Goal: Task Accomplishment & Management: Complete application form

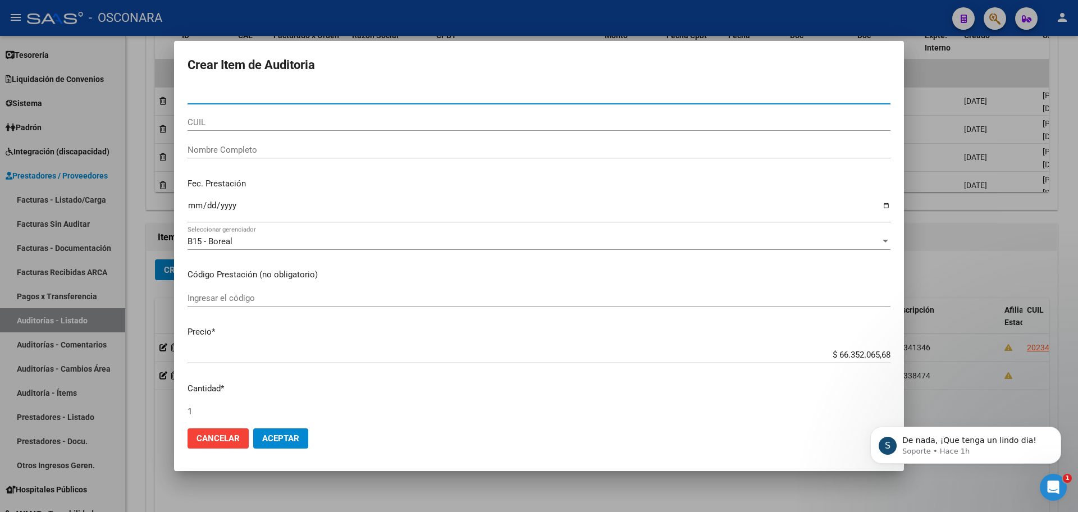
scroll to position [2, 0]
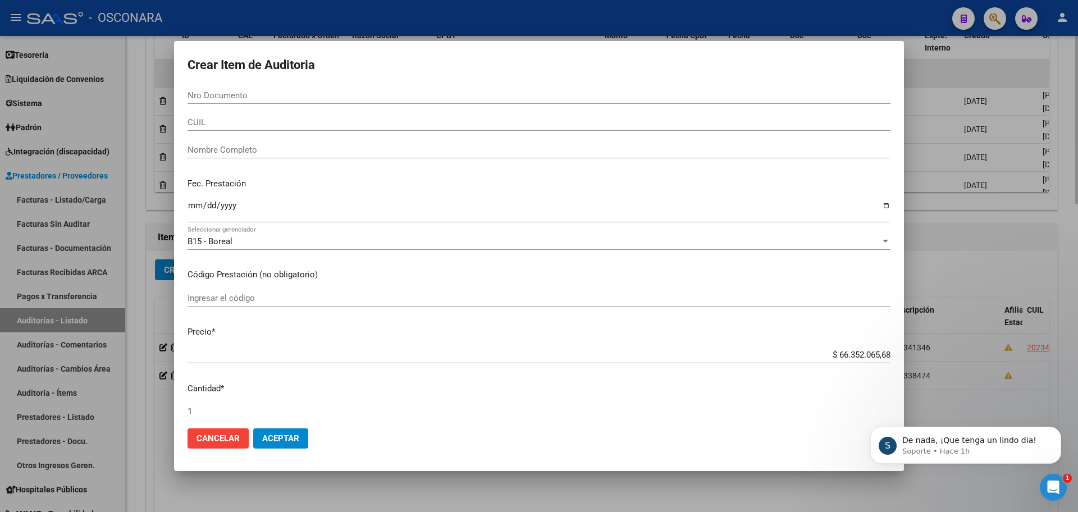
click at [995, 83] on div at bounding box center [539, 256] width 1078 height 512
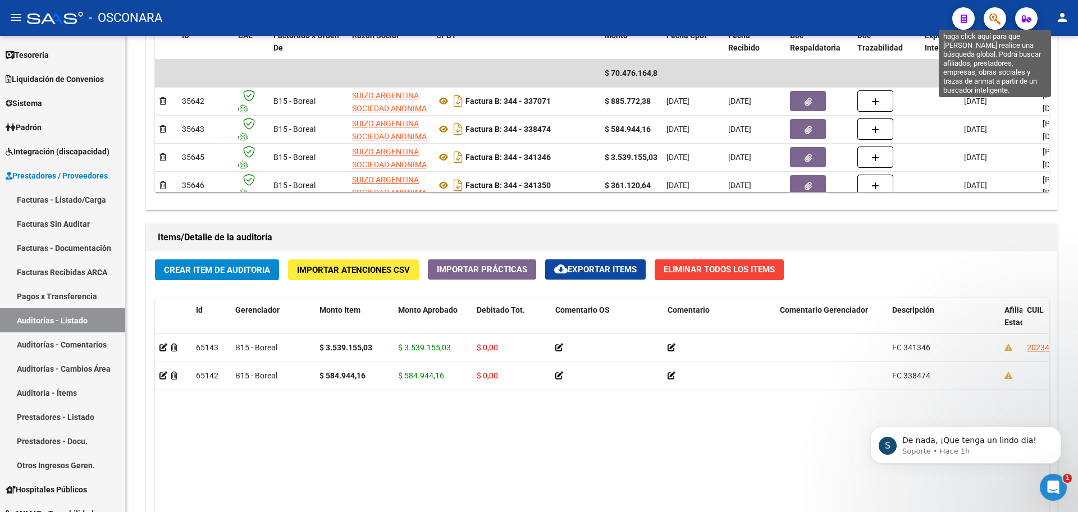
click at [996, 17] on icon "button" at bounding box center [994, 18] width 11 height 13
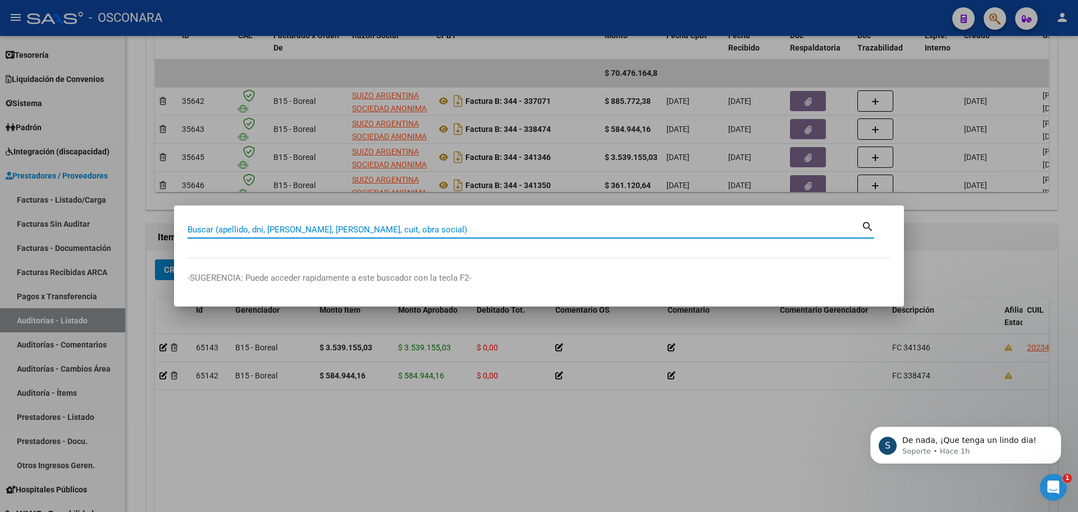
paste input "39953403"
type input "39953403"
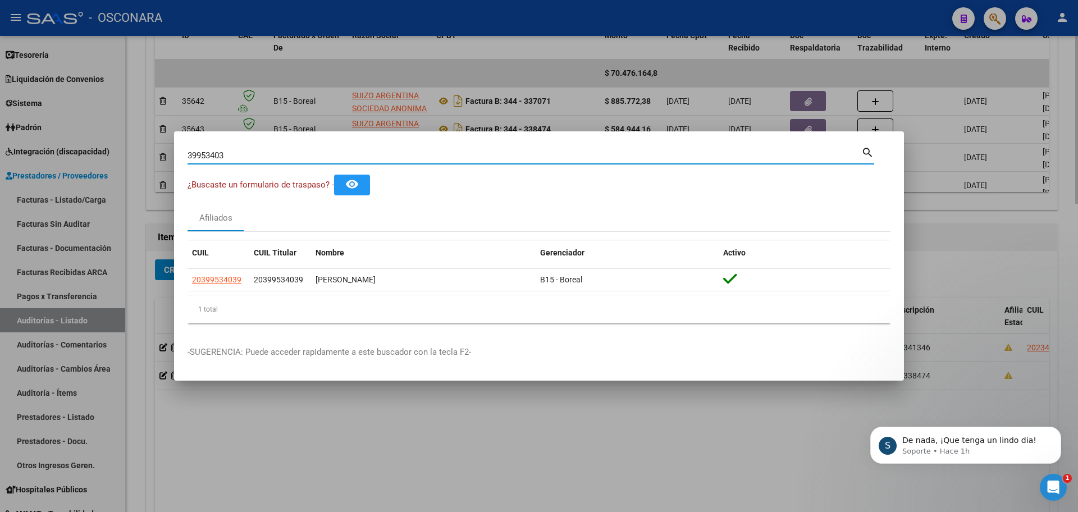
drag, startPoint x: 653, startPoint y: 484, endPoint x: 669, endPoint y: 482, distance: 15.4
click at [653, 484] on div at bounding box center [539, 256] width 1078 height 512
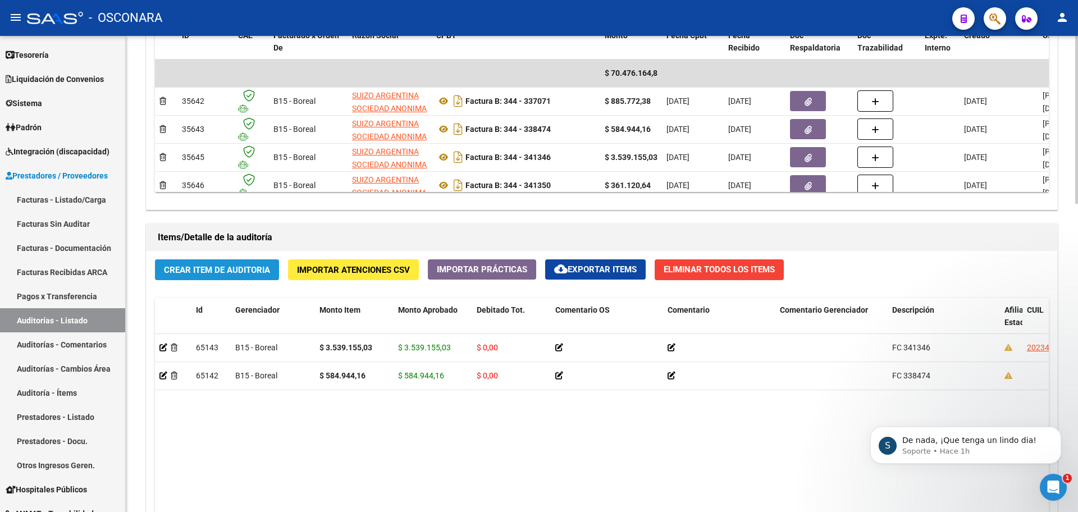
click at [231, 262] on button "Crear Item de Auditoria" at bounding box center [217, 269] width 124 height 21
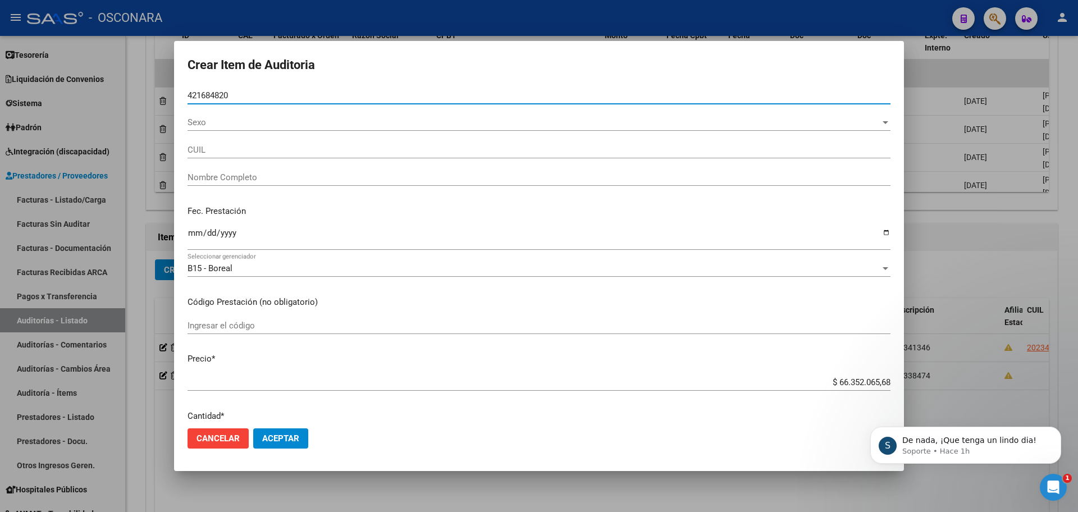
type input "42168482"
type input "20421684821"
type input "PUSCAMA [PERSON_NAME]"
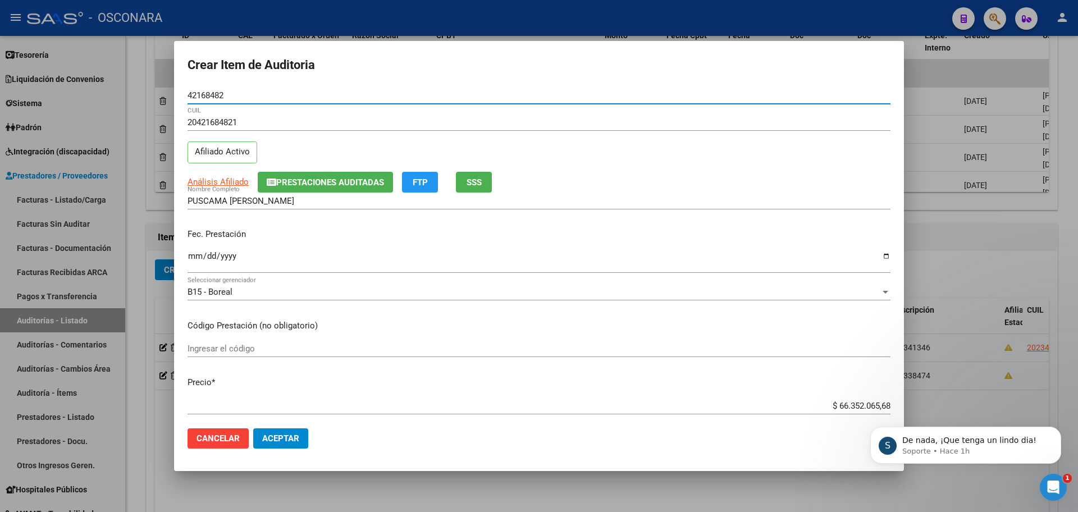
type input "42168482"
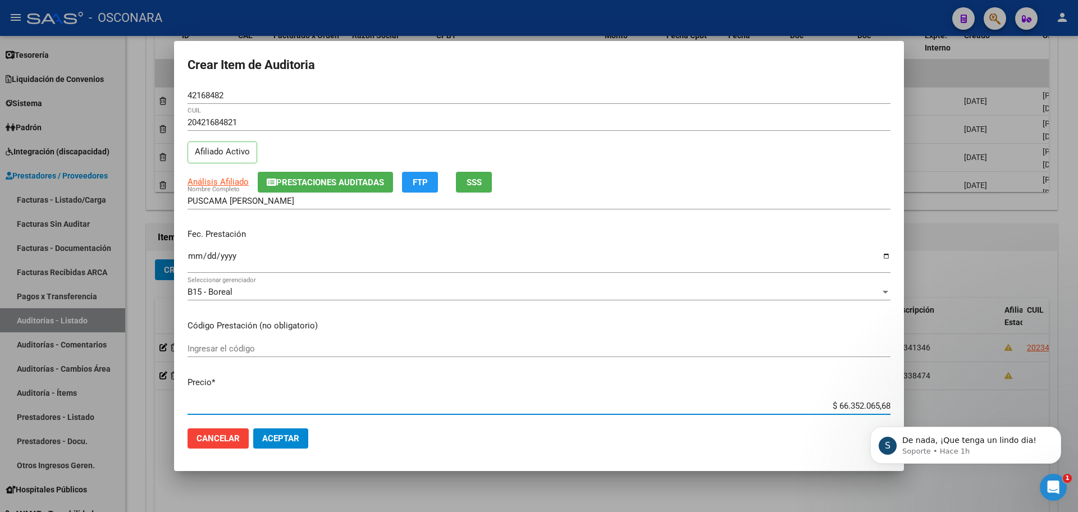
drag, startPoint x: 823, startPoint y: 401, endPoint x: 888, endPoint y: 400, distance: 64.6
click at [888, 400] on app-form-text-field "Precio * $ 66.352.065,68 Ingresar el precio" at bounding box center [543, 393] width 712 height 35
type input "$ 0,03"
type input "$ 0,36"
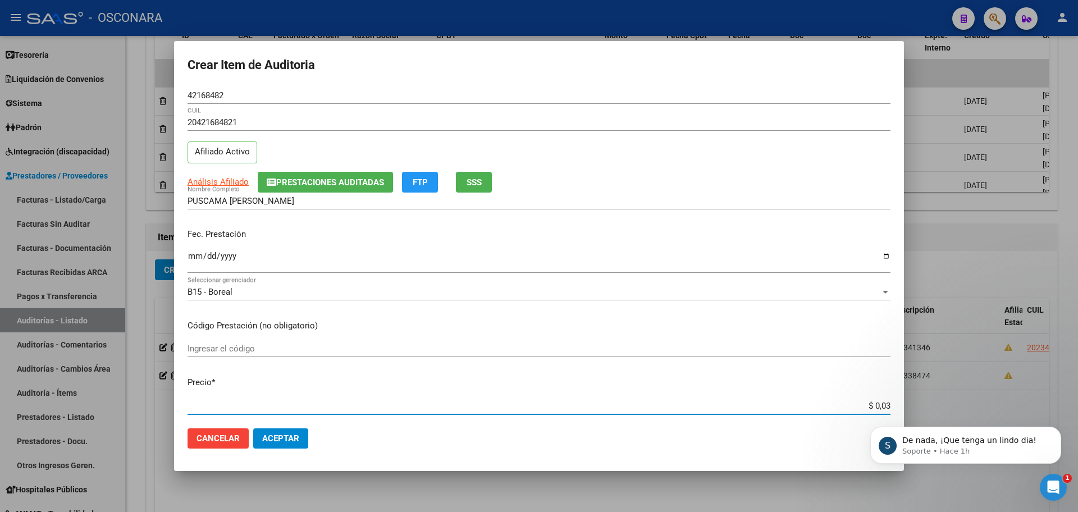
type input "$ 0,36"
type input "$ 3,61"
type input "$ 36,11"
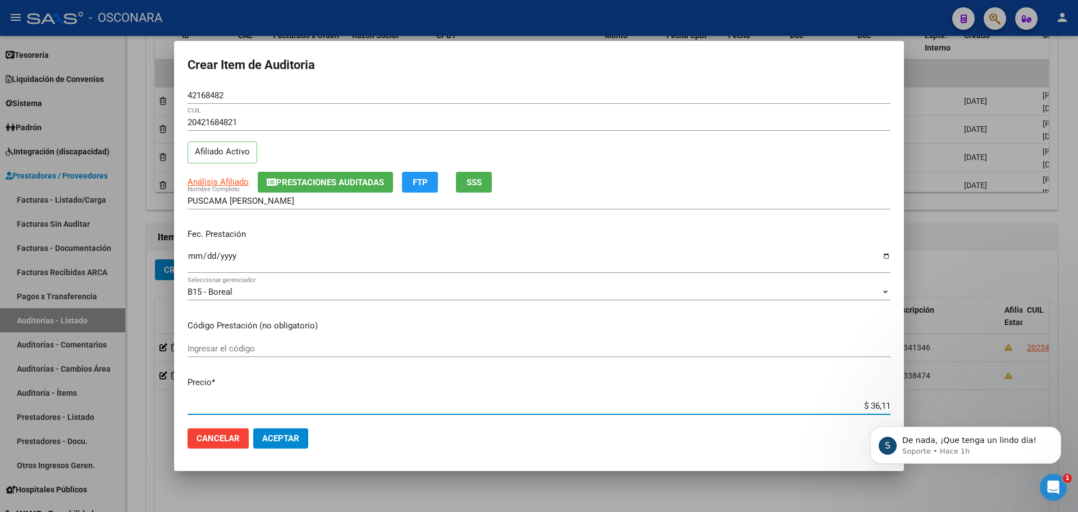
type input "$ 361,12"
type input "$ 3.611,20"
type input "$ 36.112,06"
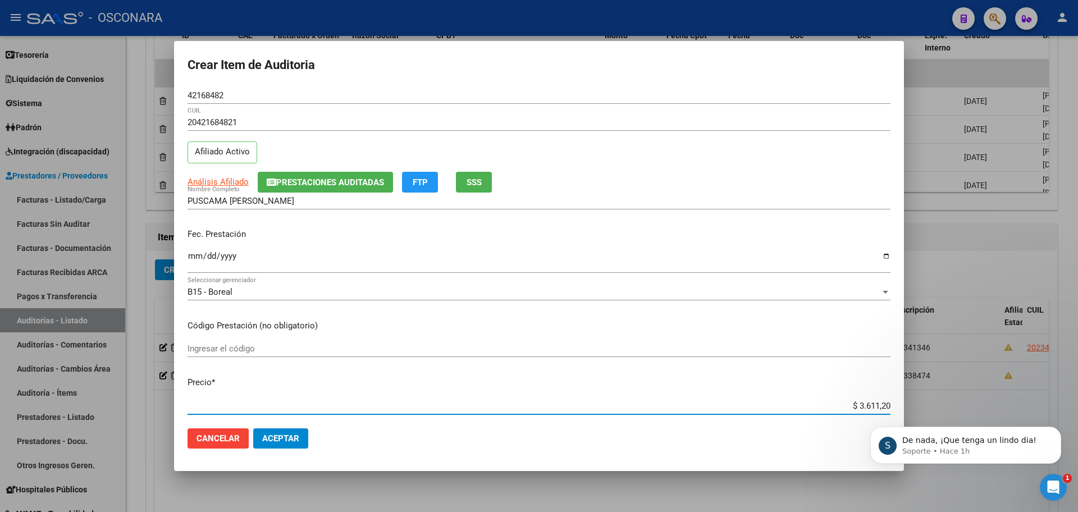
type input "$ 36.112,06"
type input "$ 361.120,64"
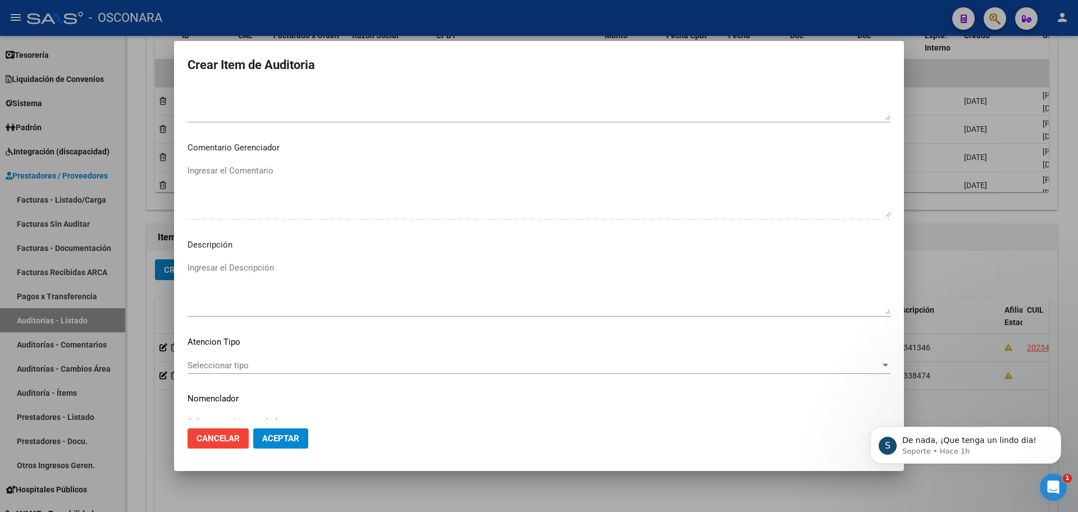
scroll to position [678, 0]
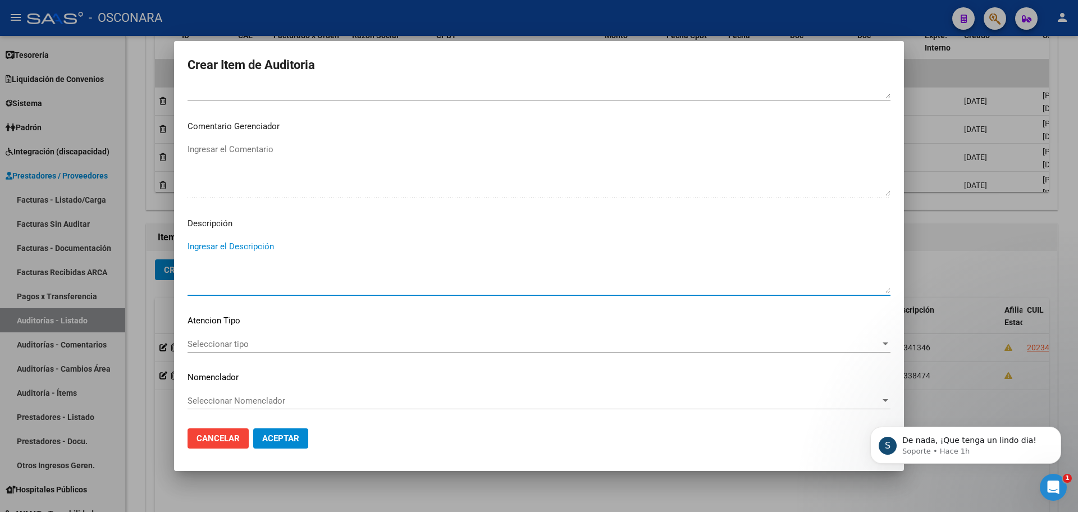
click at [322, 273] on textarea "Ingresar el Descripción" at bounding box center [538, 266] width 703 height 53
type textarea "fc 341350"
click at [295, 443] on button "Aceptar" at bounding box center [280, 438] width 55 height 20
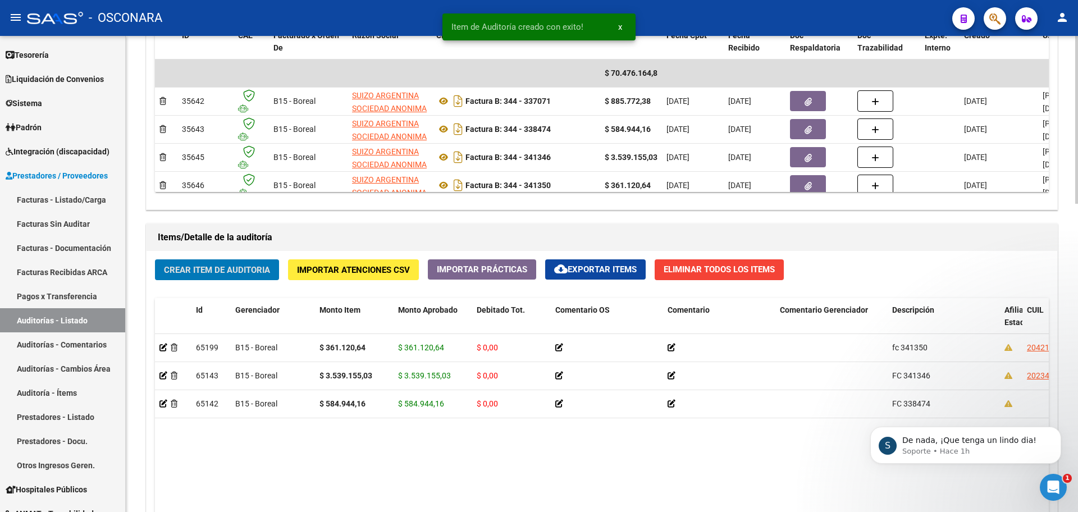
click at [254, 262] on button "Crear Item de Auditoria" at bounding box center [217, 269] width 124 height 21
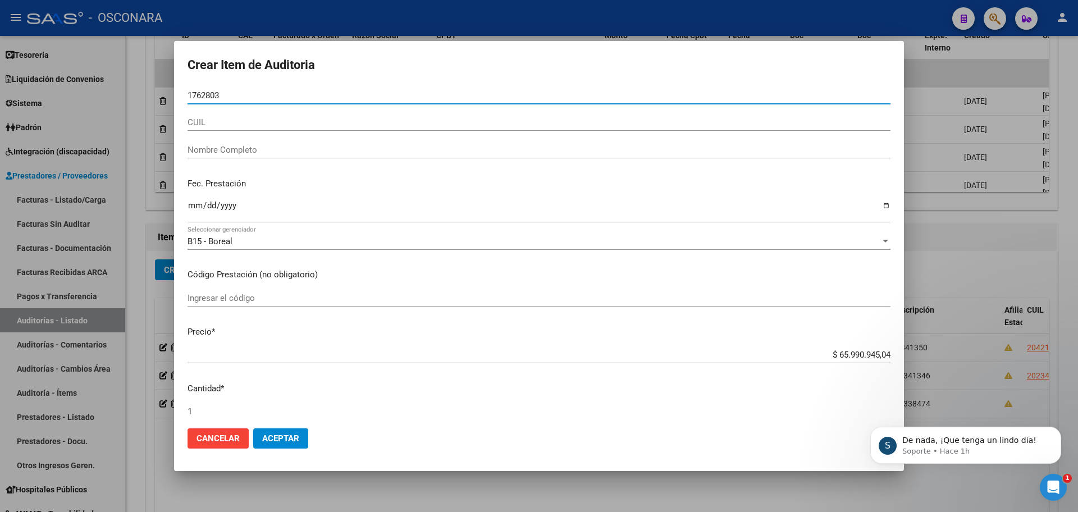
type input "17628037"
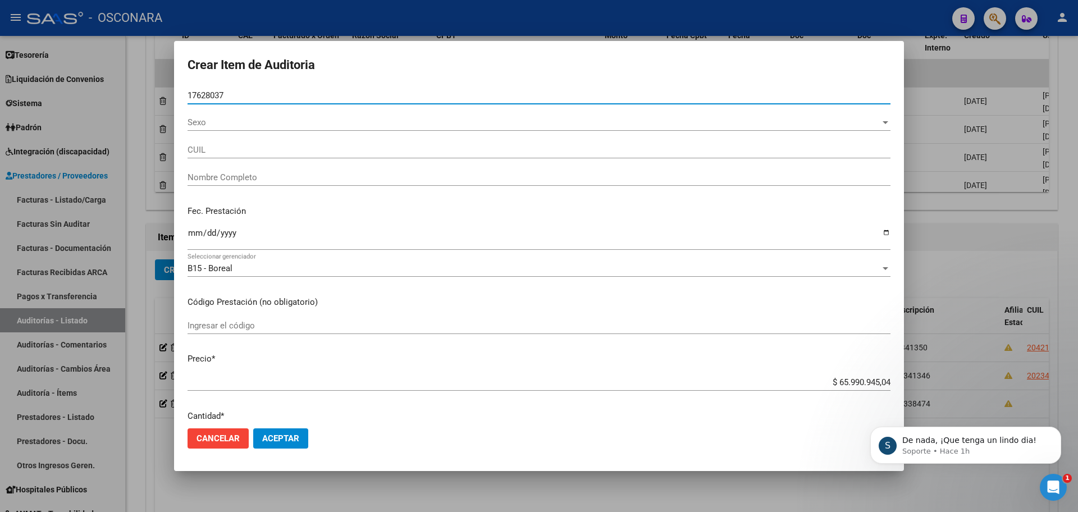
type input "27176280374"
type input "[PERSON_NAME]"
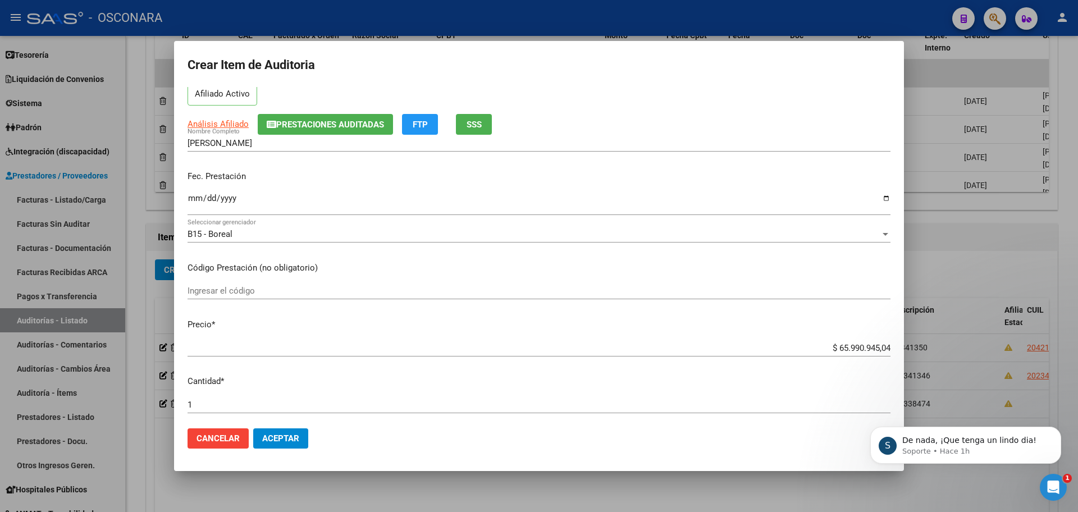
scroll to position [140, 0]
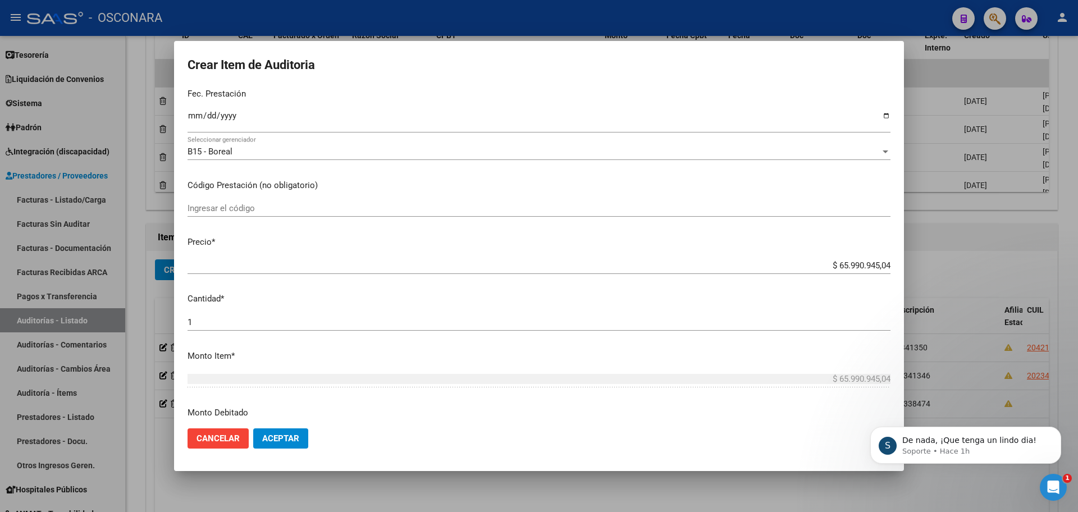
type input "176280371"
drag, startPoint x: 832, startPoint y: 263, endPoint x: 964, endPoint y: 236, distance: 135.2
click at [964, 236] on div "Crear Item de Auditoria 176280371 Nro Documento 27176280374 CUIL Afiliado Activ…" at bounding box center [539, 256] width 1078 height 512
type input "$ 0,06"
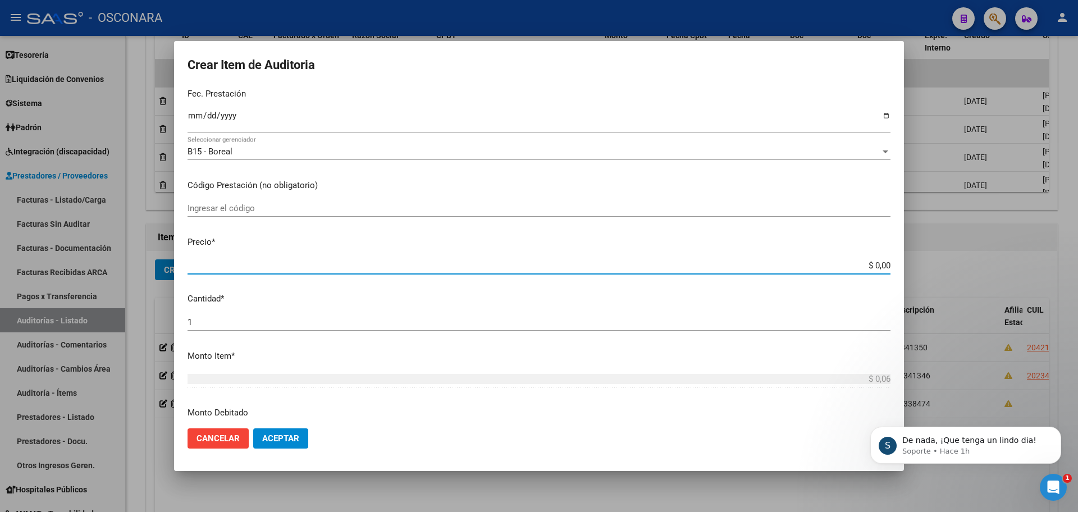
type input "$ 0,08"
type input "$ 0,88"
type input "$ 8,85"
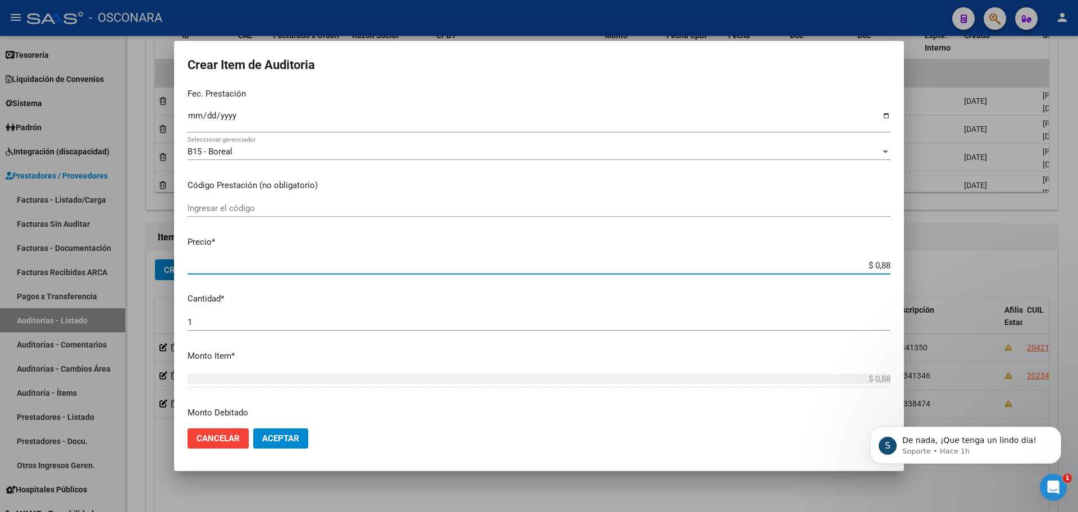
type input "$ 8,85"
type input "$ 88,57"
type input "$ 885,77"
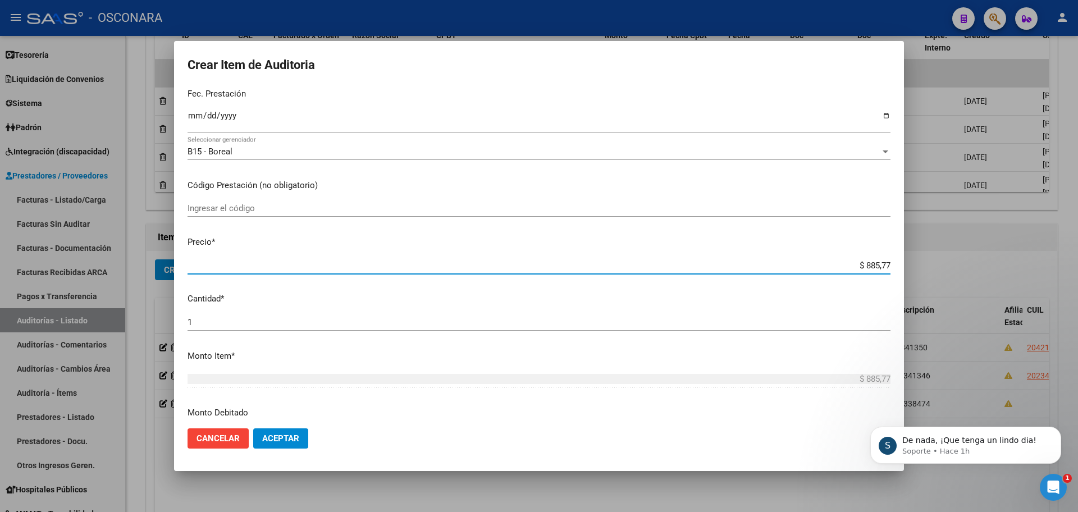
type input "$ 8.857,72"
type input "$ 88.577,23"
type input "$ 885.772,38"
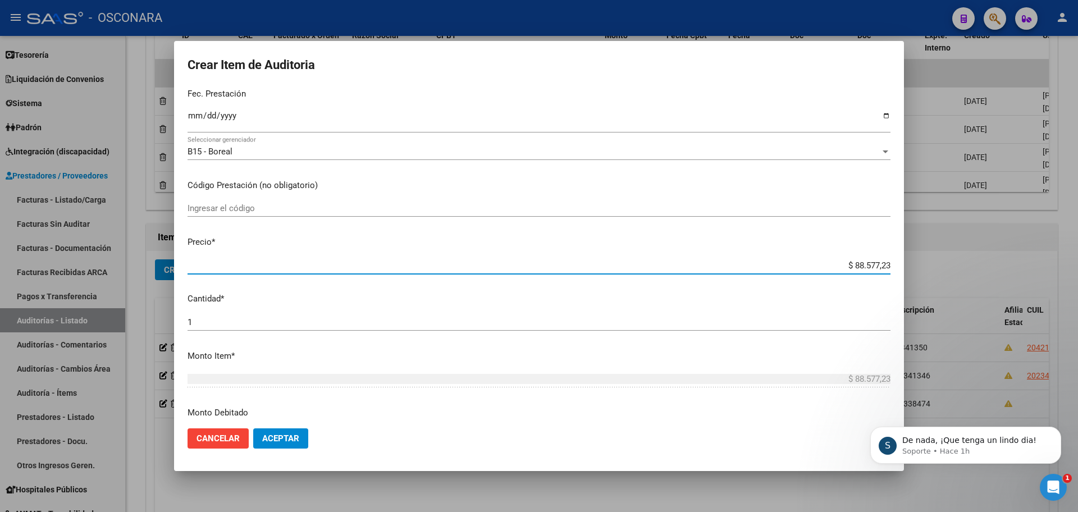
type input "$ 885.772,38"
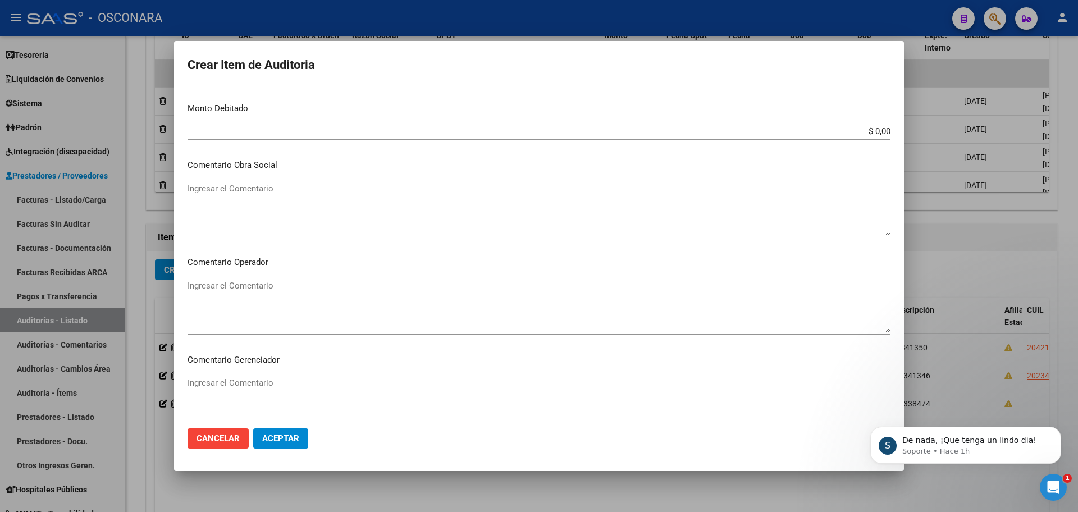
scroll to position [678, 0]
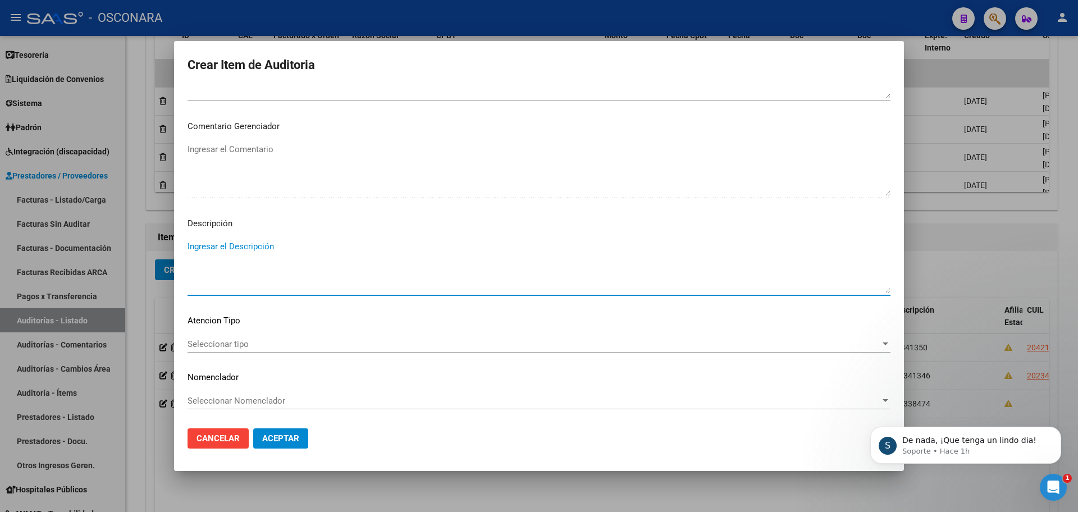
click at [286, 254] on textarea "Ingresar el Descripción" at bounding box center [538, 266] width 703 height 53
type textarea "fc 337071"
click at [279, 440] on span "Aceptar" at bounding box center [280, 438] width 37 height 10
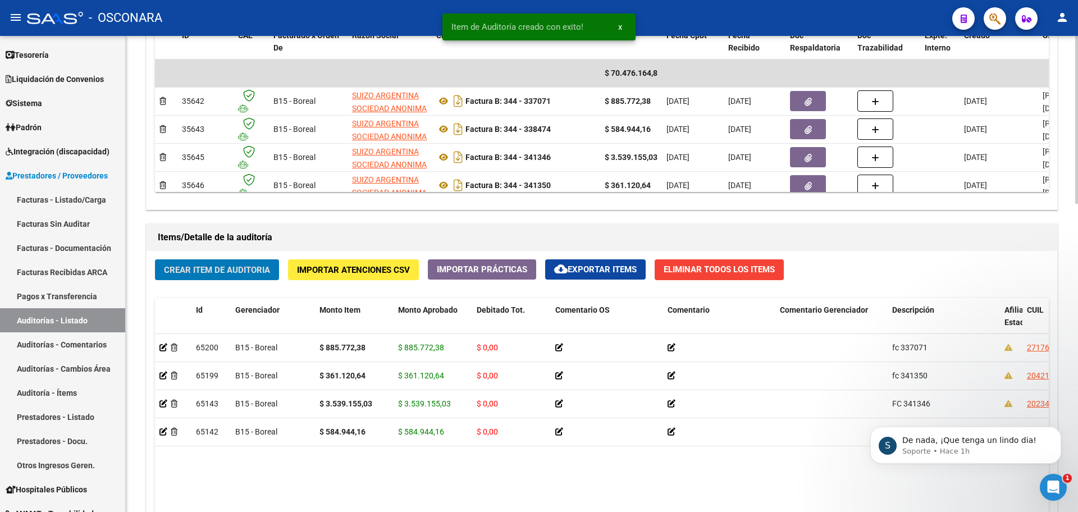
click at [218, 272] on span "Crear Item de Auditoria" at bounding box center [217, 270] width 106 height 10
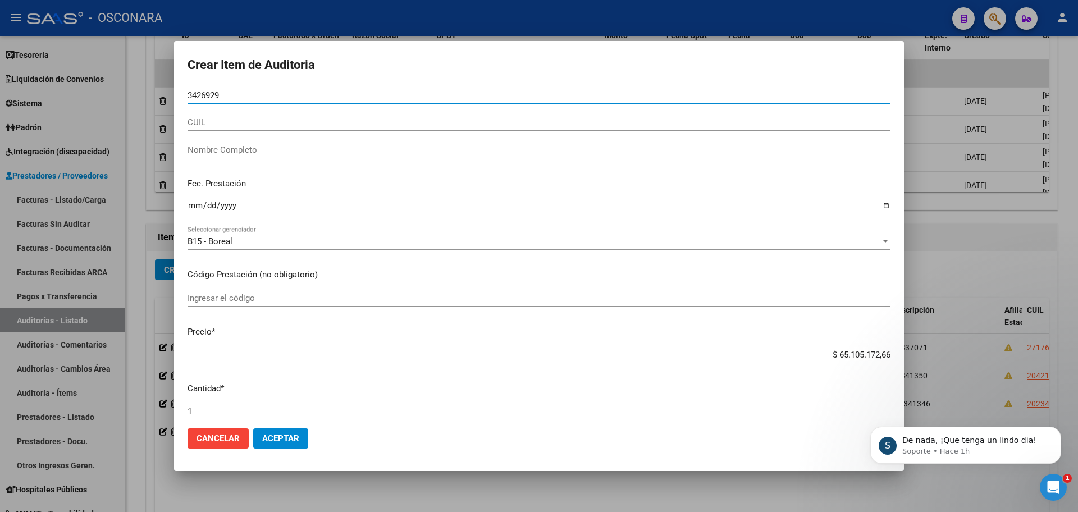
type input "34269296"
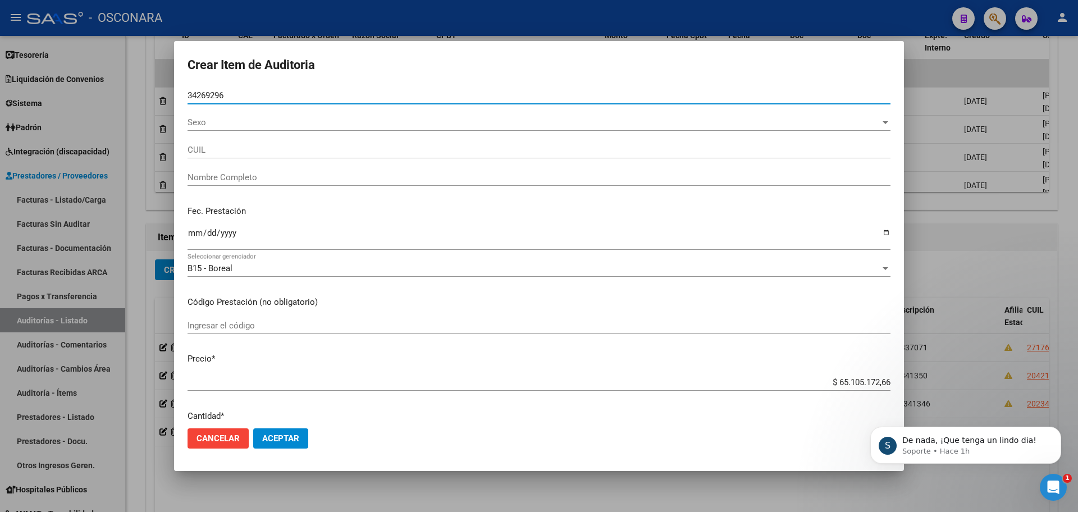
type input "20342692967"
type input "[PERSON_NAME]"
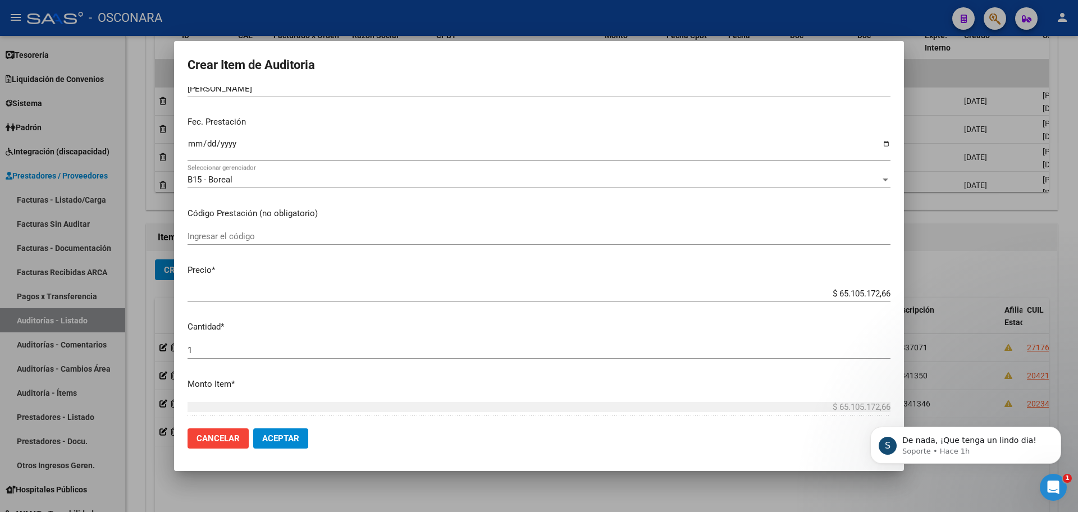
scroll to position [140, 0]
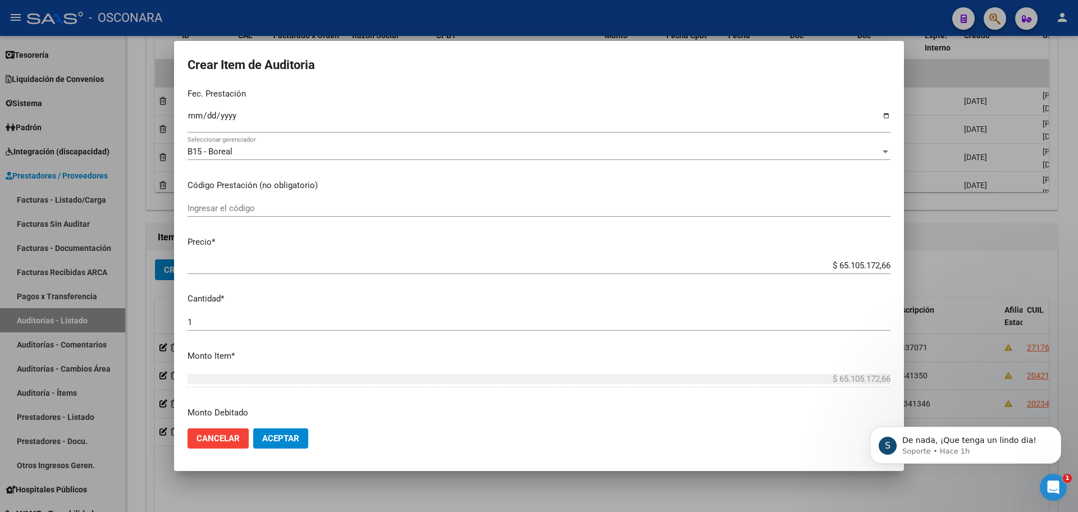
type input "34269296"
drag, startPoint x: 829, startPoint y: 263, endPoint x: 1073, endPoint y: 240, distance: 245.3
click at [1073, 240] on div "Crear Item de Auditoria 34269296 Nro Documento 20342692967 CUIL Afiliado Activo…" at bounding box center [539, 256] width 1078 height 512
type input "$ 0,01"
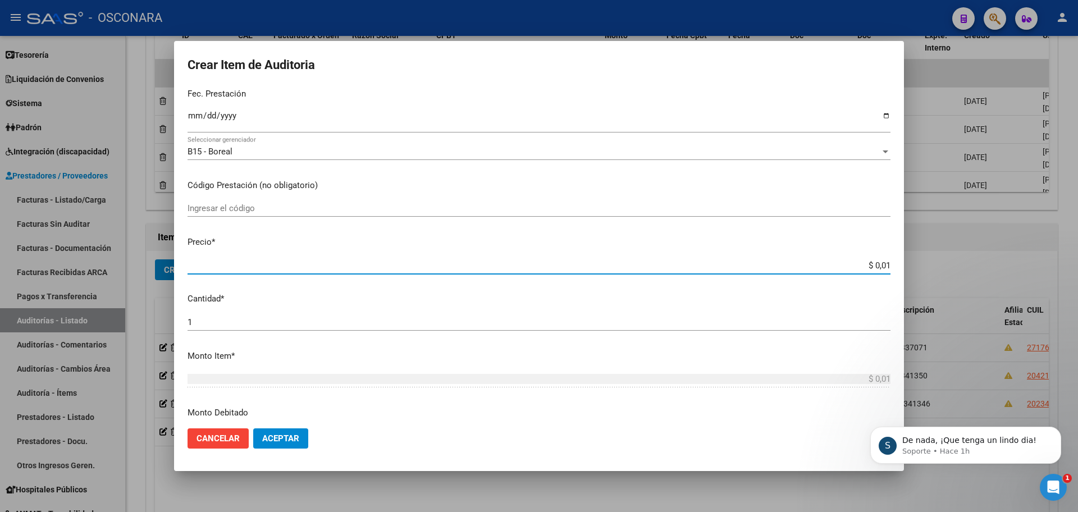
type input "$ 0,11"
type input "$ 1,15"
type input "$ 11,53"
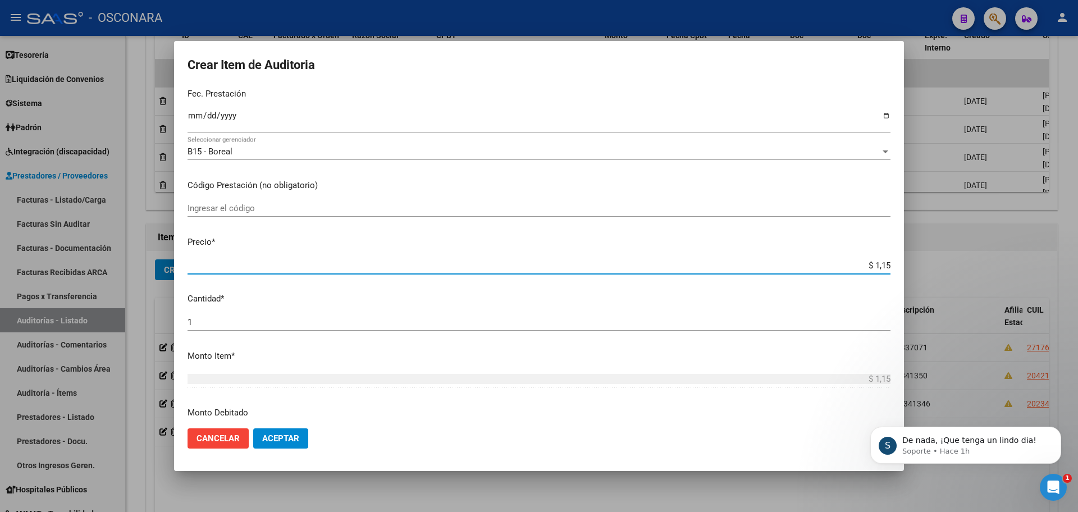
type input "$ 11,53"
type input "$ 115,34"
type input "$ 1.153,46"
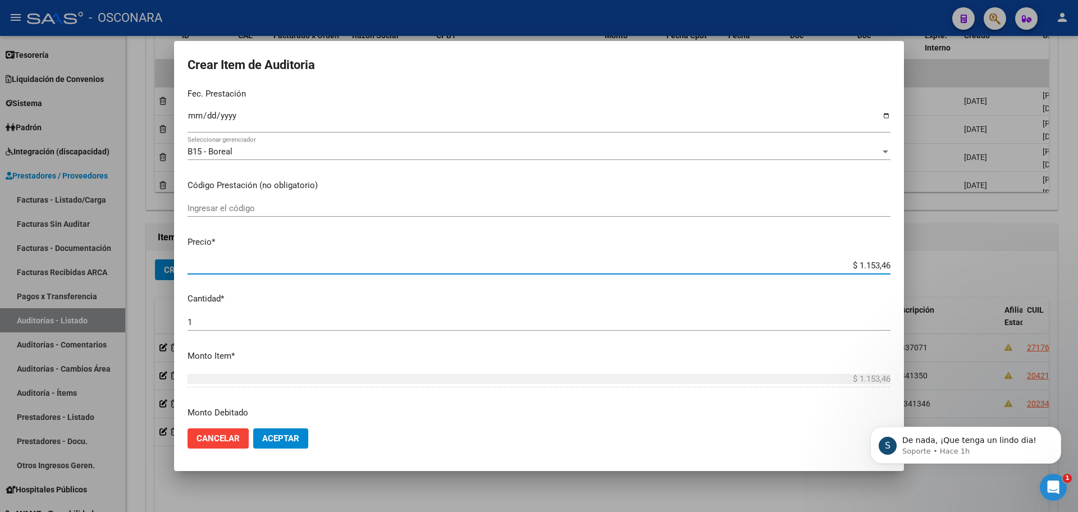
type input "$ 11.534,68"
type input "$ 115.346,87"
type input "$ 1.153.468,70"
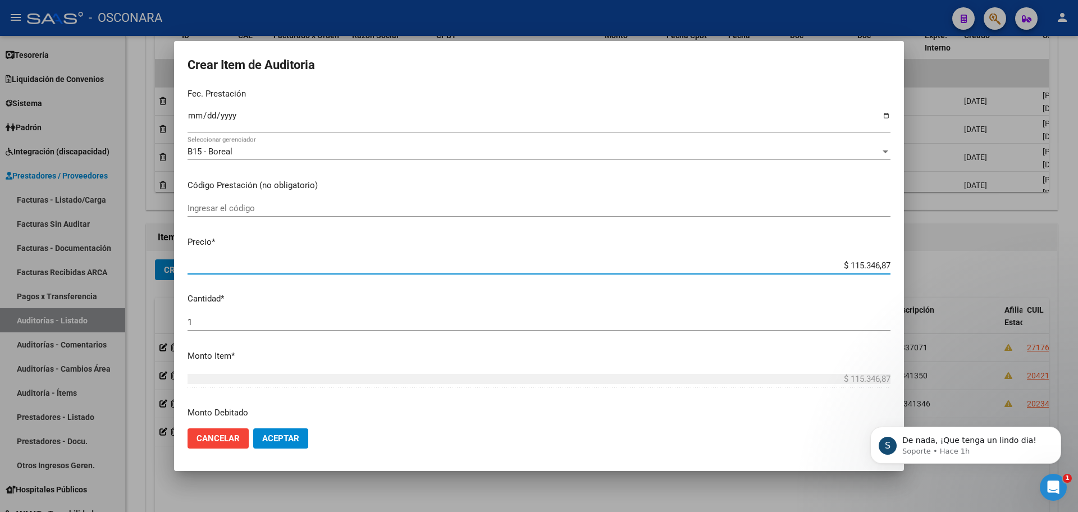
type input "$ 1.153.468,70"
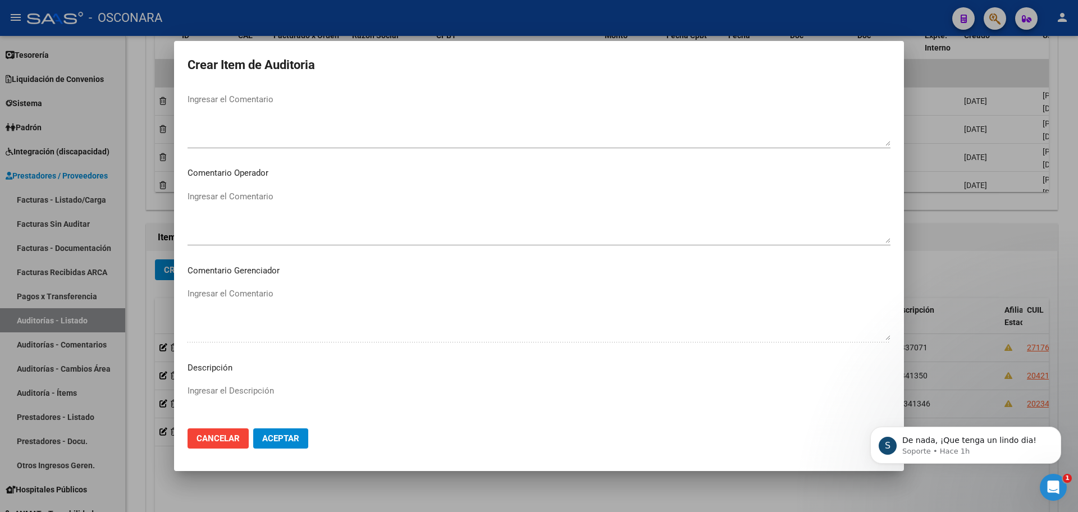
scroll to position [678, 0]
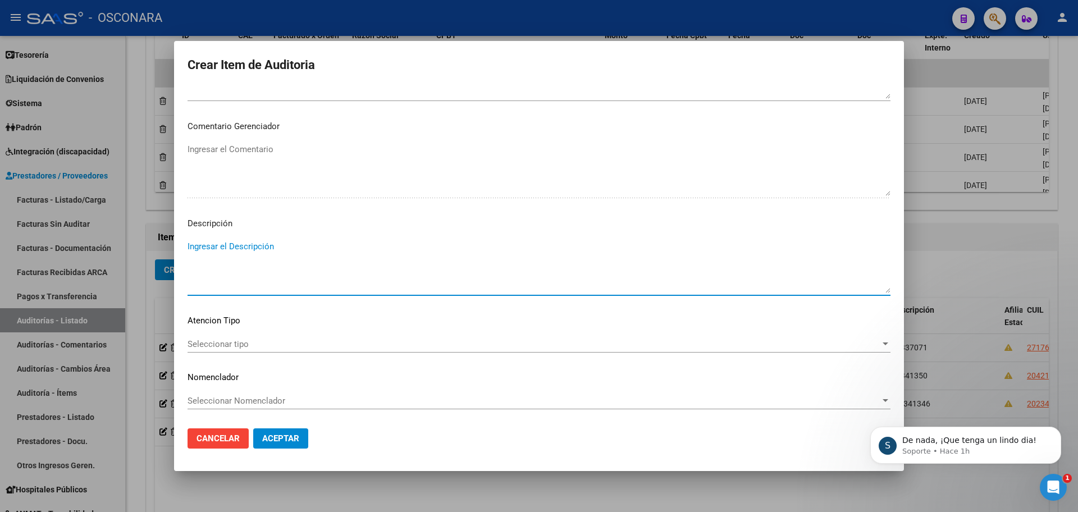
click at [366, 271] on textarea "Ingresar el Descripción" at bounding box center [538, 266] width 703 height 53
type textarea "fc 346164"
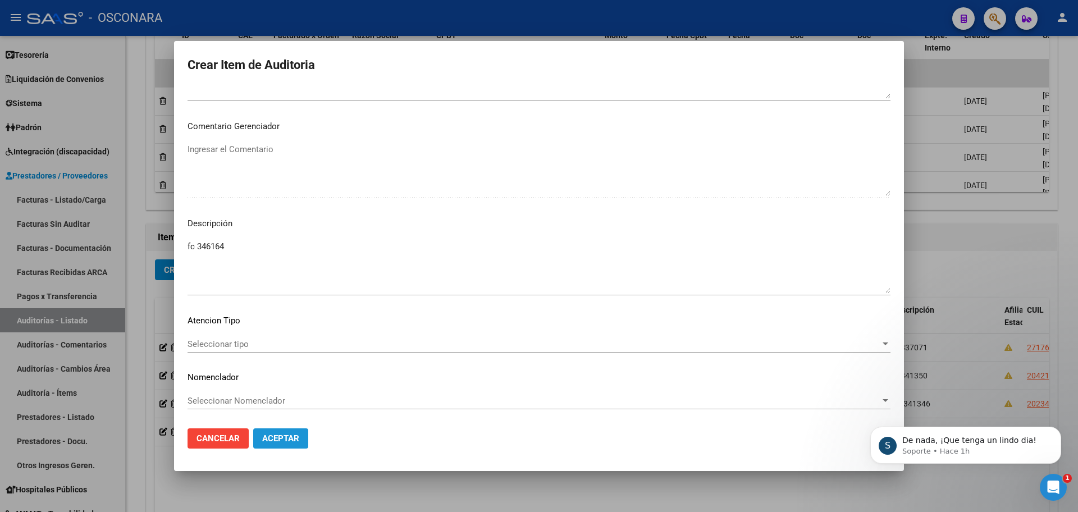
drag, startPoint x: 285, startPoint y: 433, endPoint x: 278, endPoint y: 435, distance: 6.6
click at [278, 435] on button "Aceptar" at bounding box center [280, 438] width 55 height 20
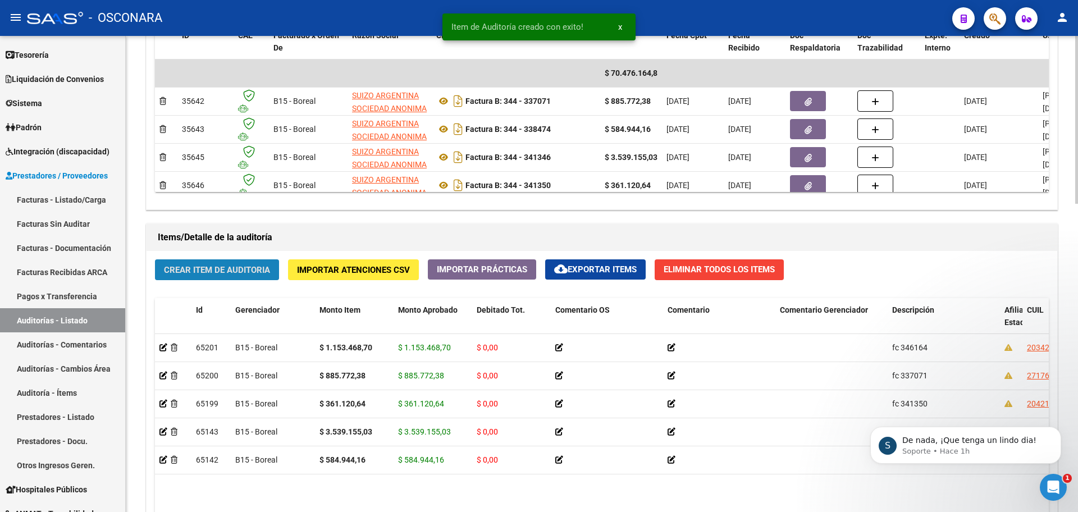
click at [263, 269] on span "Crear Item de Auditoria" at bounding box center [217, 270] width 106 height 10
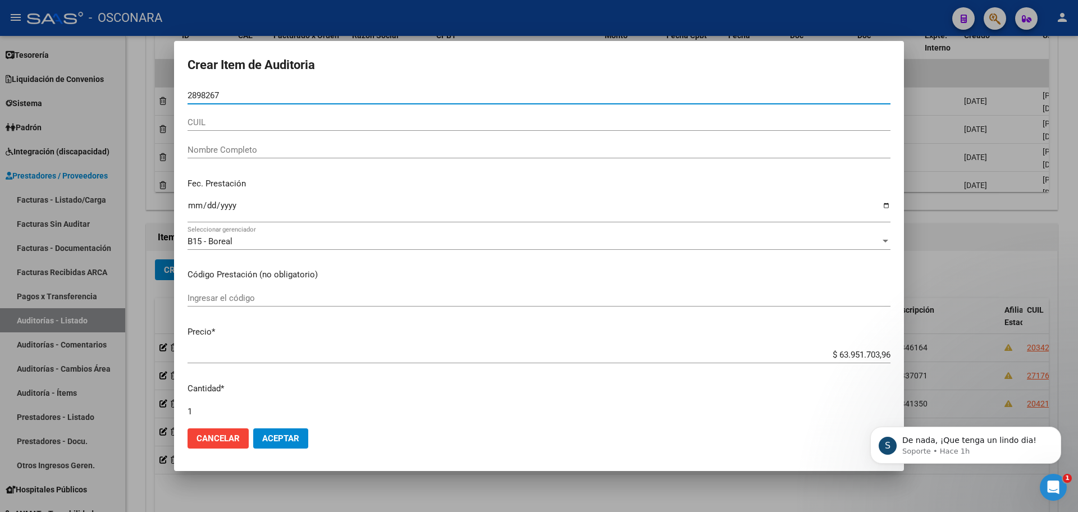
type input "28982673"
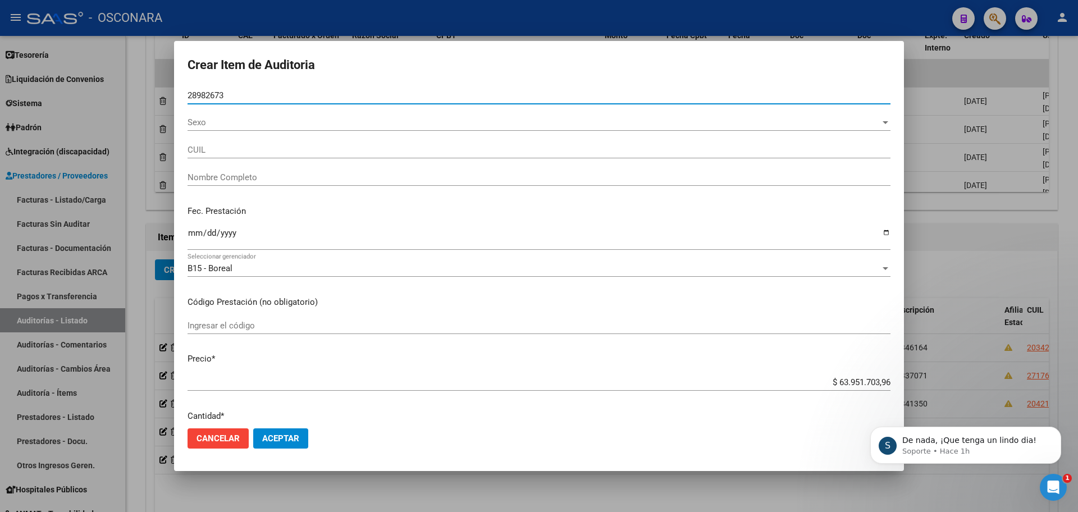
type input "20289826735"
type input "[PERSON_NAME] [PERSON_NAME]"
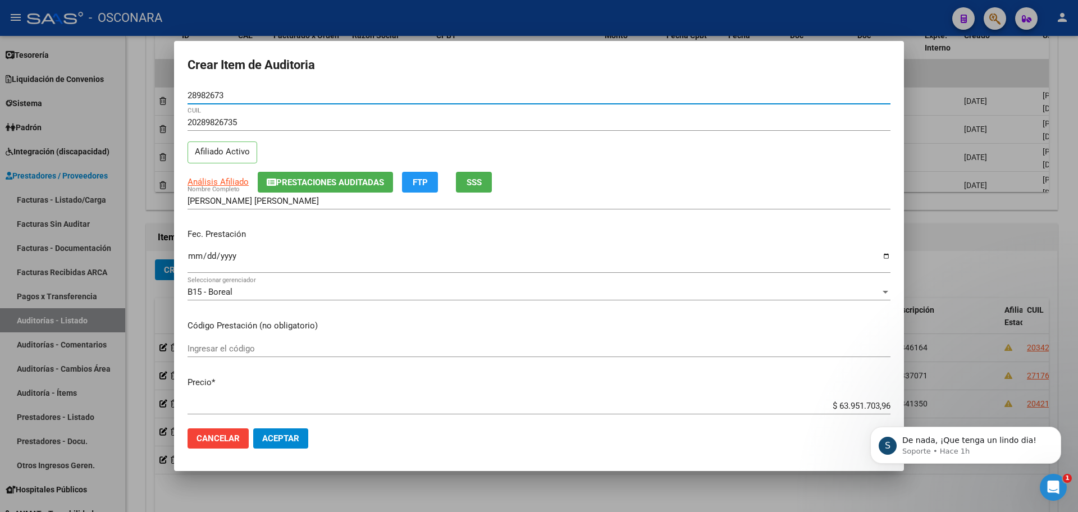
type input "28982673"
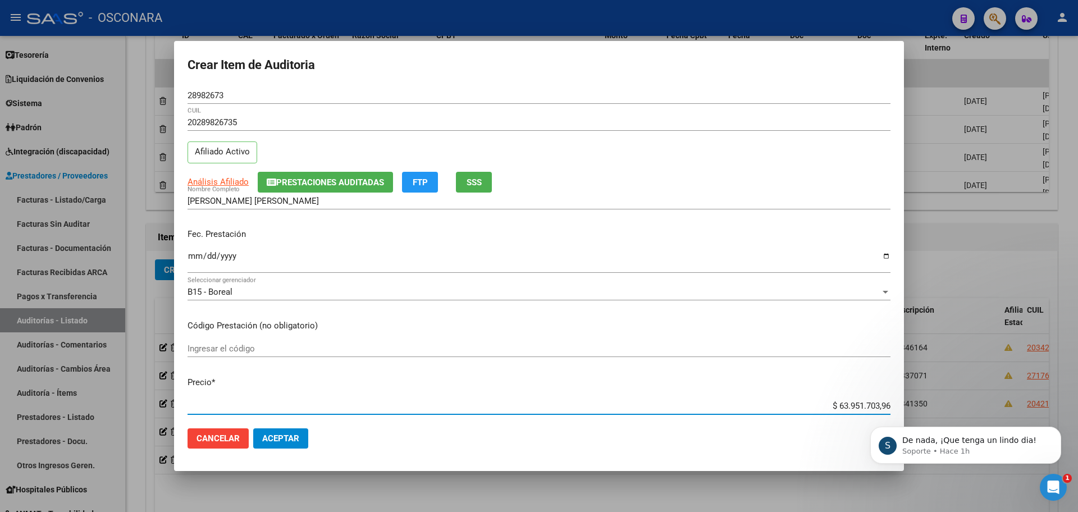
drag, startPoint x: 830, startPoint y: 406, endPoint x: 952, endPoint y: 375, distance: 125.7
click at [952, 375] on div "Crear Item de Auditoria 28982673 Nro Documento 20289826735 CUIL Afiliado Activo…" at bounding box center [539, 256] width 1078 height 512
type input "$ 0,02"
type input "$ 0,22"
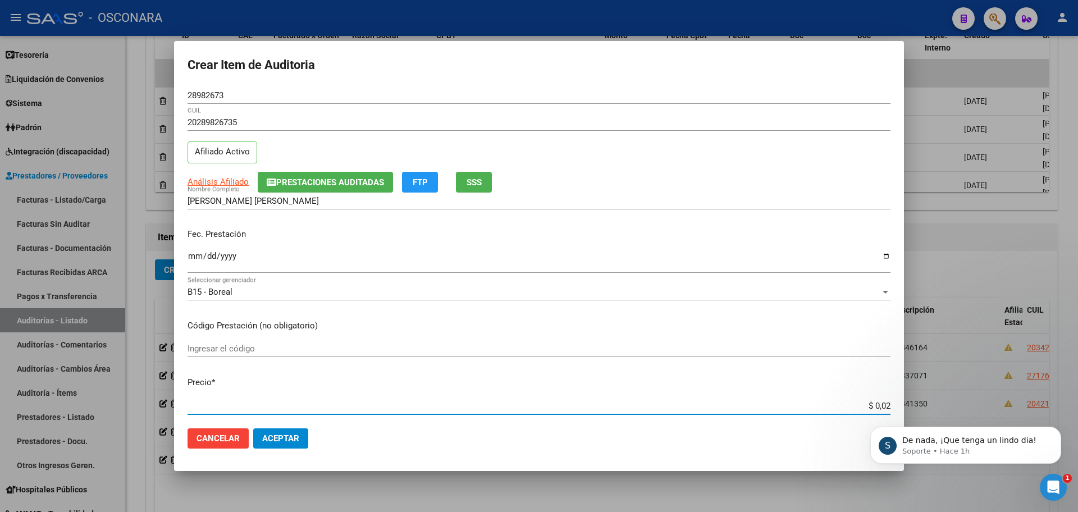
type input "$ 0,22"
type input "$ 2,21"
type input "$ 22,14"
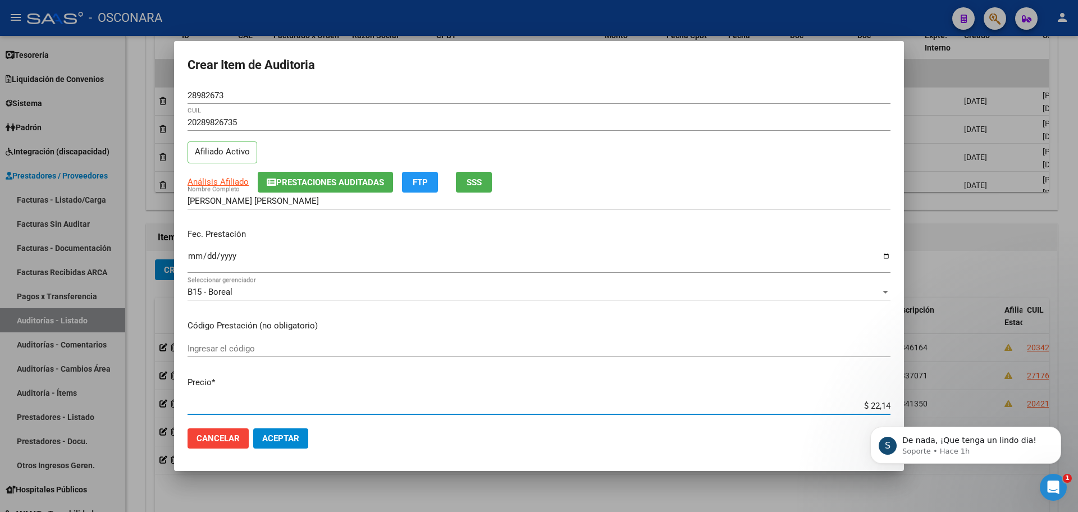
type input "$ 221,44"
type input "$ 2.214,42"
type input "$ 22.144,23"
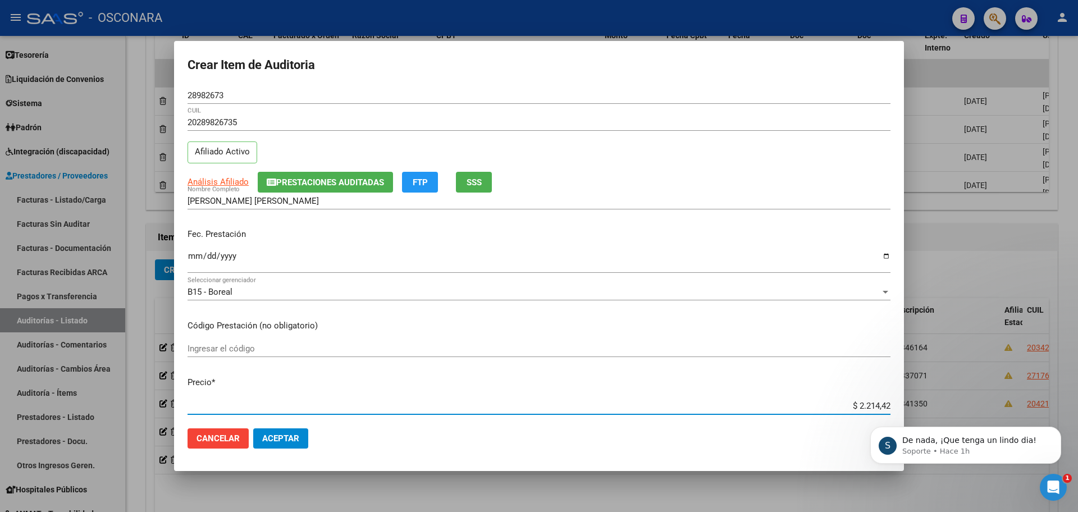
type input "$ 22.144,23"
type input "$ 221.442,32"
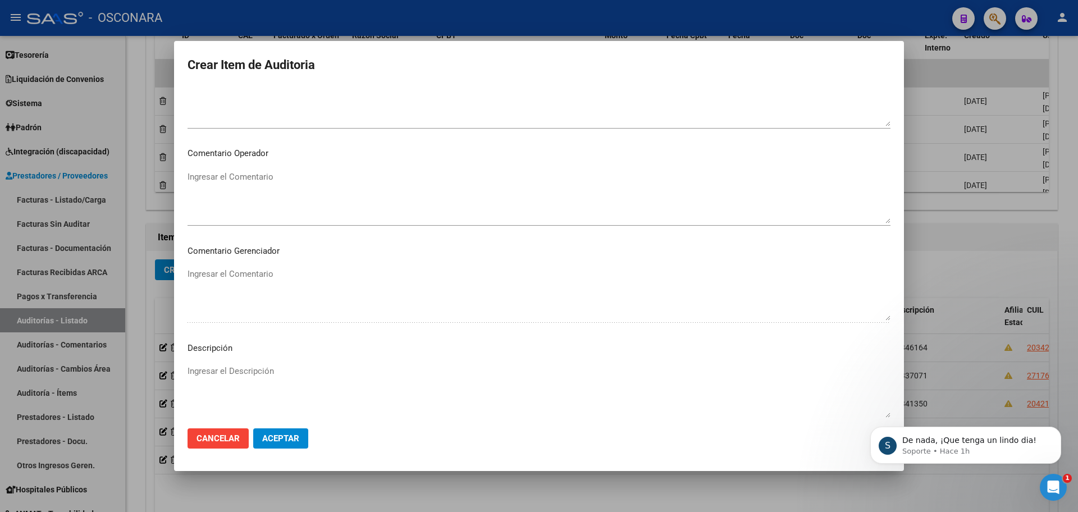
scroll to position [631, 0]
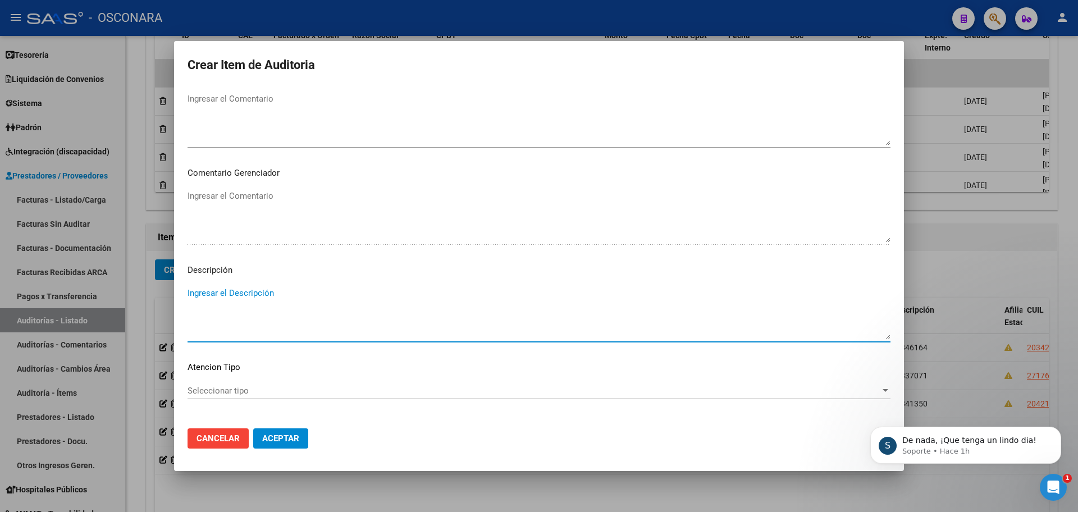
click at [236, 322] on textarea "Ingresar el Descripción" at bounding box center [538, 313] width 703 height 53
type textarea "fc 346165"
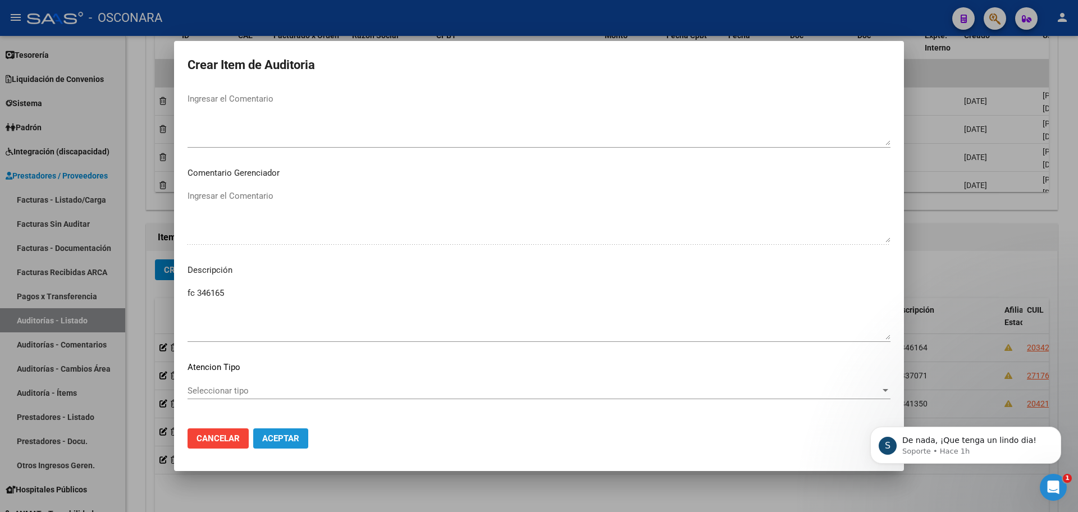
click at [301, 435] on button "Aceptar" at bounding box center [280, 438] width 55 height 20
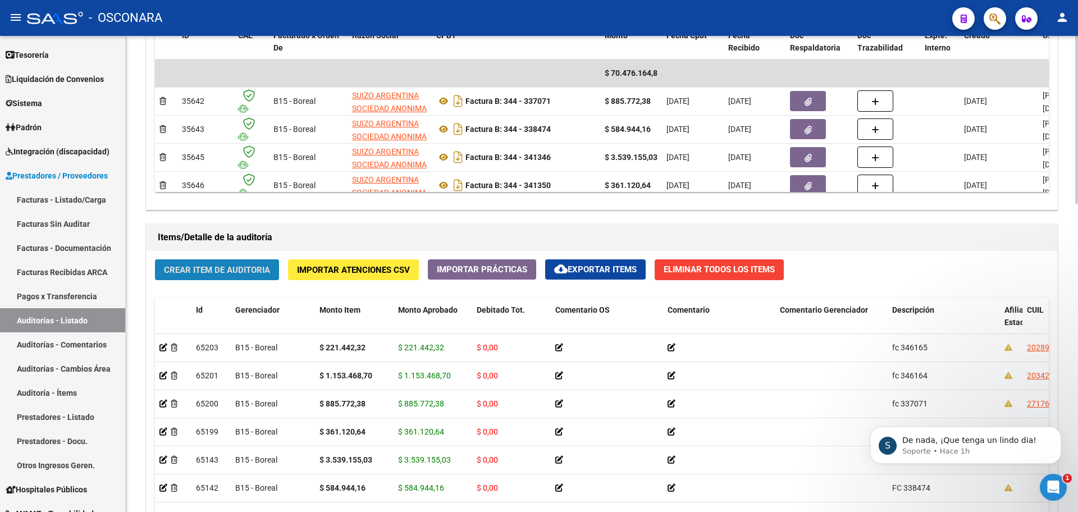
click at [248, 271] on span "Crear Item de Auditoria" at bounding box center [217, 270] width 106 height 10
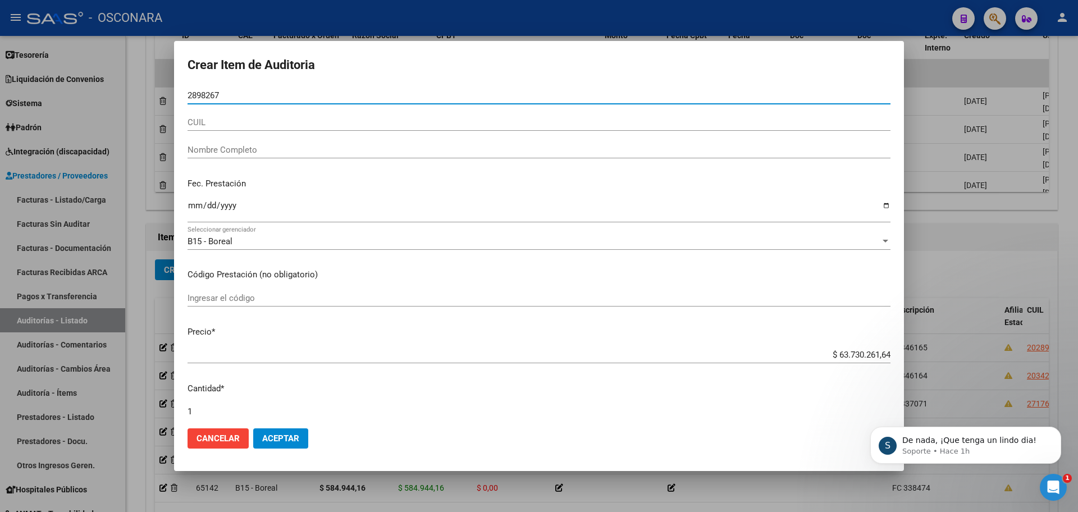
type input "28982673"
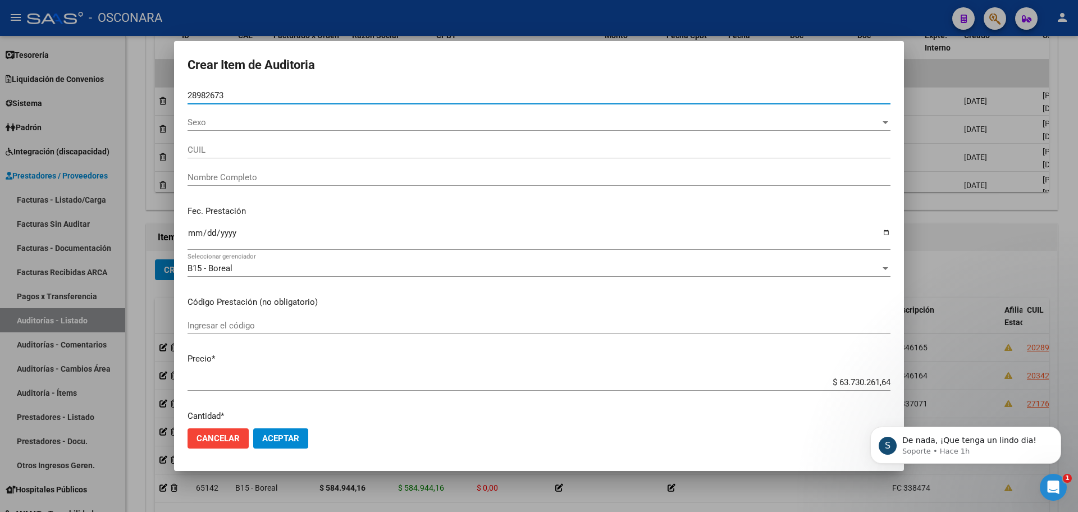
type input "20289826735"
type input "[PERSON_NAME] [PERSON_NAME]"
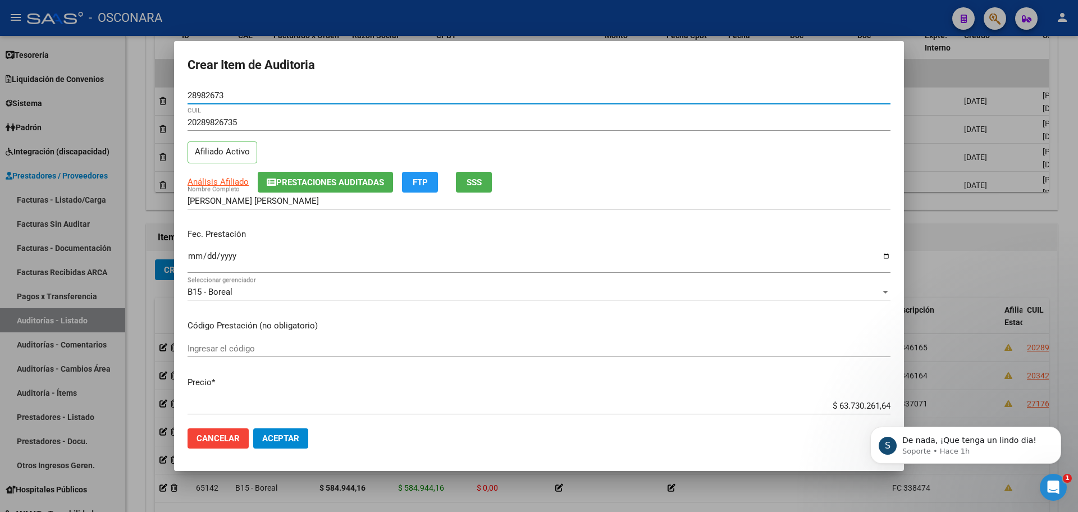
type input "28982673"
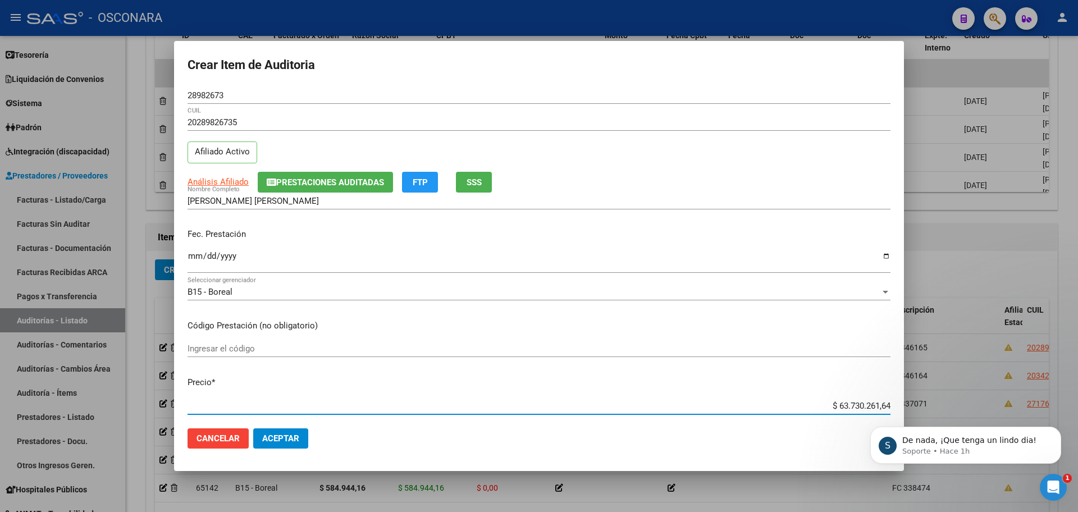
drag, startPoint x: 828, startPoint y: 404, endPoint x: 1037, endPoint y: 376, distance: 211.2
click at [1040, 380] on div "Crear Item de Auditoria 28982673 Nro Documento 20289826735 CUIL Afiliado Activo…" at bounding box center [539, 256] width 1078 height 512
type input "$ 0,01"
type input "$ 0,19"
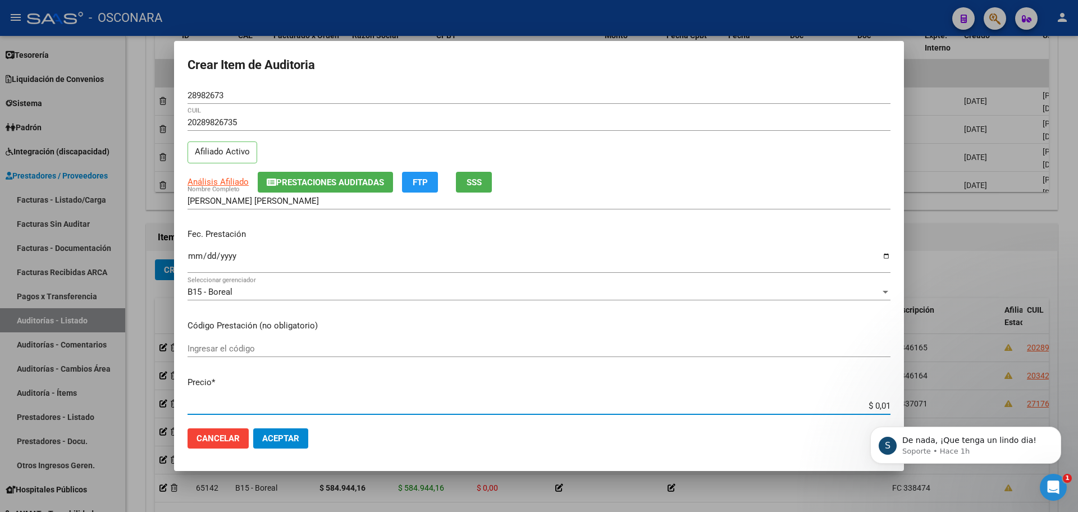
type input "$ 0,19"
type input "$ 1,90"
type input "$ 19,03"
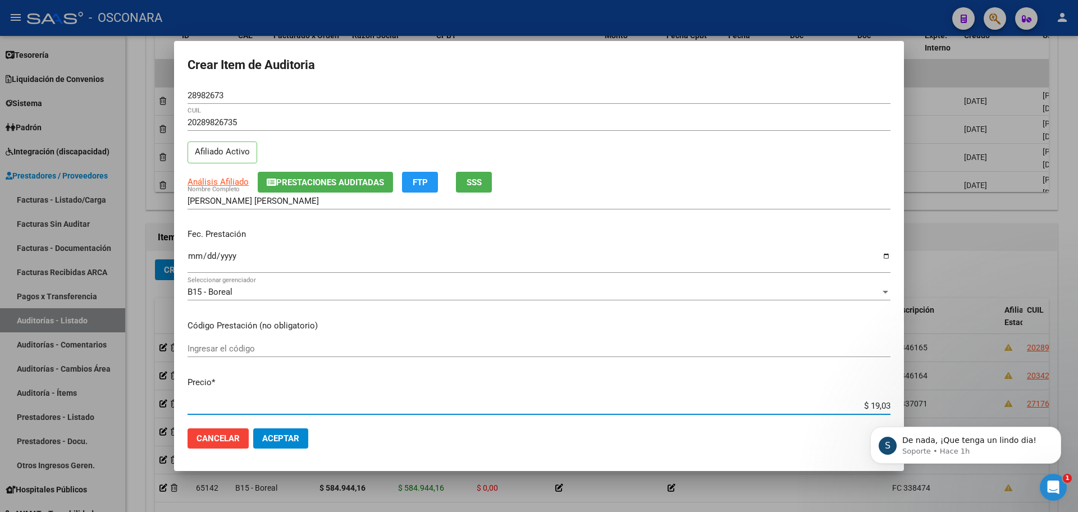
type input "$ 190,36"
type input "$ 1.903,69"
type input "$ 19.036,94"
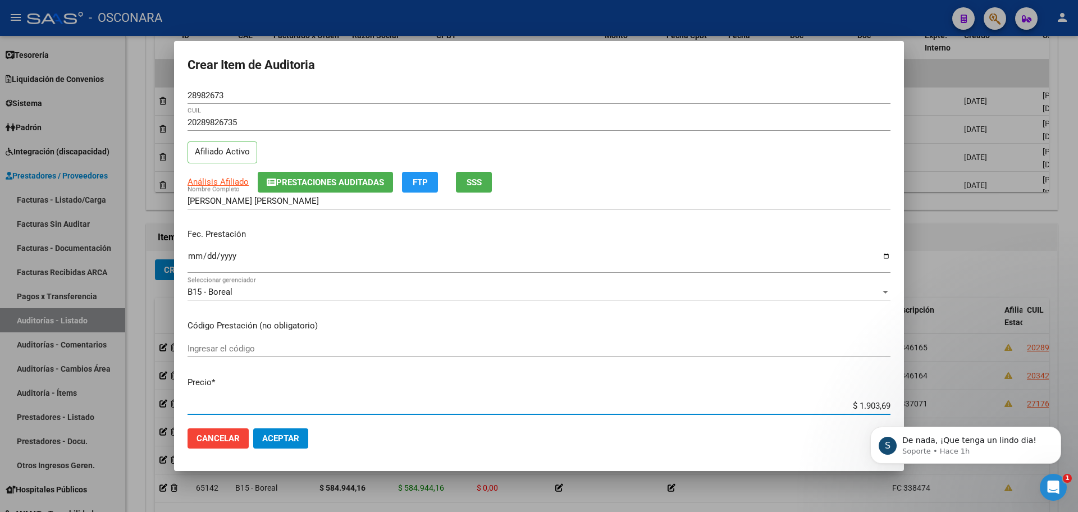
type input "$ 19.036,94"
type input "$ 190.369,43"
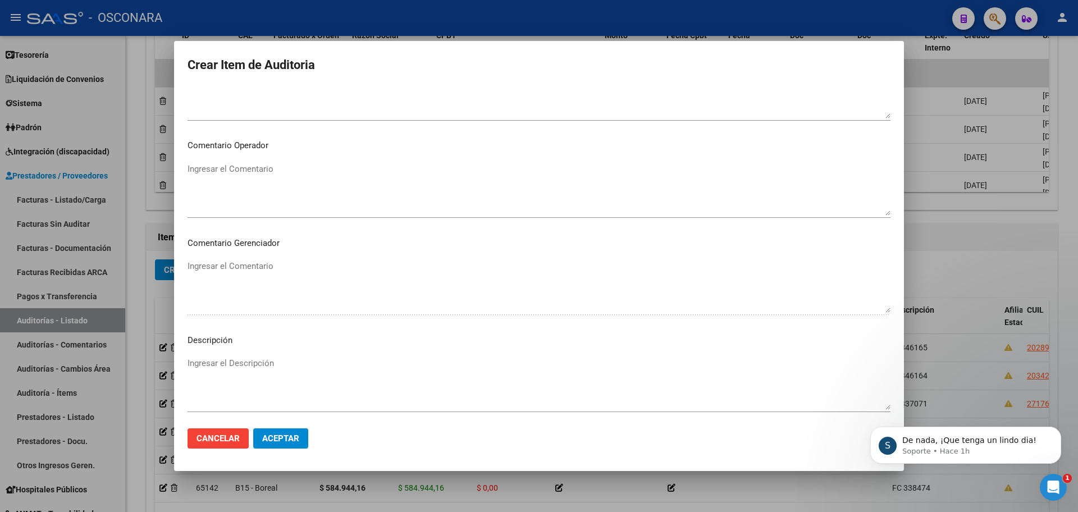
scroll to position [678, 0]
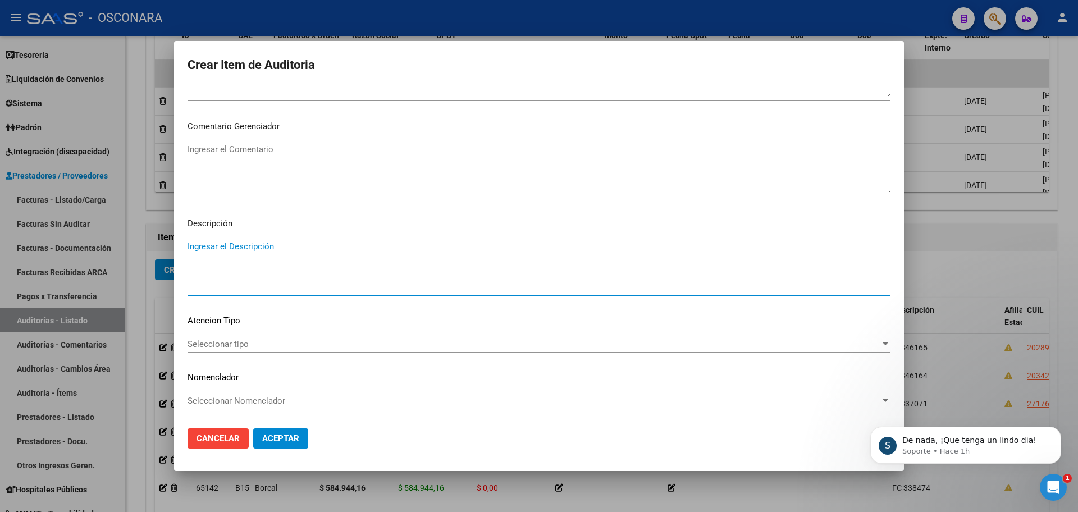
click at [261, 246] on textarea "Ingresar el Descripción" at bounding box center [538, 266] width 703 height 53
type textarea "fc 346166"
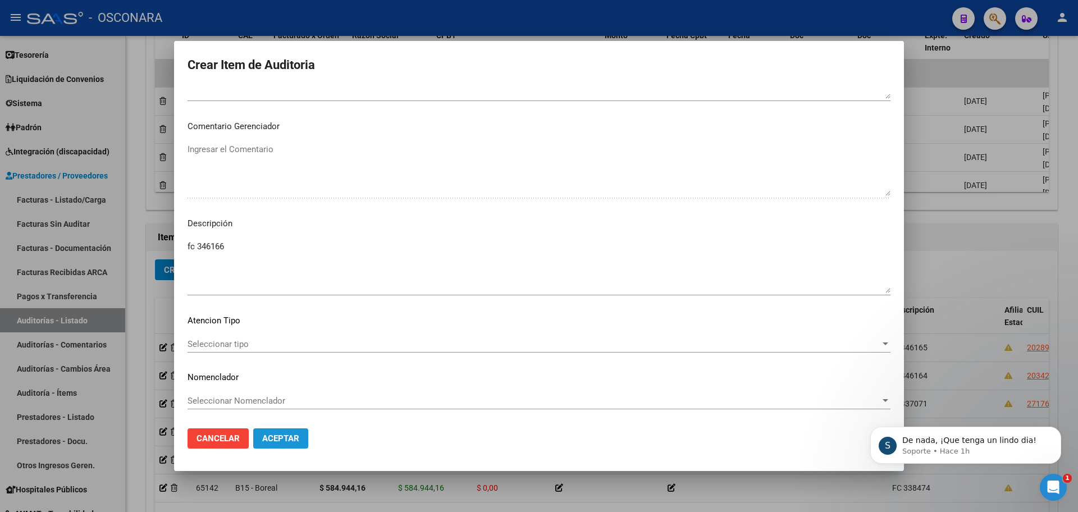
click at [292, 436] on span "Aceptar" at bounding box center [280, 438] width 37 height 10
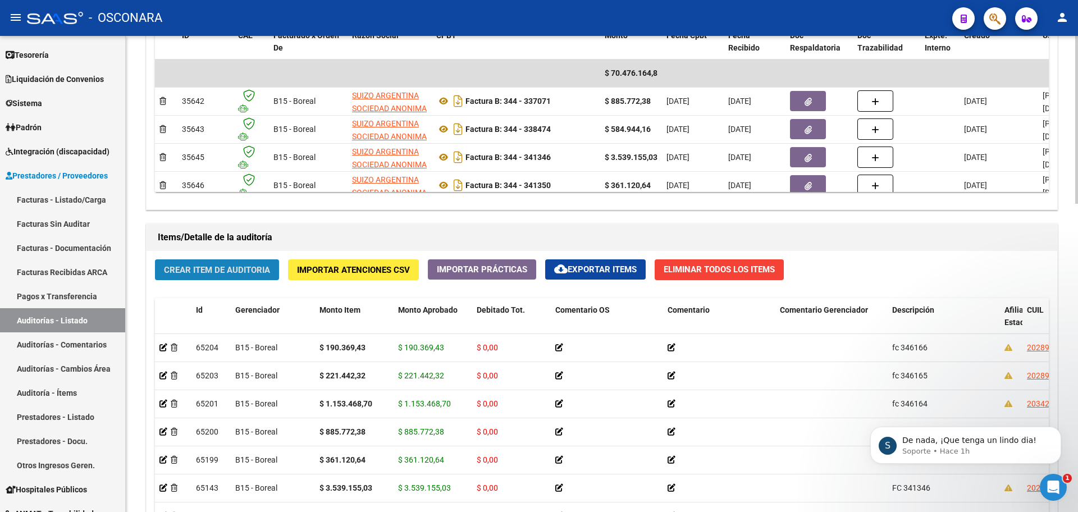
click at [254, 273] on span "Crear Item de Auditoria" at bounding box center [217, 270] width 106 height 10
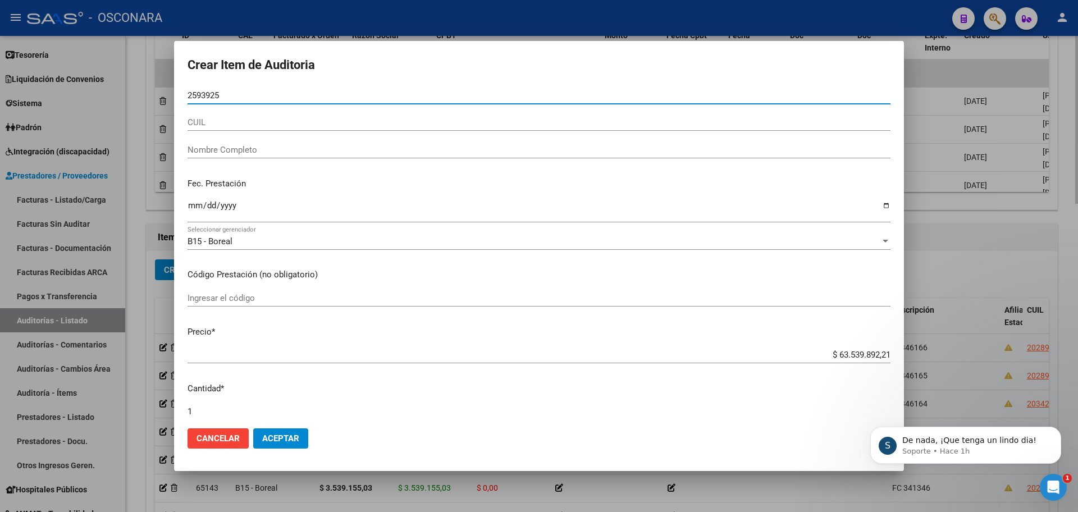
type input "25939251"
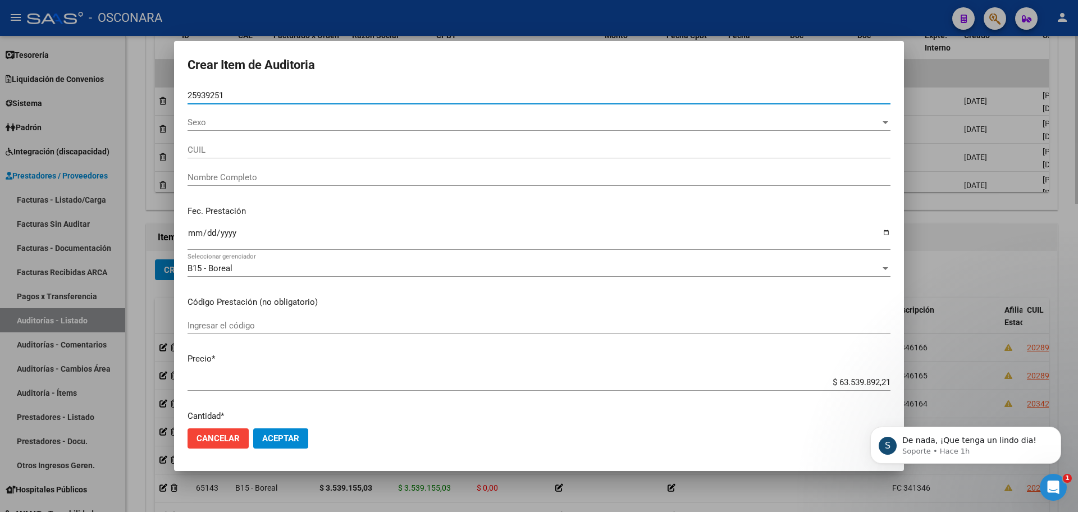
type input "27259392514"
type input "[PERSON_NAME]"
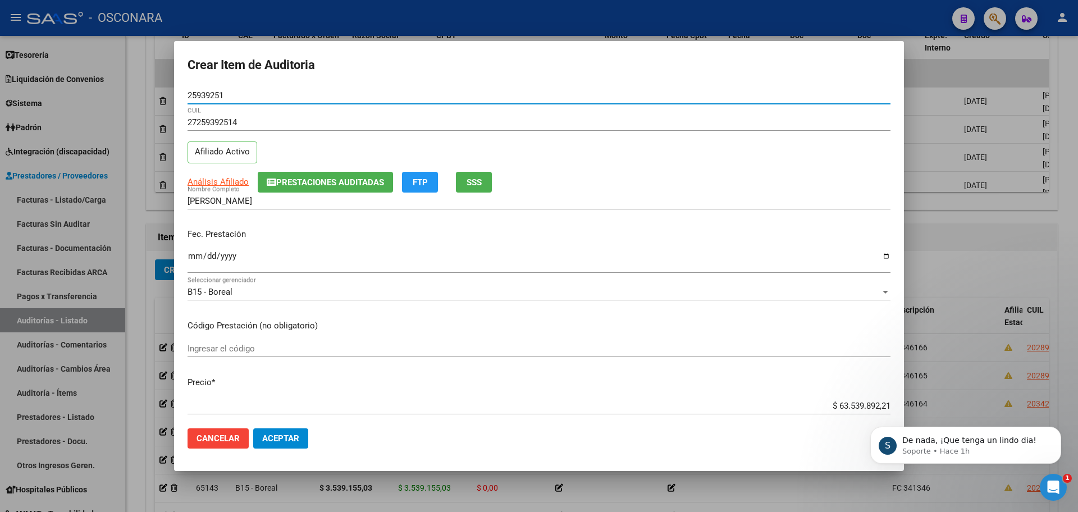
type input "25939251"
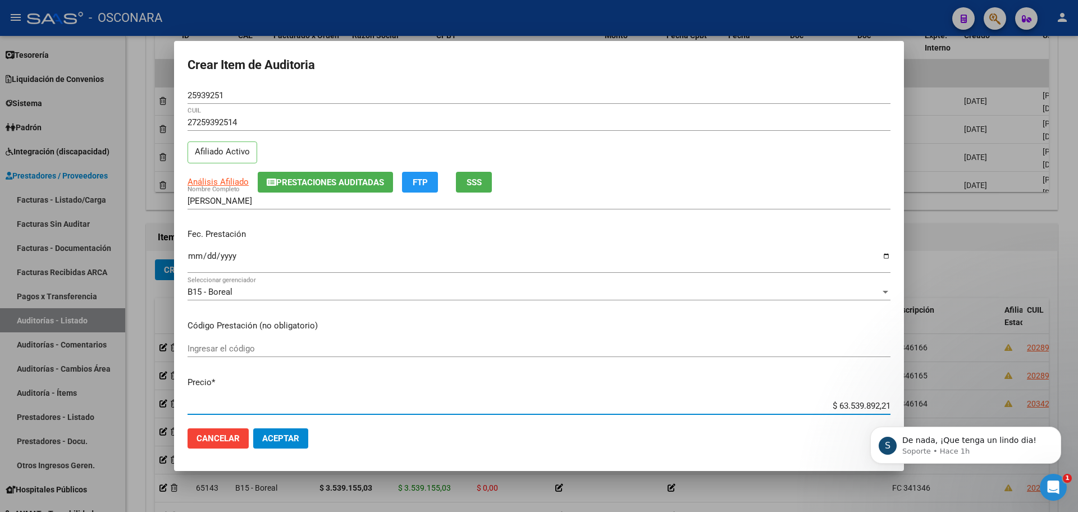
drag, startPoint x: 831, startPoint y: 407, endPoint x: 1052, endPoint y: 385, distance: 221.7
click at [1052, 385] on div "Crear Item de Auditoria 25939251 Nro Documento 27259392514 CUIL Afiliado Activo…" at bounding box center [539, 256] width 1078 height 512
type input "$ 0,06"
type input "$ 0,01"
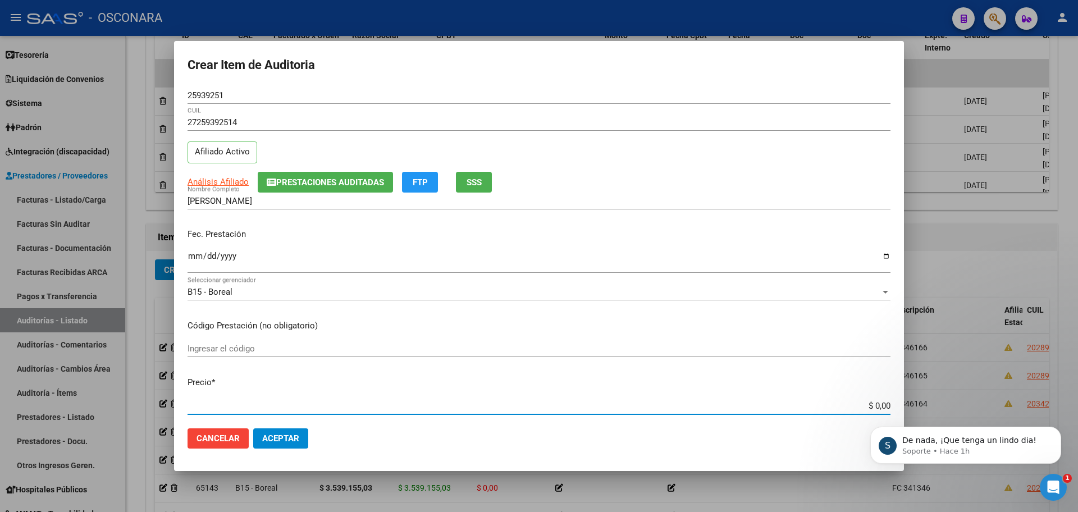
type input "$ 0,01"
type input "$ 0,12"
type input "$ 1,22"
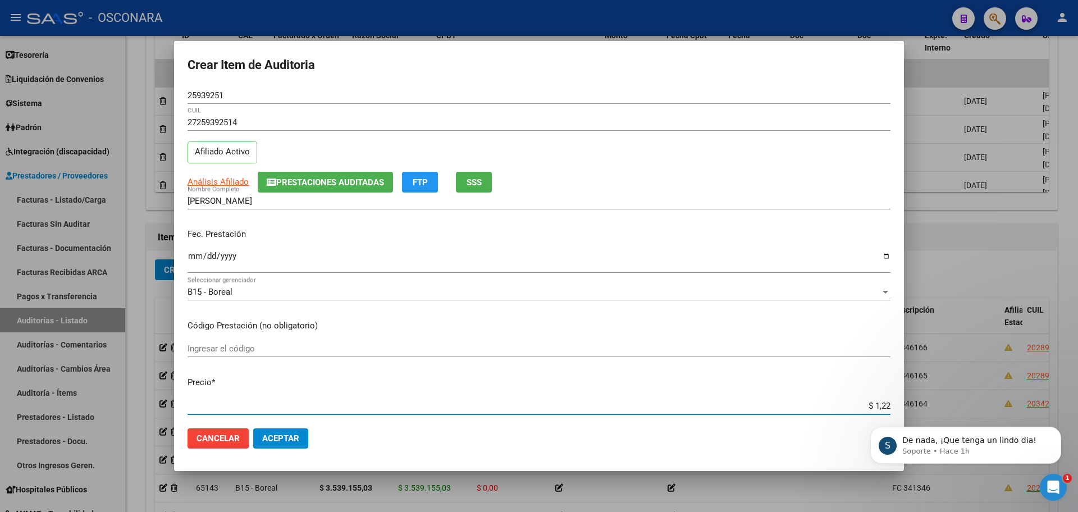
type input "$ 12,20"
type input "$ 122,06"
type input "$ 1.220,65"
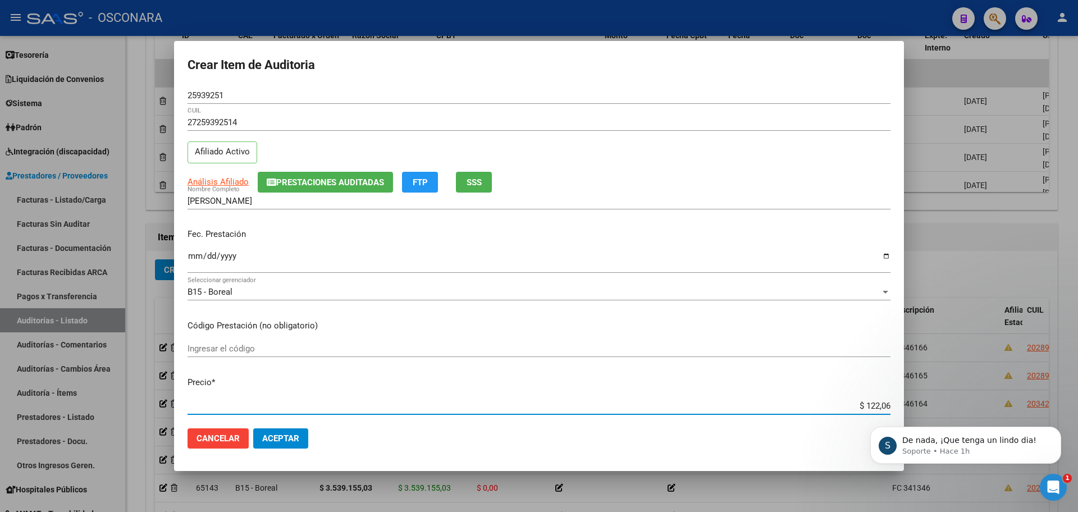
type input "$ 1.220,65"
type input "$ 12.206,57"
type input "$ 122.065,79"
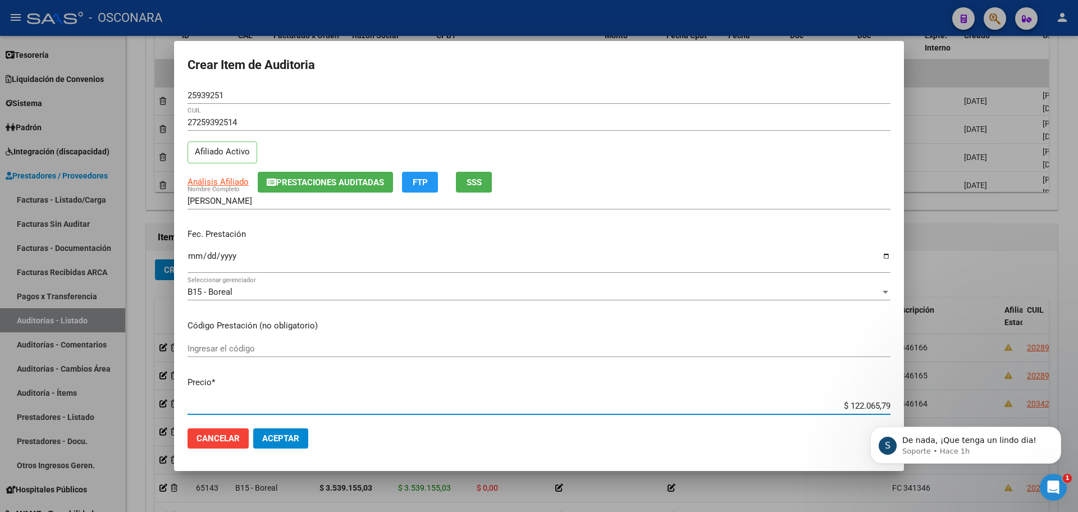
type input "$ 1.220.657,94"
type input "$ 12.206.579,40"
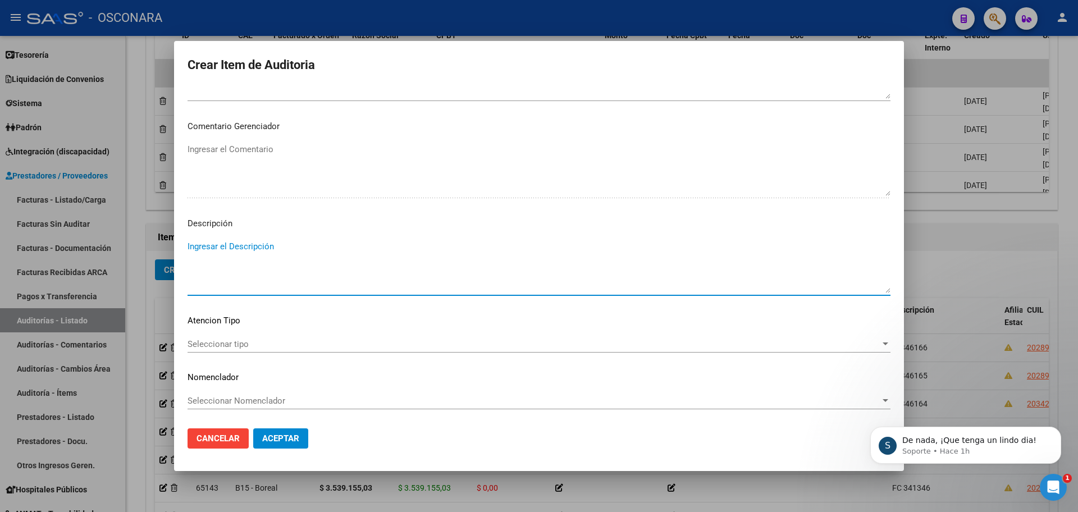
click at [291, 270] on textarea "Ingresar el Descripción" at bounding box center [538, 266] width 703 height 53
type textarea "fc 347437"
drag, startPoint x: 281, startPoint y: 458, endPoint x: 289, endPoint y: 429, distance: 30.2
click at [289, 437] on mat-dialog-container "Crear Item de Auditoria 25939251 Nro Documento 27259392514 CUIL Afiliado Activo…" at bounding box center [539, 256] width 730 height 431
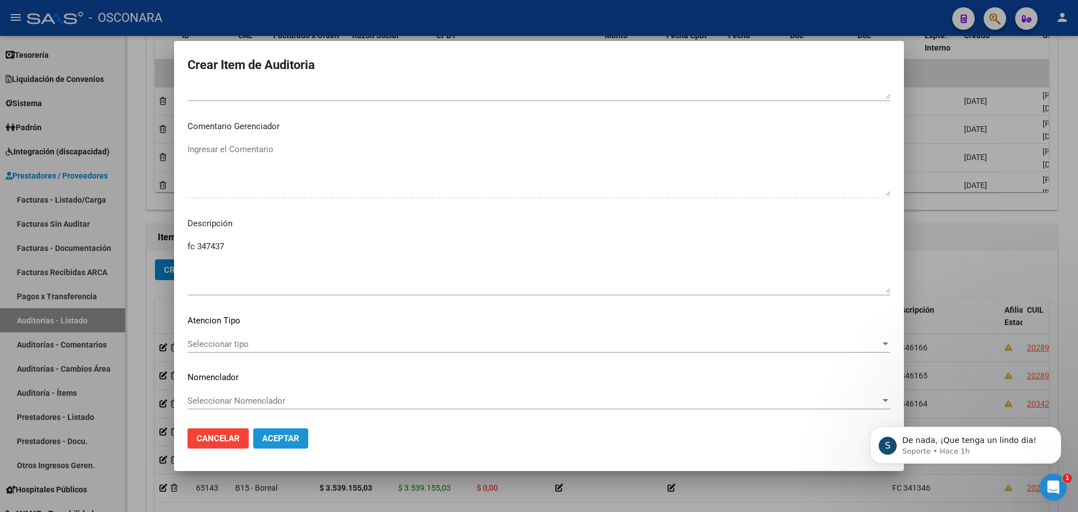
click at [289, 428] on mat-dialog-actions "Cancelar Aceptar" at bounding box center [538, 438] width 703 height 38
click at [268, 437] on span "Aceptar" at bounding box center [280, 438] width 37 height 10
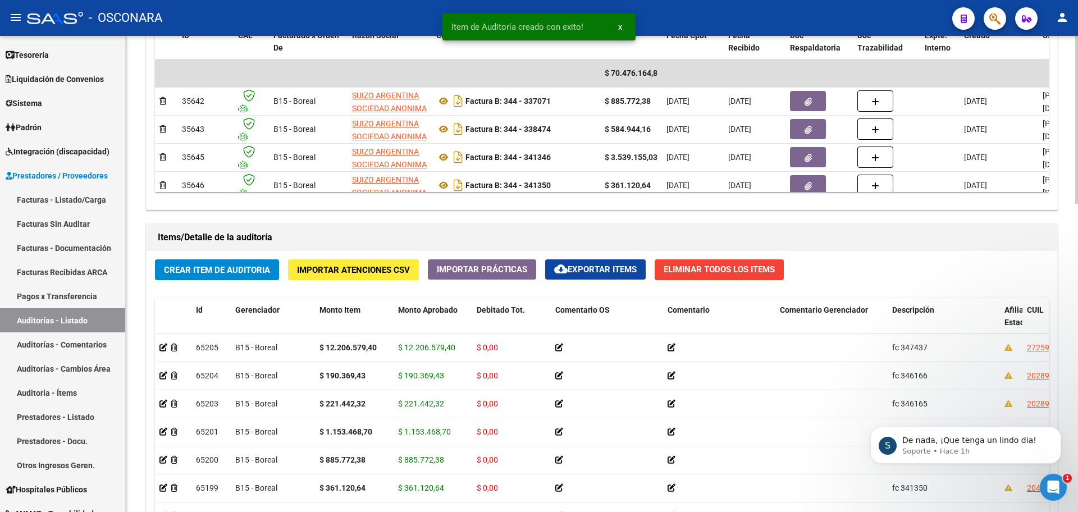
click at [196, 280] on div "Crear Item de Auditoria Importar Atenciones CSV Importar Prácticas cloud_downlo…" at bounding box center [602, 462] width 910 height 423
click at [218, 277] on button "Crear Item de Auditoria" at bounding box center [217, 269] width 124 height 21
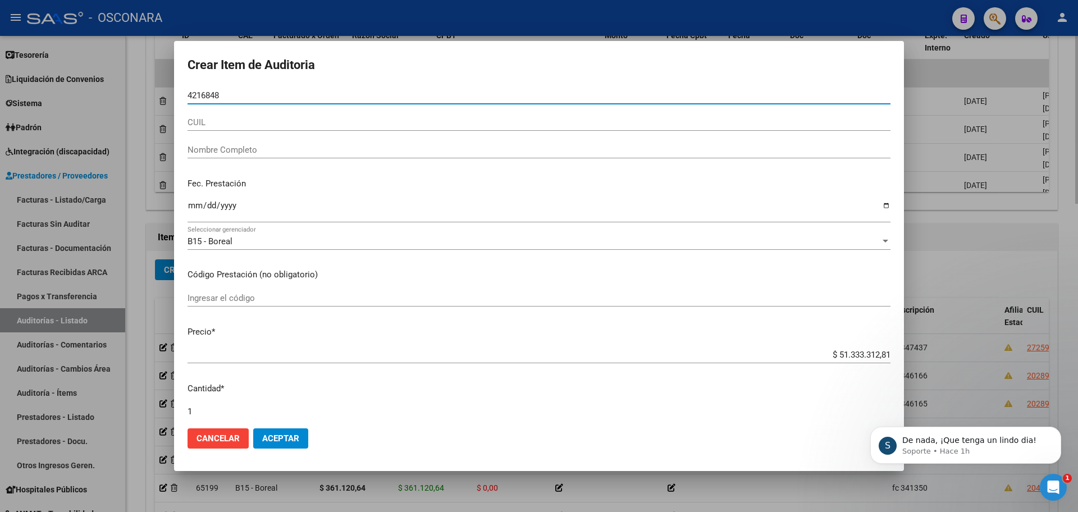
type input "42168482"
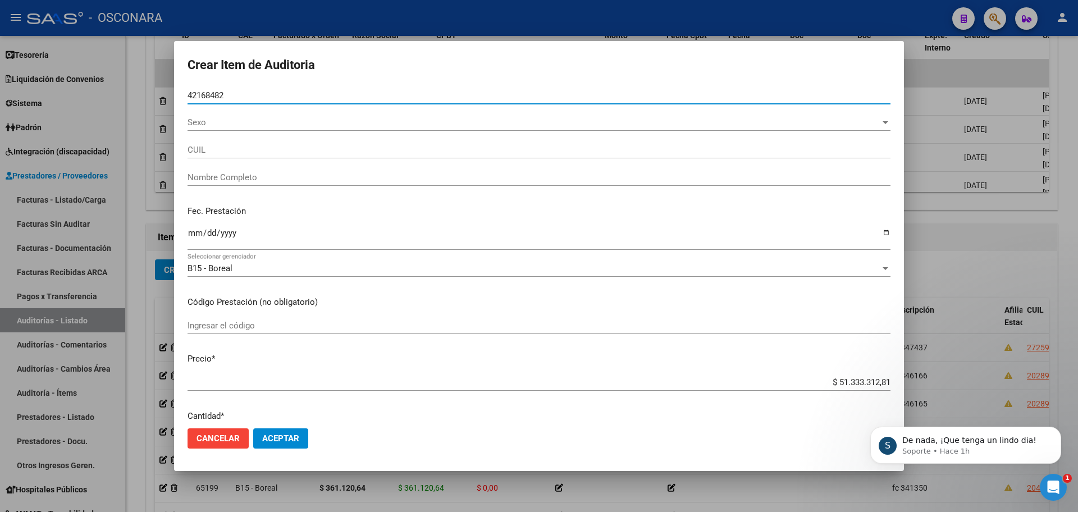
type input "20421684821"
type input "PUSCAMA [PERSON_NAME]"
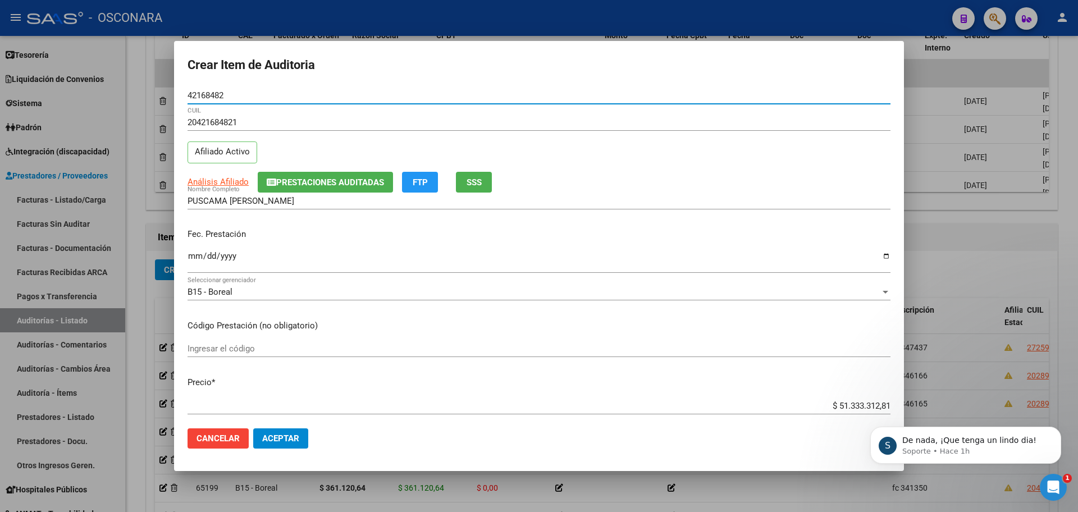
type input "42168482"
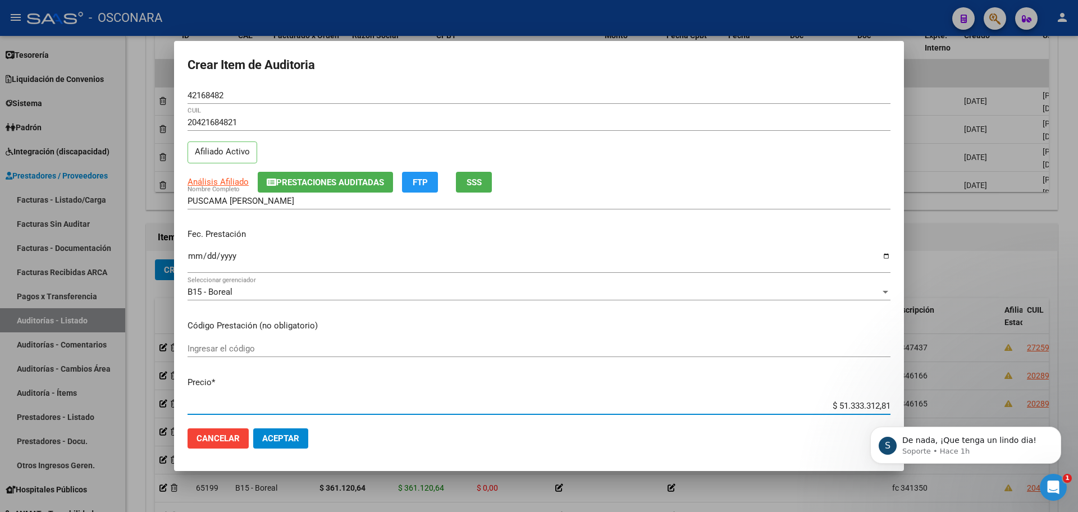
drag, startPoint x: 828, startPoint y: 408, endPoint x: 1051, endPoint y: 382, distance: 224.9
click at [1051, 382] on div "Crear Item de Auditoria 42168482 Nro Documento 20421684821 CUIL Afiliado Activo…" at bounding box center [539, 256] width 1078 height 512
type input "$ 0,07"
type input "$ 0,73"
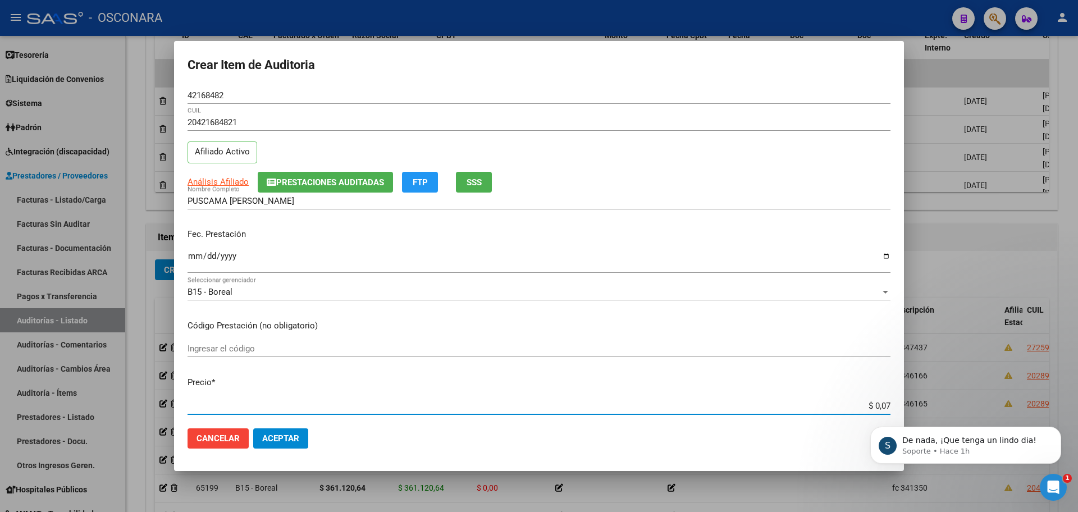
type input "$ 0,73"
type input "$ 7,36"
type input "$ 73,66"
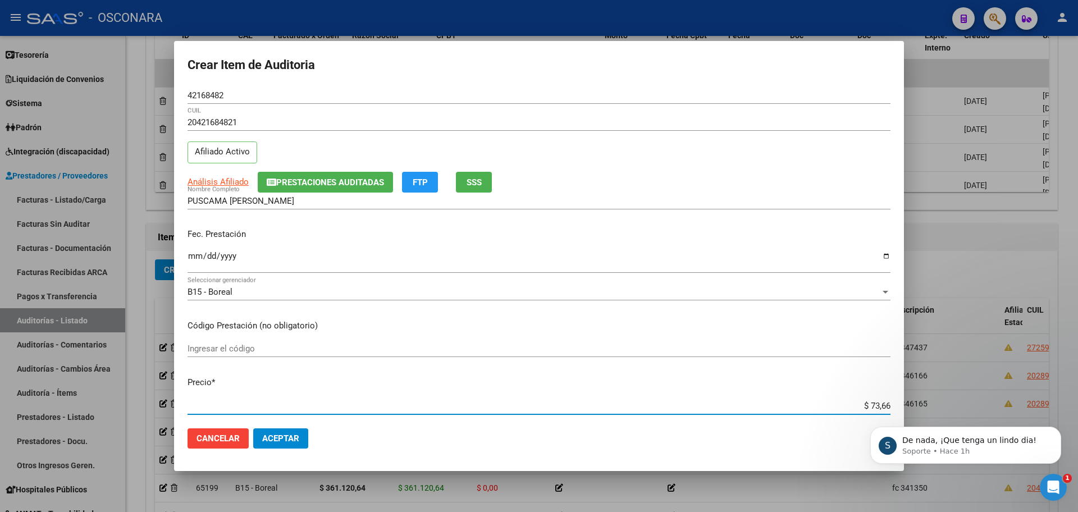
type input "$ 736,68"
type input "$ 7.366,86"
type input "$ 73.668,61"
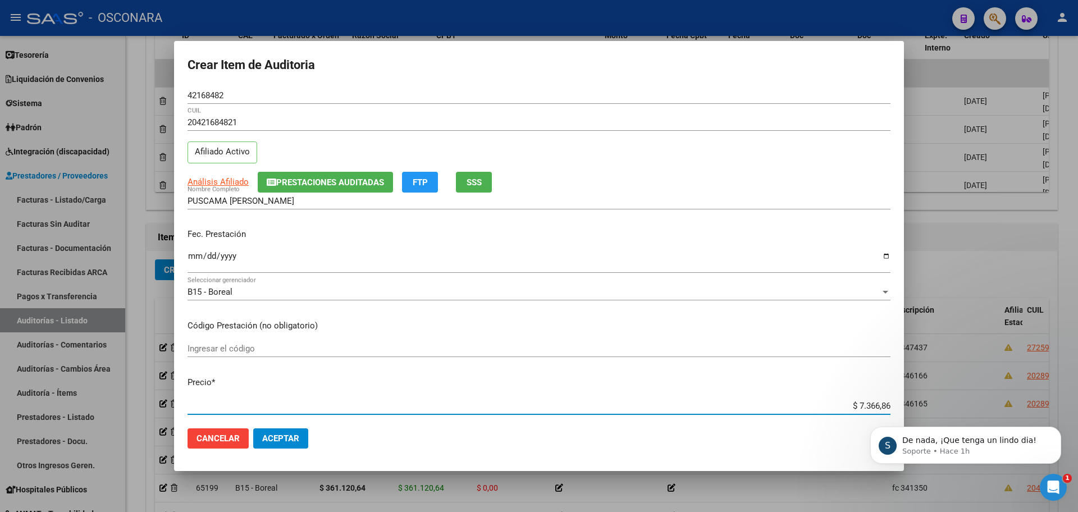
type input "$ 73.668,61"
type input "$ 736.686,12"
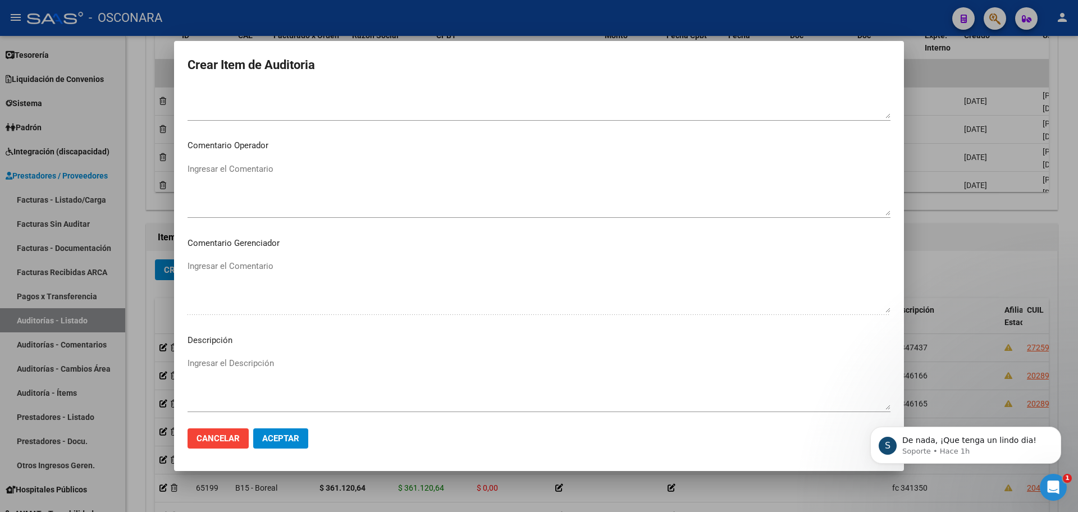
click at [230, 388] on textarea "Ingresar el Descripción" at bounding box center [538, 383] width 703 height 53
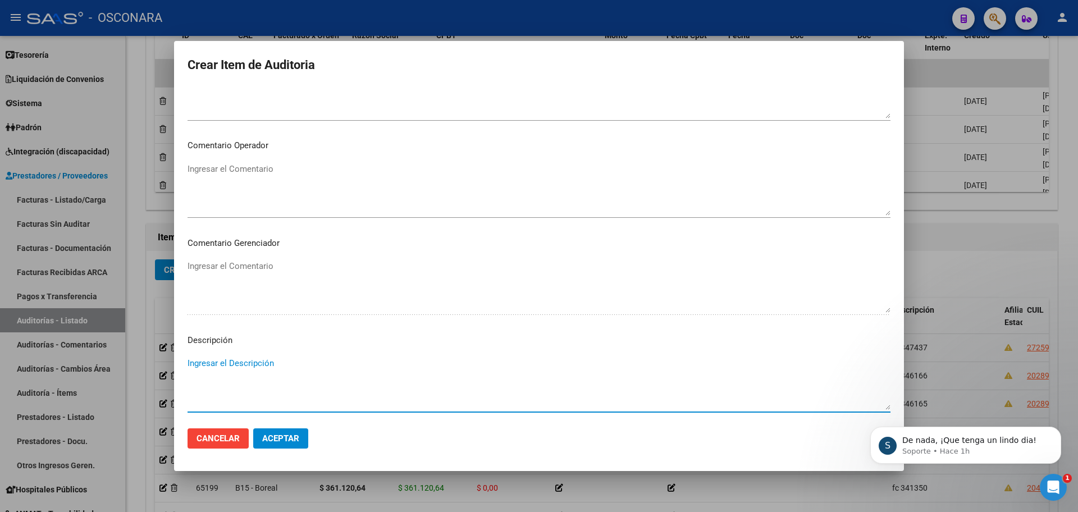
scroll to position [678, 0]
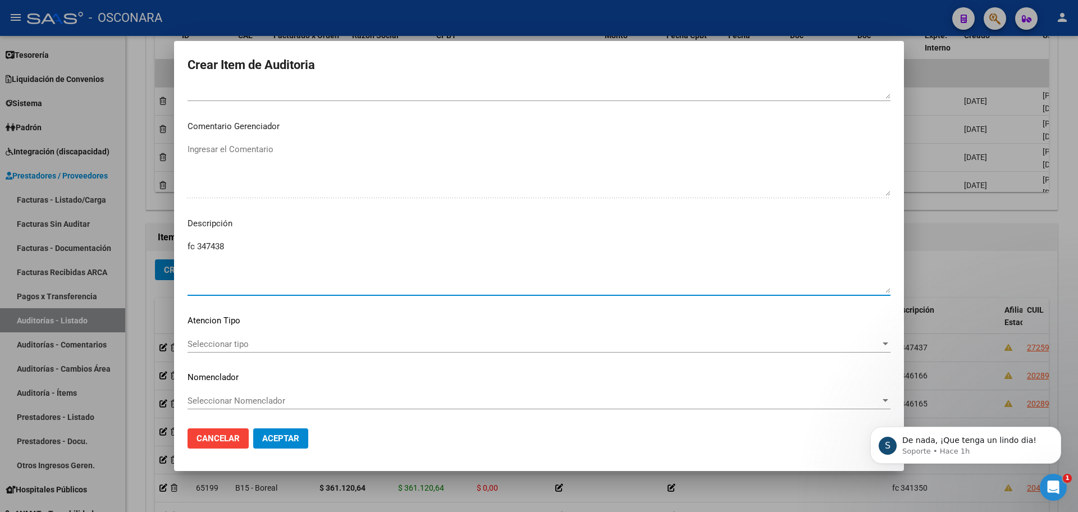
type textarea "fc 347438"
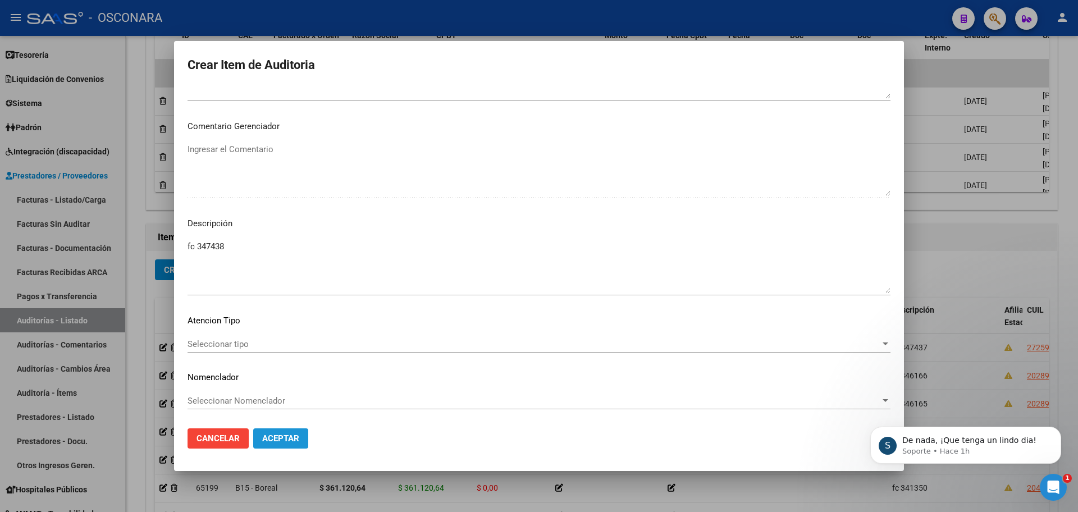
click at [267, 437] on span "Aceptar" at bounding box center [280, 438] width 37 height 10
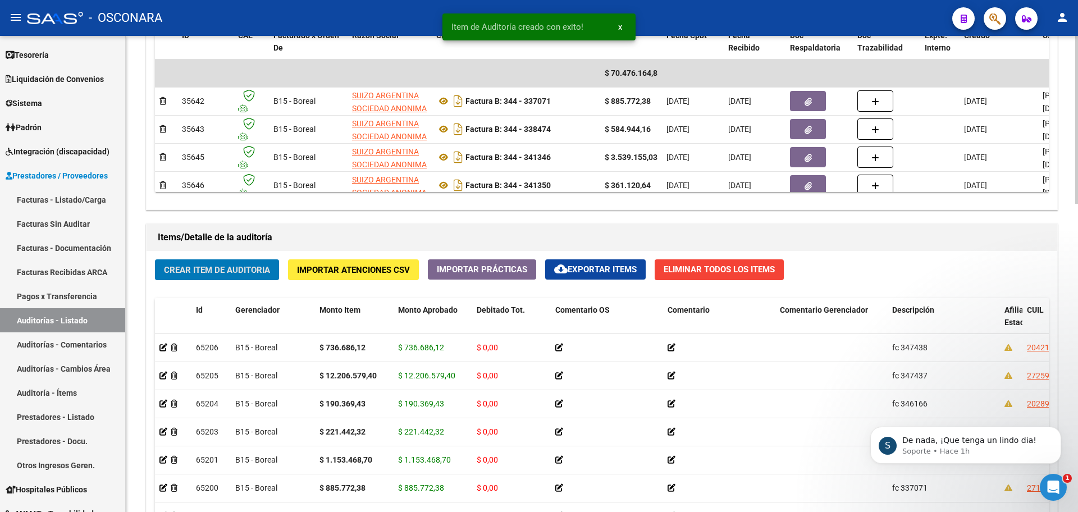
click at [256, 272] on span "Crear Item de Auditoria" at bounding box center [217, 270] width 106 height 10
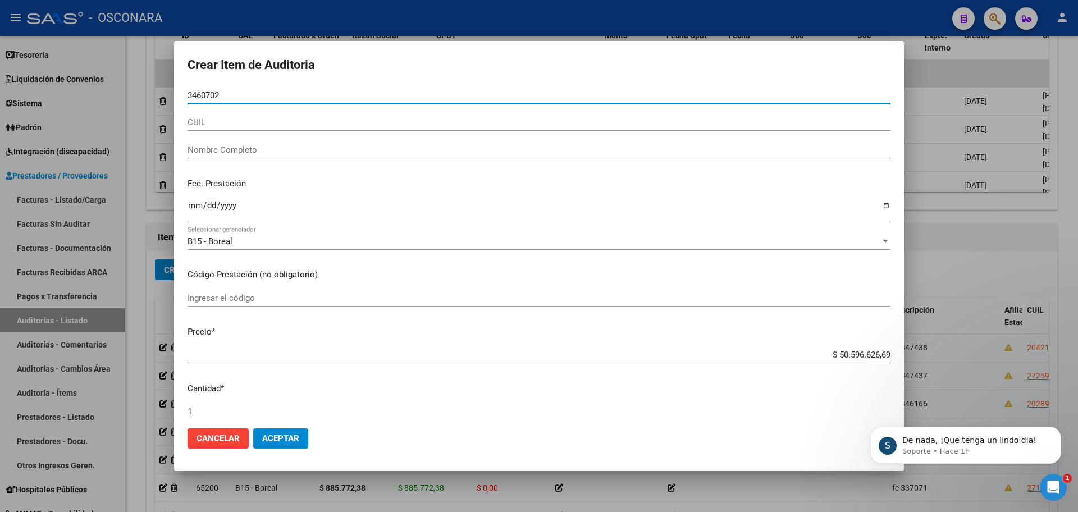
type input "34607024"
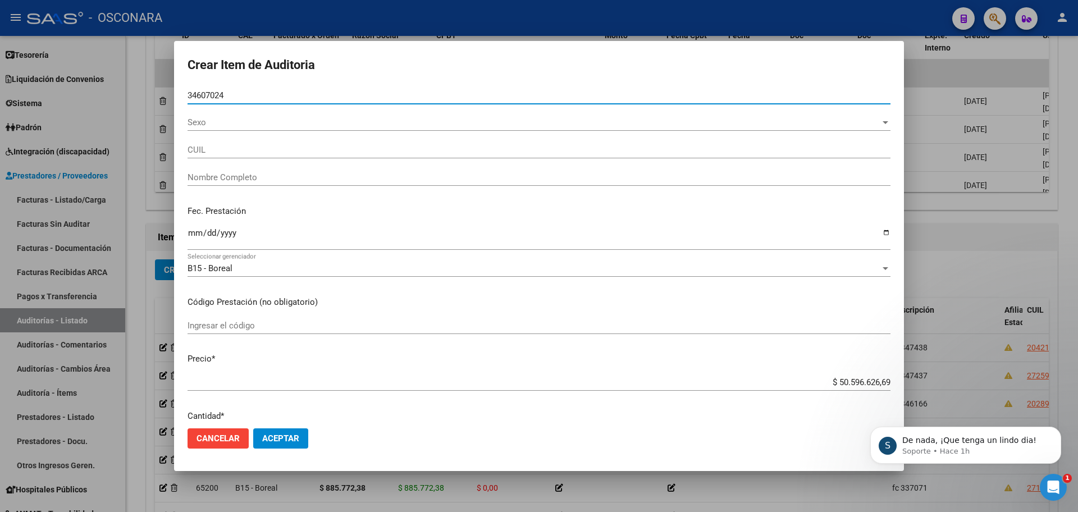
type input "27346070248"
type input "[PERSON_NAME]"
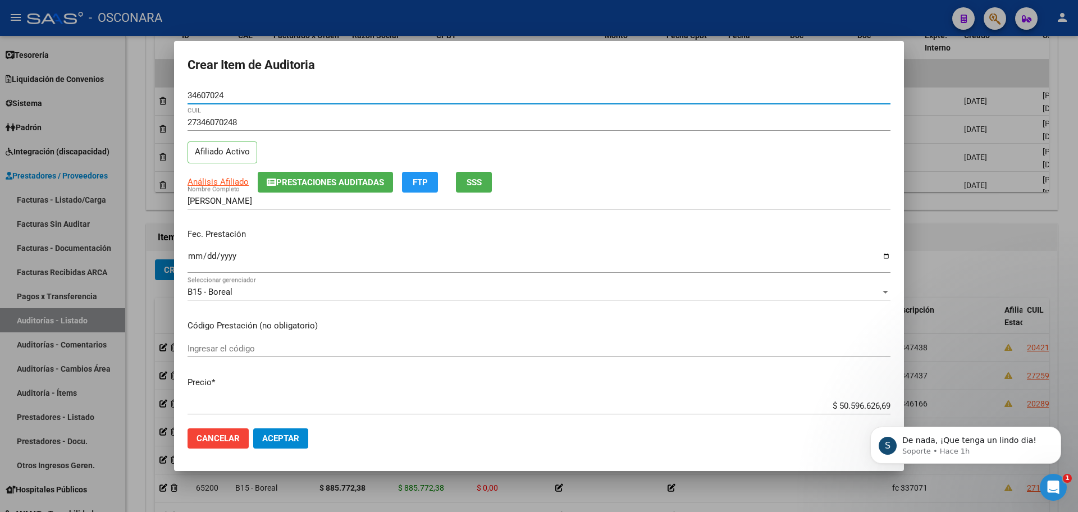
type input "34607024"
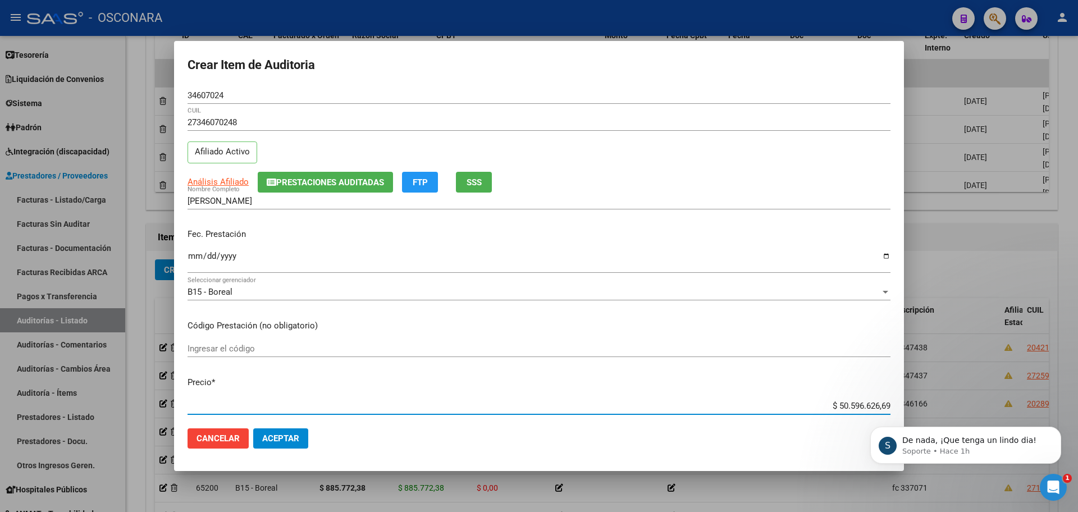
drag, startPoint x: 825, startPoint y: 401, endPoint x: 1077, endPoint y: 372, distance: 254.2
click at [1077, 375] on div "Crear Item de Auditoria 34607024 Nro Documento 27346070248 CUIL Afiliado Activo…" at bounding box center [539, 256] width 1078 height 512
type input "$ 0,08"
type input "$ 0,87"
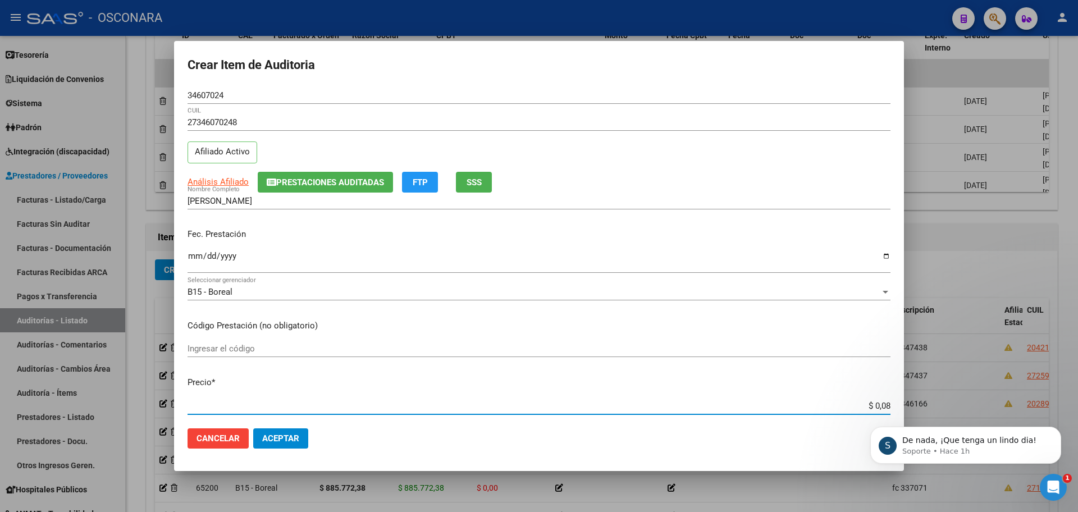
type input "$ 0,87"
type input "$ 8,74"
type input "$ 87,47"
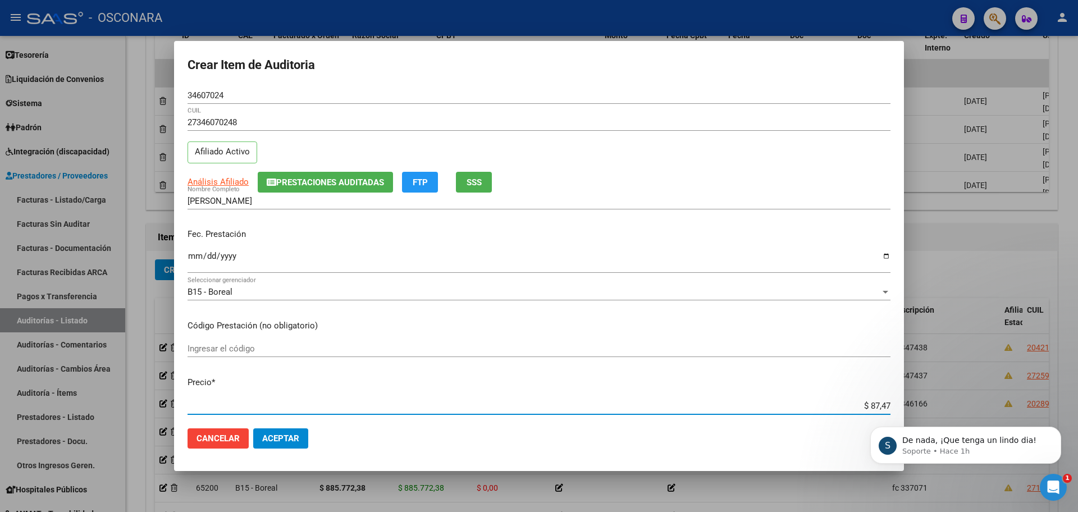
type input "$ 874,74"
type input "$ 8.747,47"
type input "$ 87.474,71"
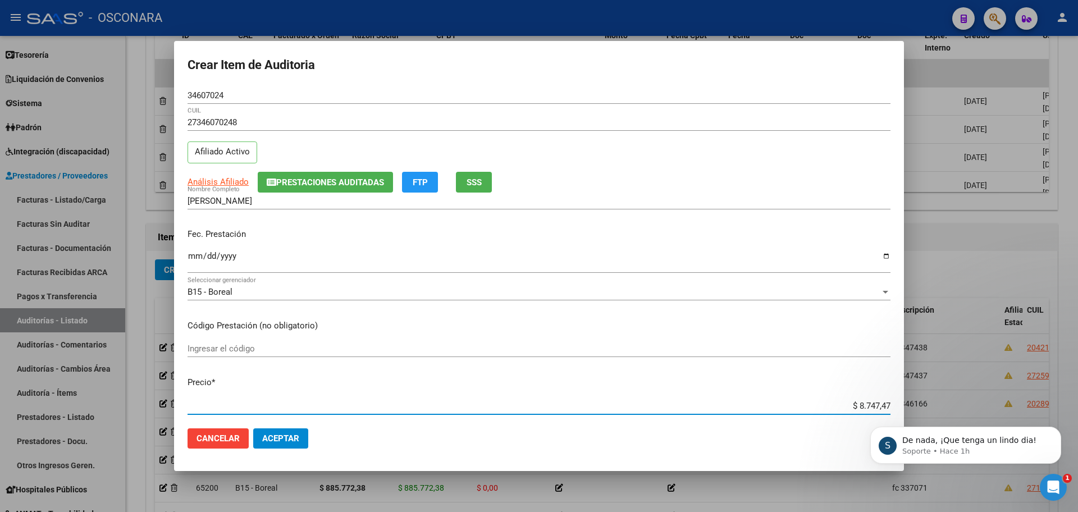
type input "$ 87.474,71"
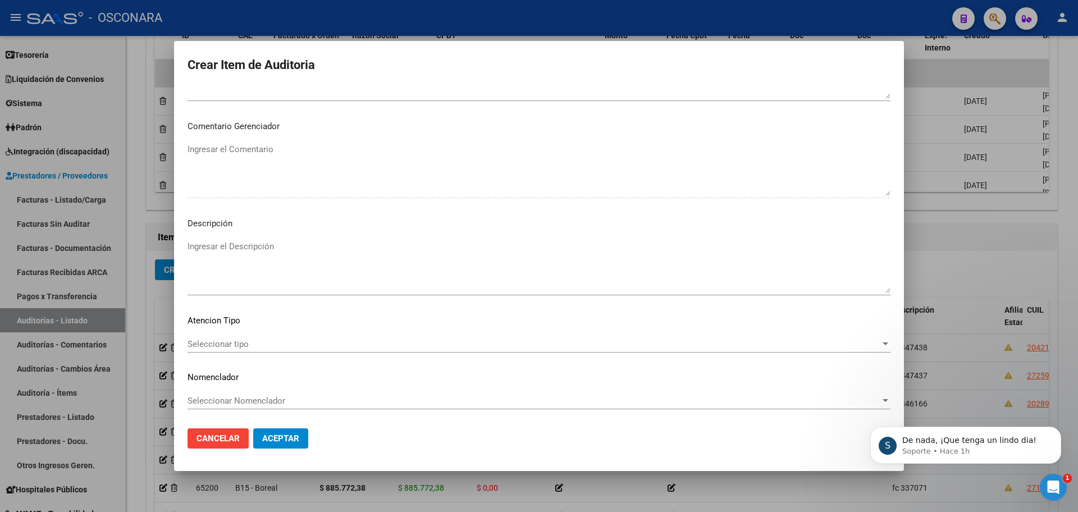
click at [321, 259] on textarea "Ingresar el Descripción" at bounding box center [538, 266] width 703 height 53
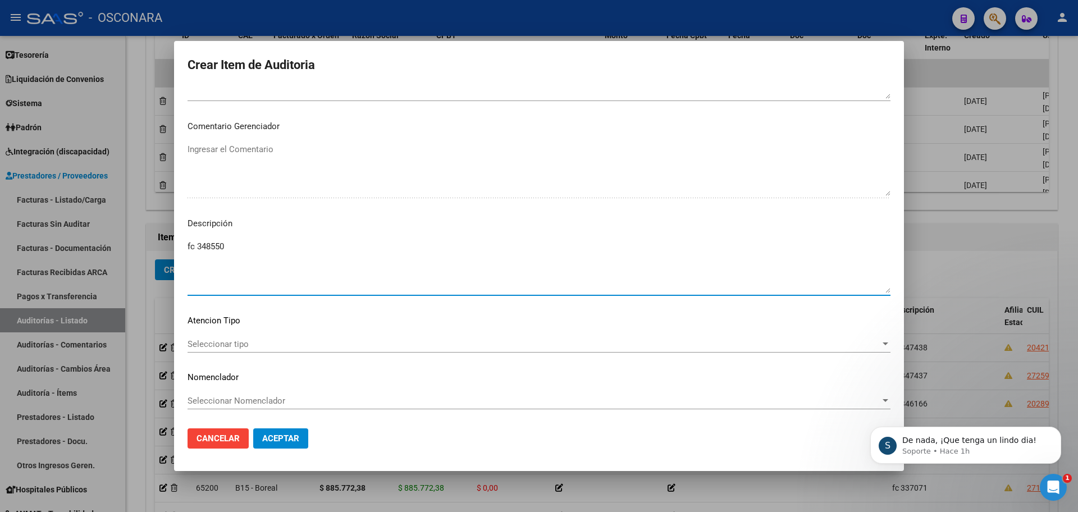
type textarea "fc 348550"
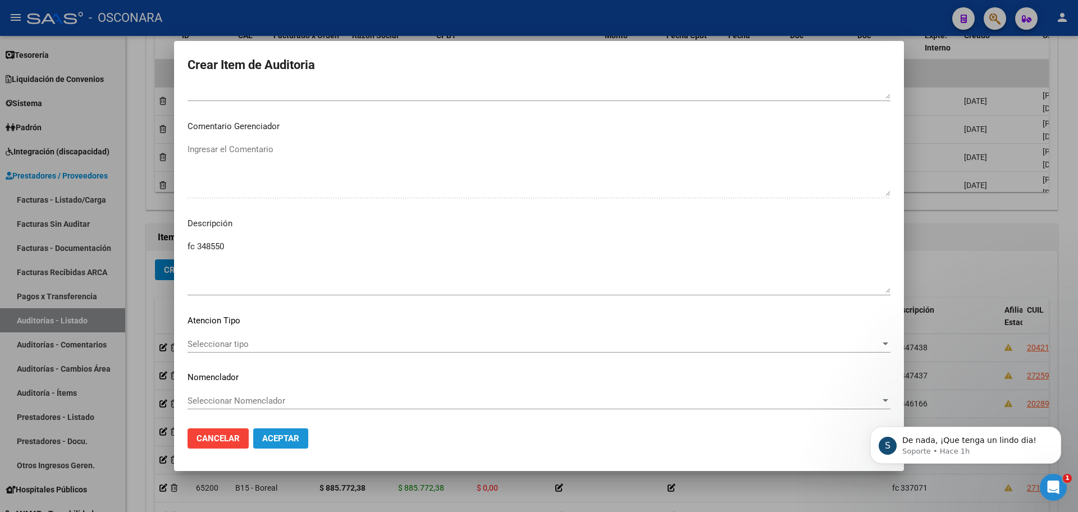
click at [280, 436] on span "Aceptar" at bounding box center [280, 438] width 37 height 10
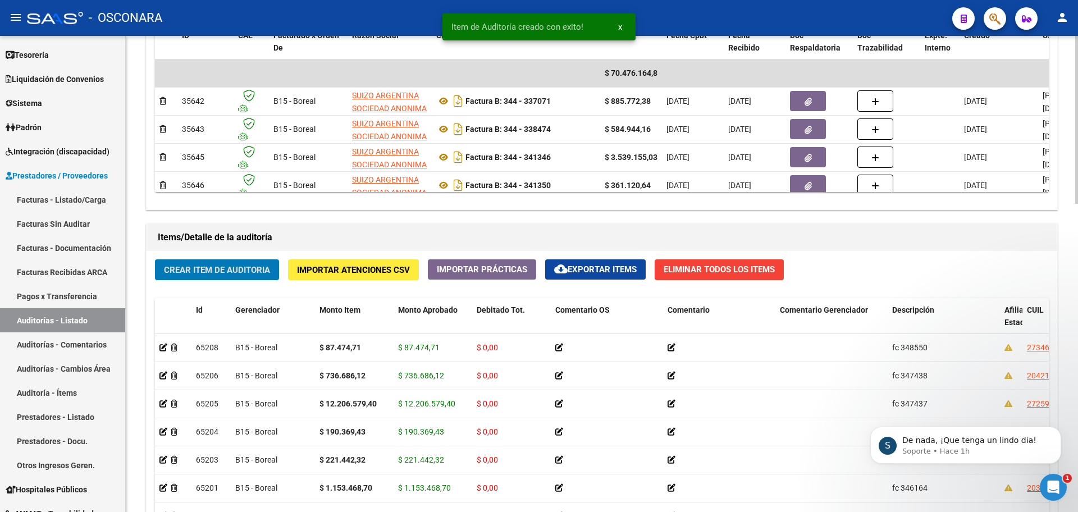
click at [208, 274] on span "Crear Item de Auditoria" at bounding box center [217, 270] width 106 height 10
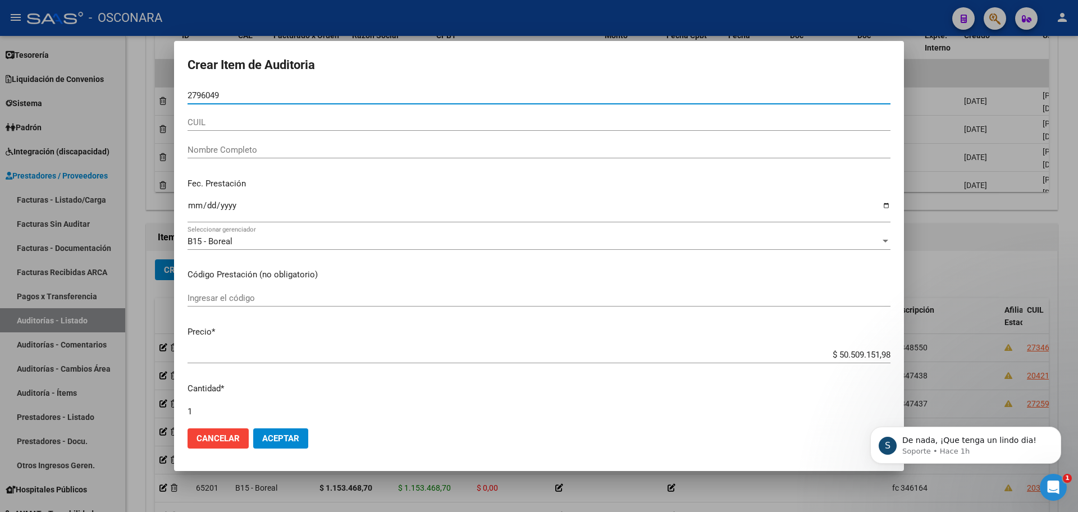
type input "27960492"
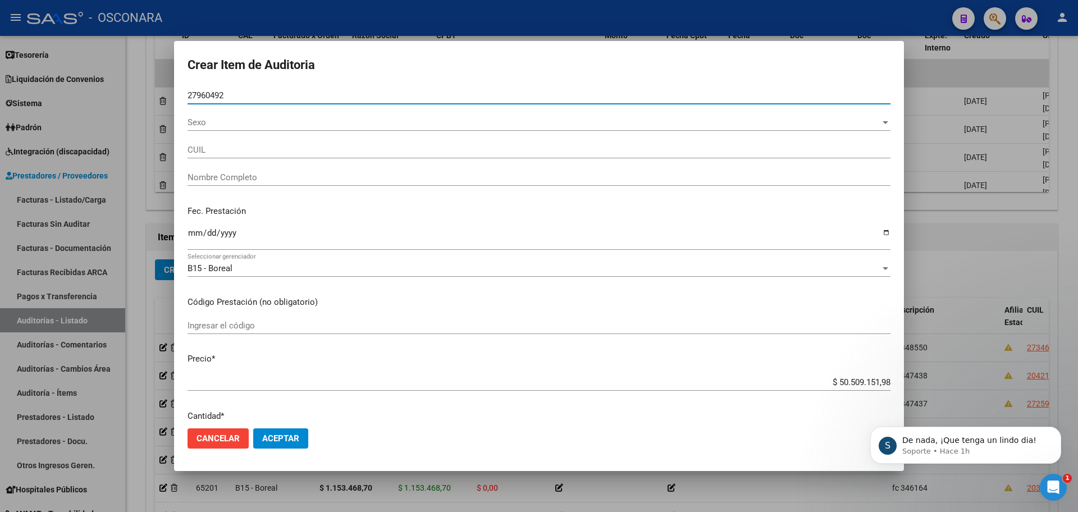
type input "27279604925"
type input "[PERSON_NAME]"
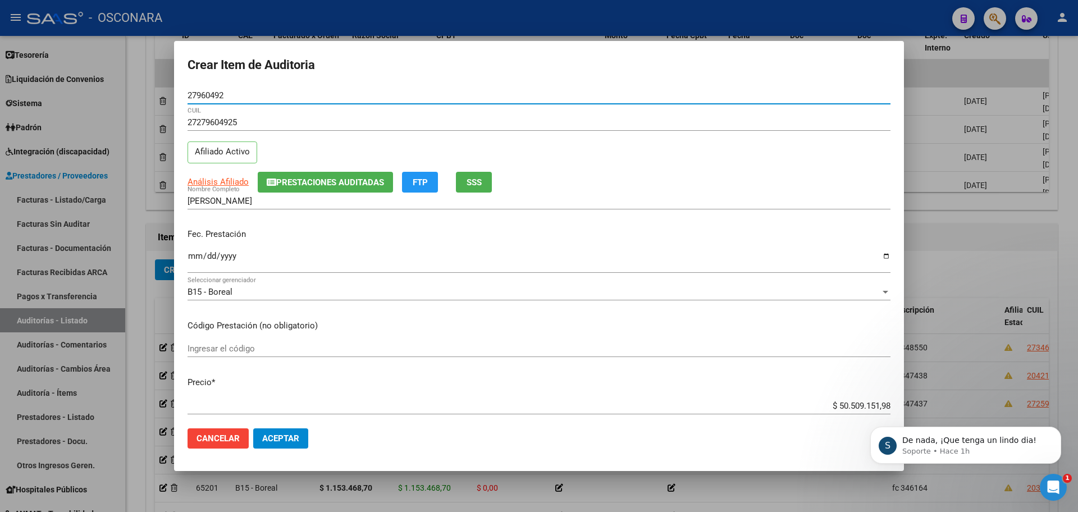
scroll to position [70, 0]
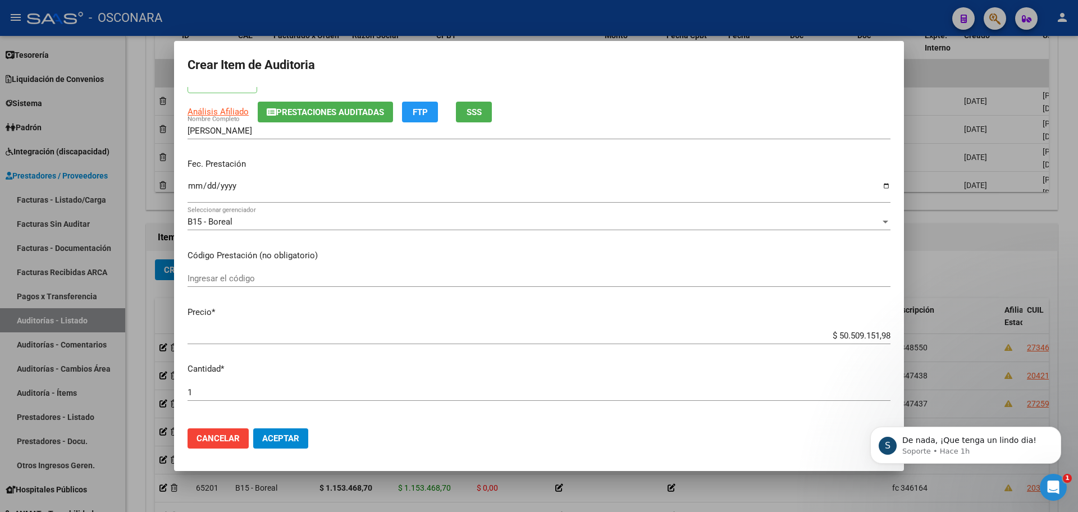
type input "27960492"
drag, startPoint x: 833, startPoint y: 335, endPoint x: 1040, endPoint y: 303, distance: 209.5
click at [1040, 303] on div "Crear Item de Auditoria 27960492 Nro Documento 27279604925 CUIL Afiliado Activo…" at bounding box center [539, 256] width 1078 height 512
type input "$ 0,05"
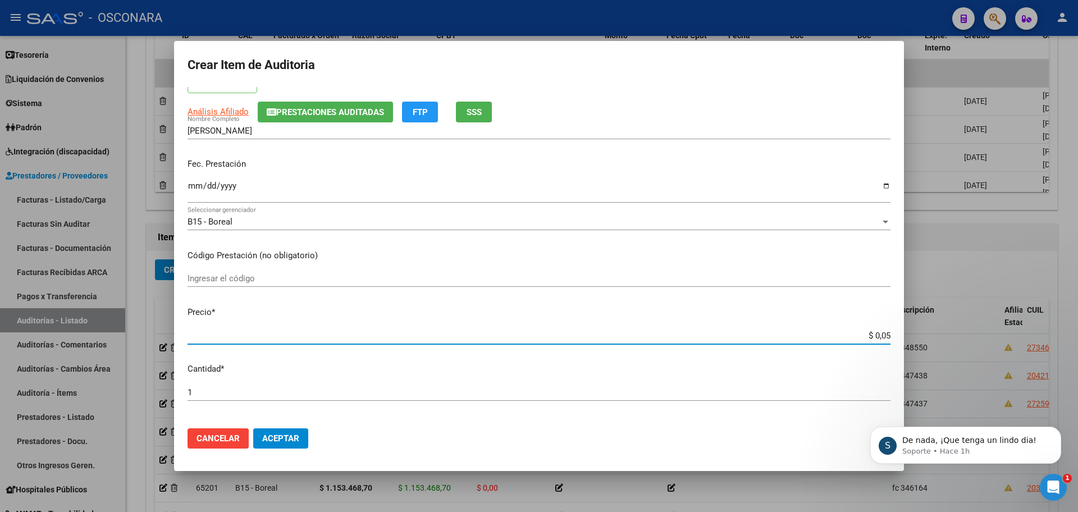
type input "$ 0,51"
type input "$ 5,16"
type input "$ 51,62"
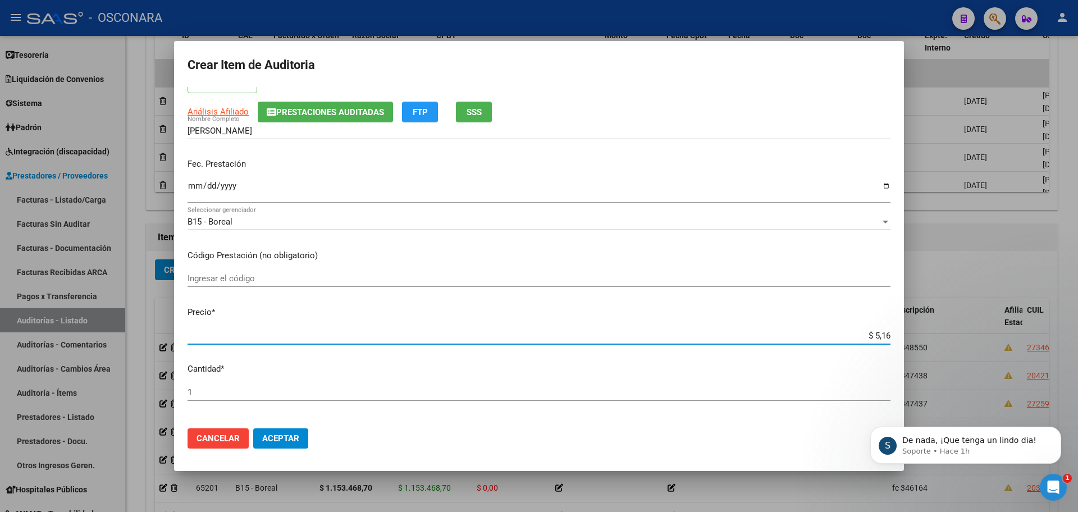
type input "$ 51,62"
type input "$ 516,27"
type input "$ 5.162,70"
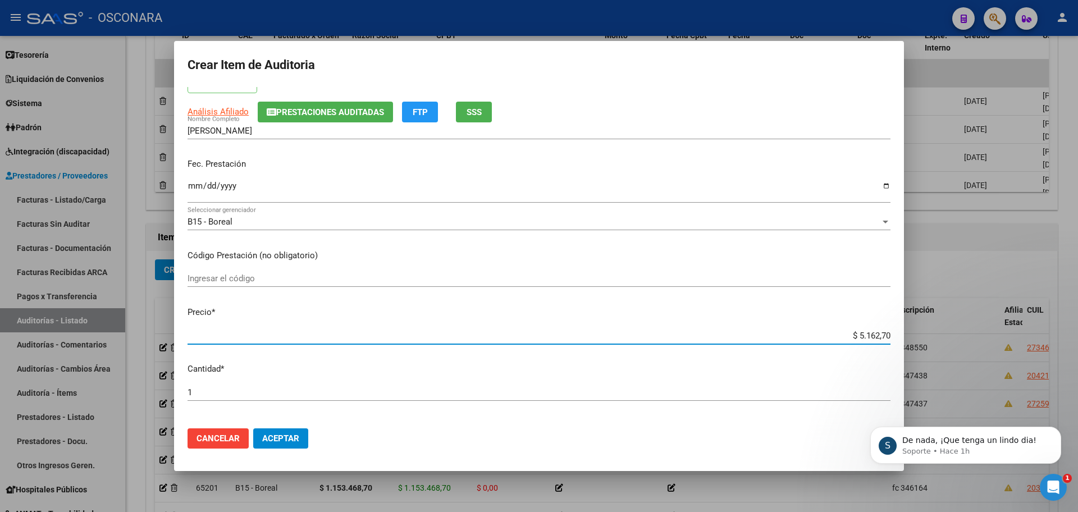
type input "$ 51.627,07"
type input "$ 516.270,74"
type input "$ 5.162.707,48"
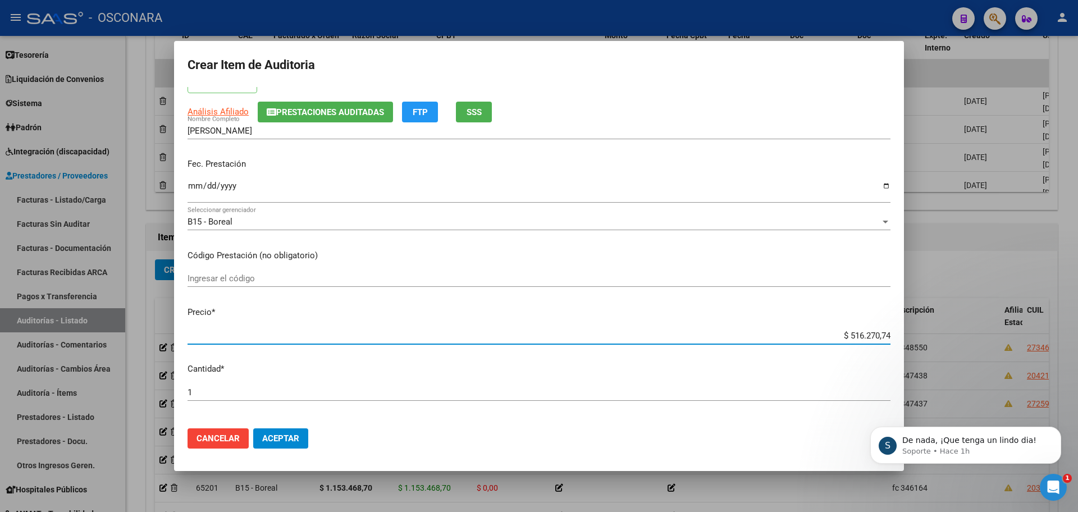
type input "$ 5.162.707,48"
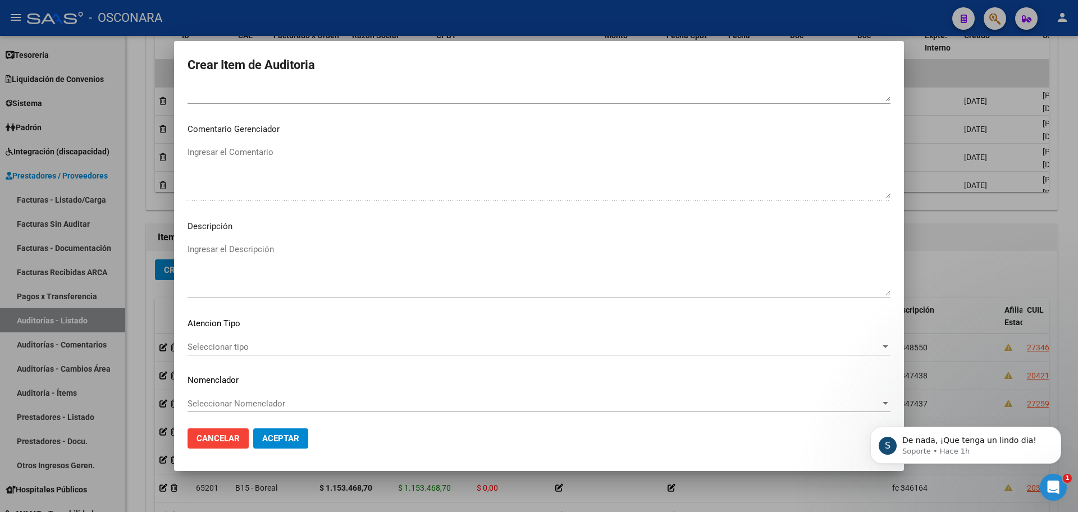
scroll to position [678, 0]
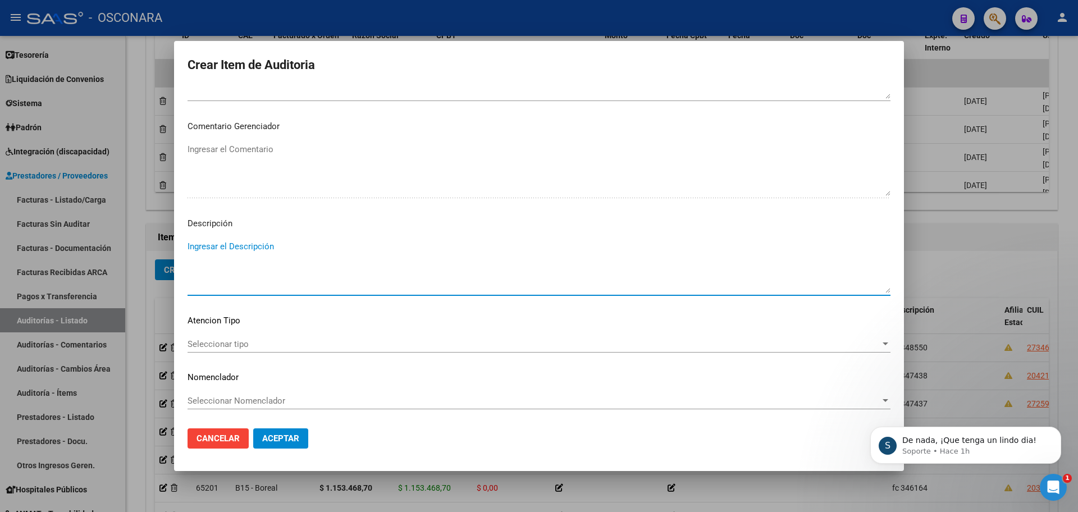
drag, startPoint x: 336, startPoint y: 281, endPoint x: 319, endPoint y: 269, distance: 20.1
click at [322, 272] on textarea "Ingresar el Descripción" at bounding box center [538, 266] width 703 height 53
drag, startPoint x: 327, startPoint y: 262, endPoint x: 286, endPoint y: 322, distance: 72.7
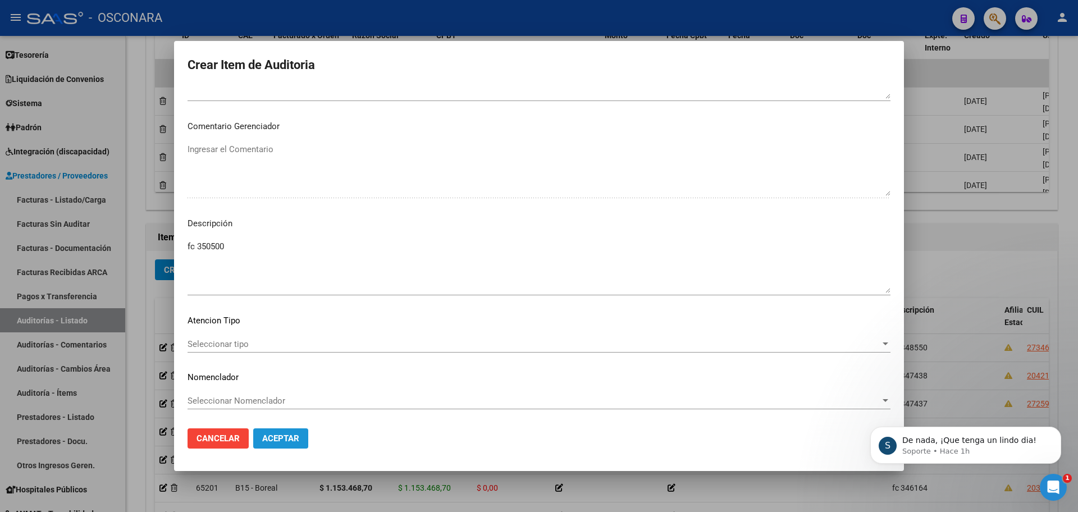
drag, startPoint x: 286, startPoint y: 322, endPoint x: 284, endPoint y: 430, distance: 107.8
click at [285, 429] on button "Aceptar" at bounding box center [280, 438] width 55 height 20
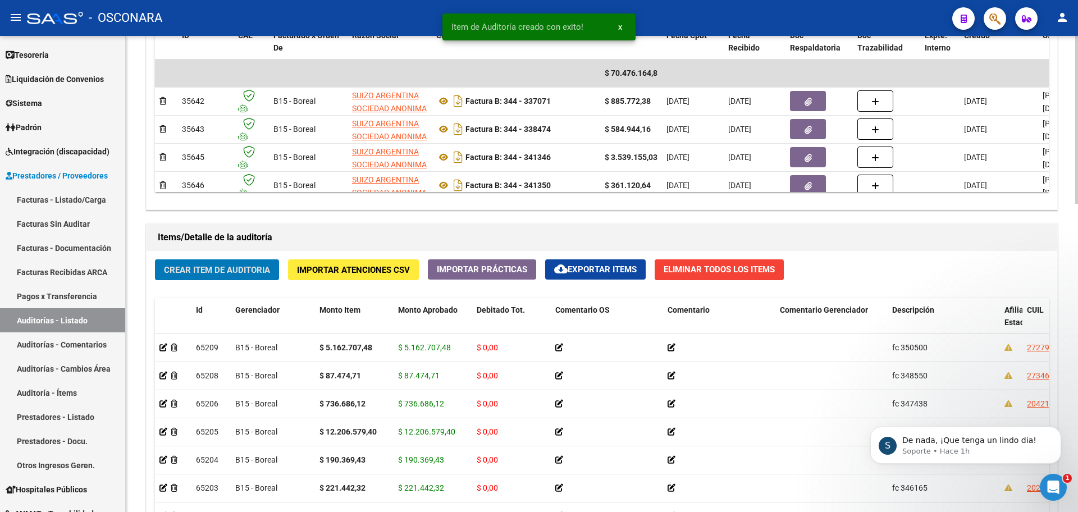
click at [221, 263] on button "Crear Item de Auditoria" at bounding box center [217, 269] width 124 height 21
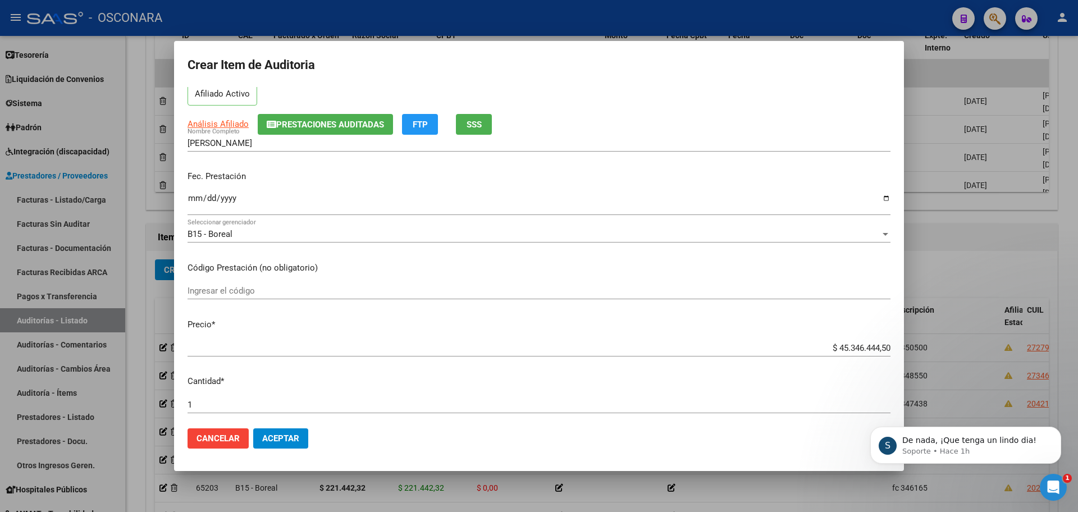
scroll to position [140, 0]
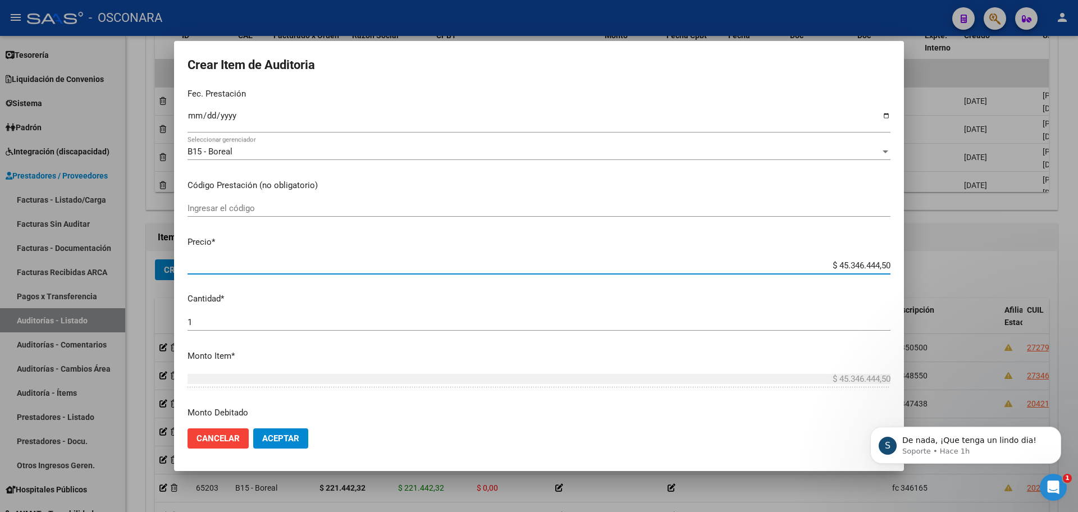
drag, startPoint x: 832, startPoint y: 266, endPoint x: 974, endPoint y: 250, distance: 142.9
click at [974, 250] on div "Crear Item de Auditoria 17119786 Nro Documento 20171197865 CUIL Afiliado Activo…" at bounding box center [539, 256] width 1078 height 512
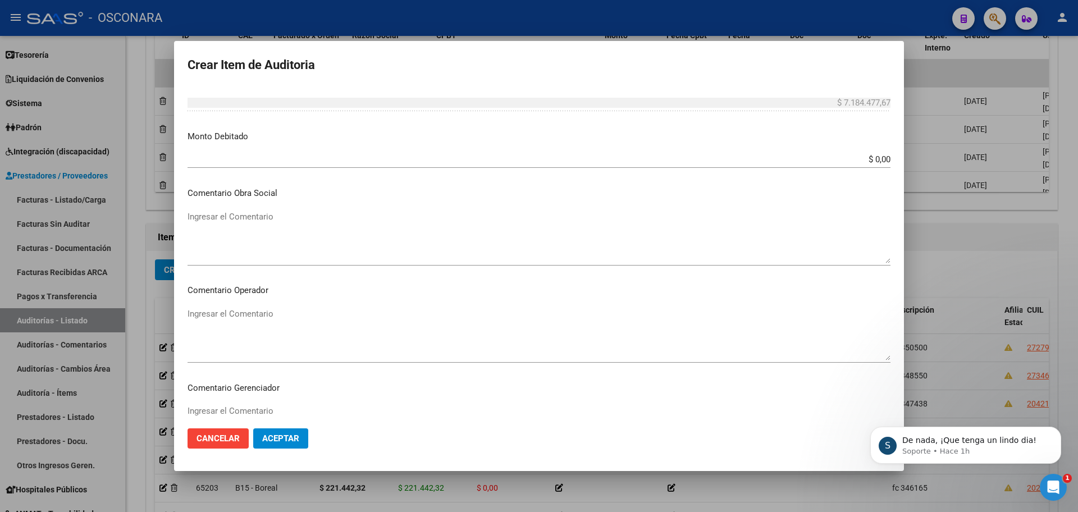
scroll to position [678, 0]
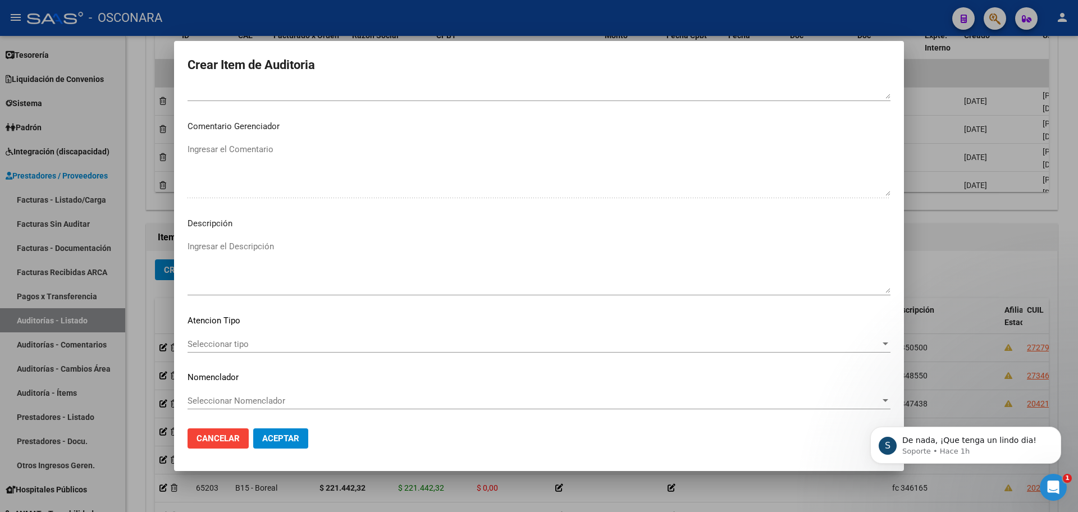
click at [302, 283] on textarea "Ingresar el Descripción" at bounding box center [538, 266] width 703 height 53
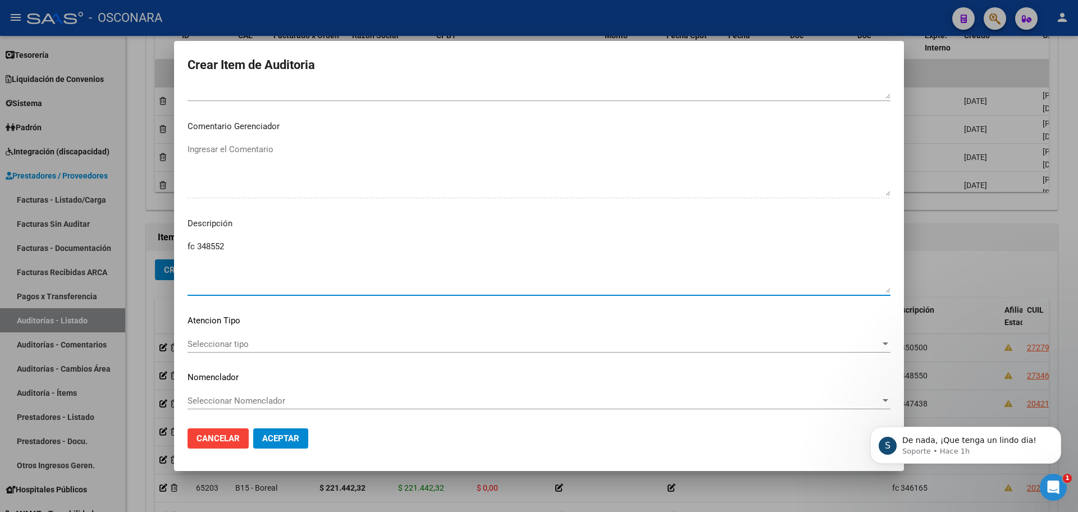
click at [291, 434] on span "Aceptar" at bounding box center [280, 438] width 37 height 10
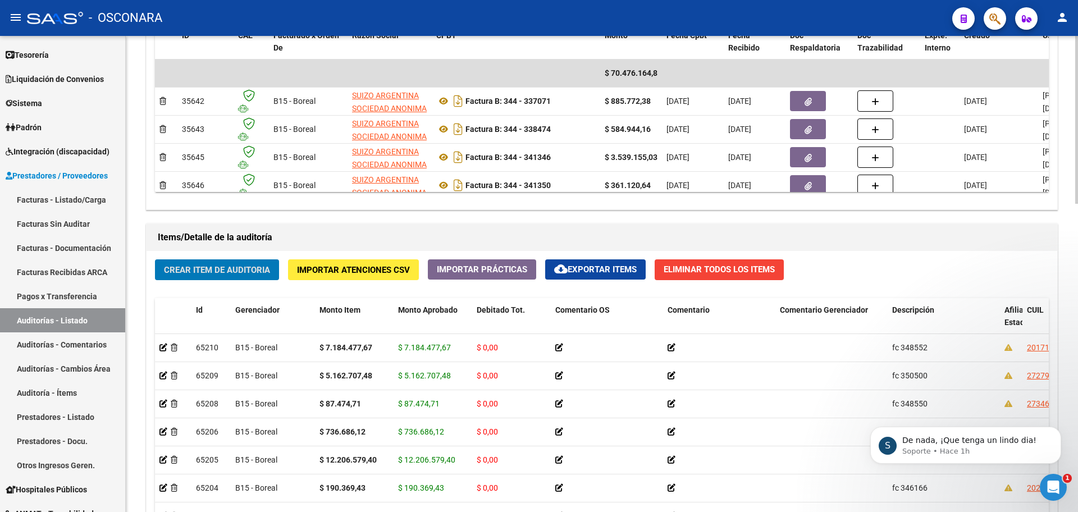
click at [257, 267] on span "Crear Item de Auditoria" at bounding box center [217, 270] width 106 height 10
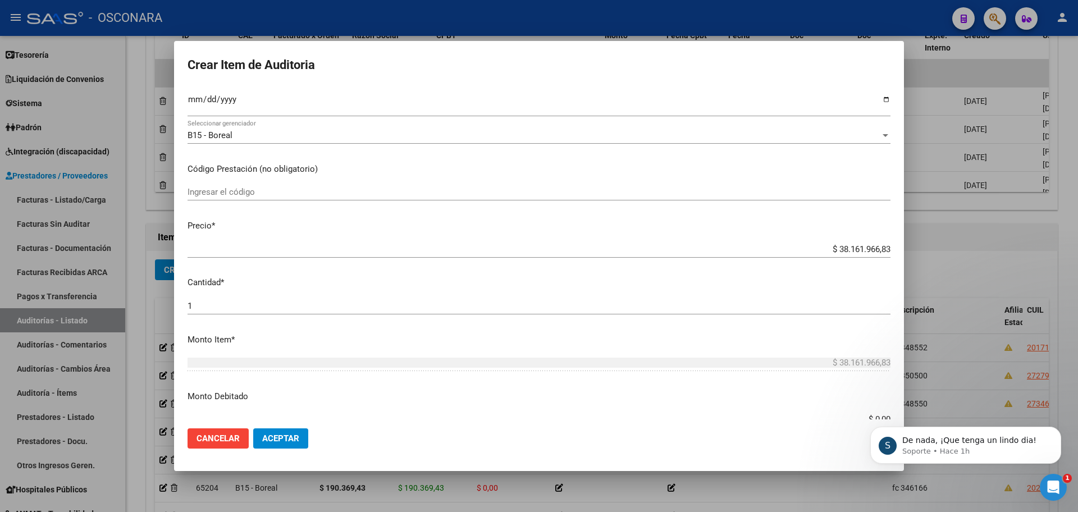
scroll to position [210, 0]
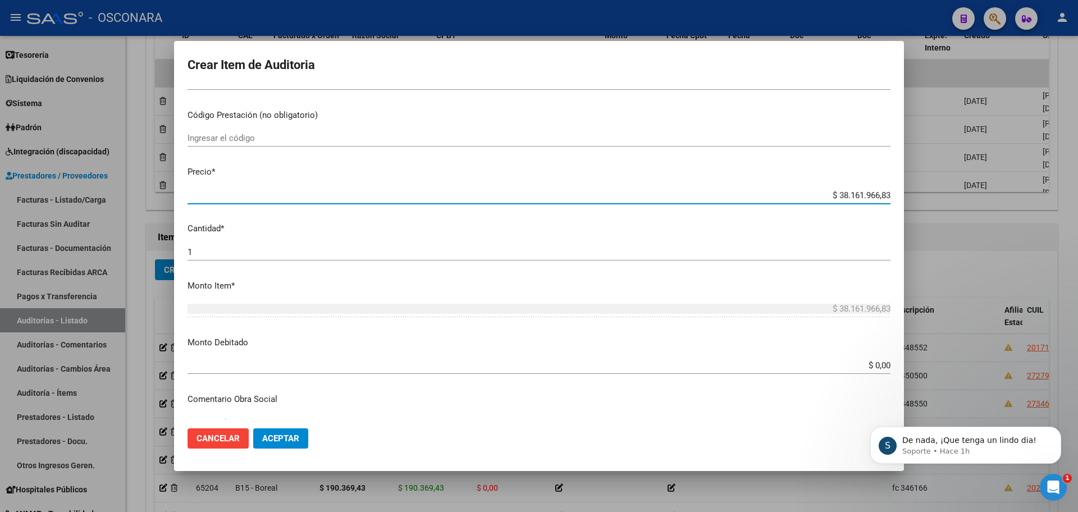
drag, startPoint x: 827, startPoint y: 194, endPoint x: 1043, endPoint y: 164, distance: 218.1
click at [1043, 164] on div "Crear Item de Auditoria 30116670 Nro Documento 27301166708 CUIL Afiliado Activo…" at bounding box center [539, 256] width 1078 height 512
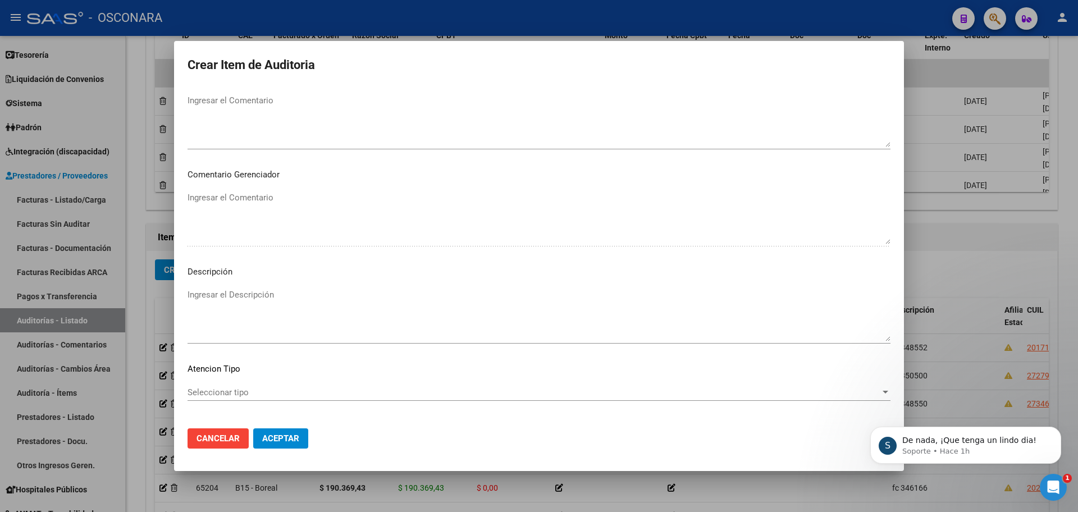
scroll to position [678, 0]
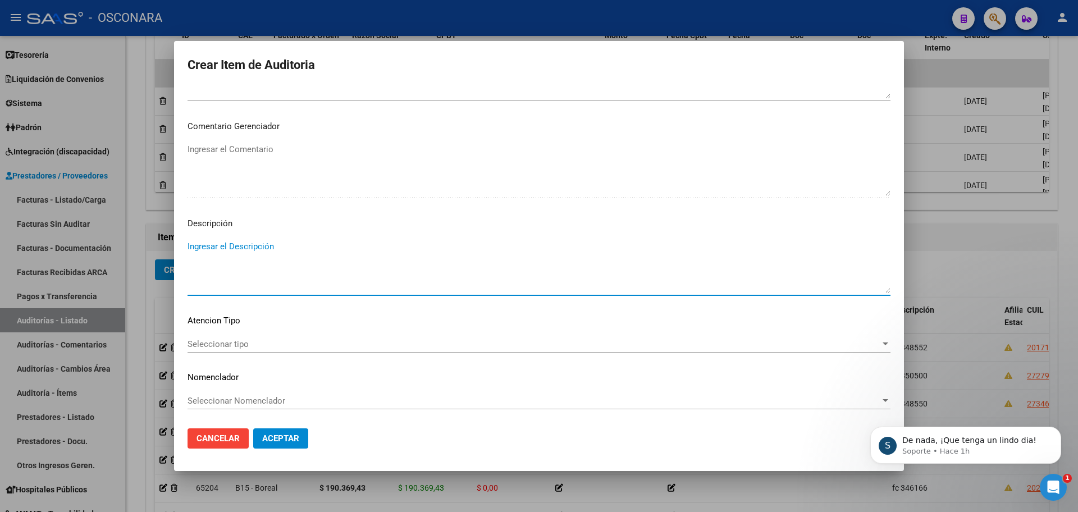
drag, startPoint x: 302, startPoint y: 274, endPoint x: 306, endPoint y: 268, distance: 7.3
click at [306, 268] on textarea "Ingresar el Descripción" at bounding box center [538, 266] width 703 height 53
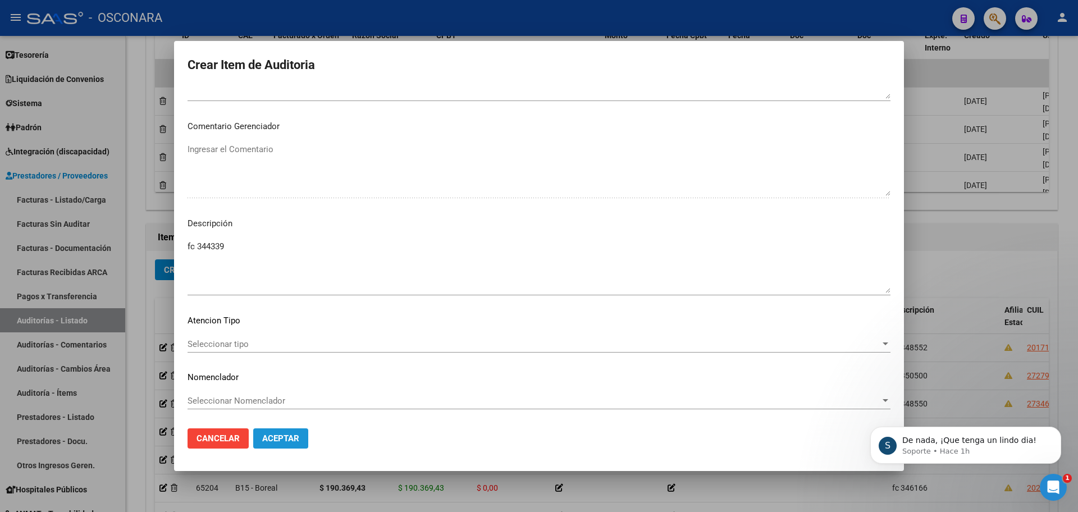
click at [287, 429] on button "Aceptar" at bounding box center [280, 438] width 55 height 20
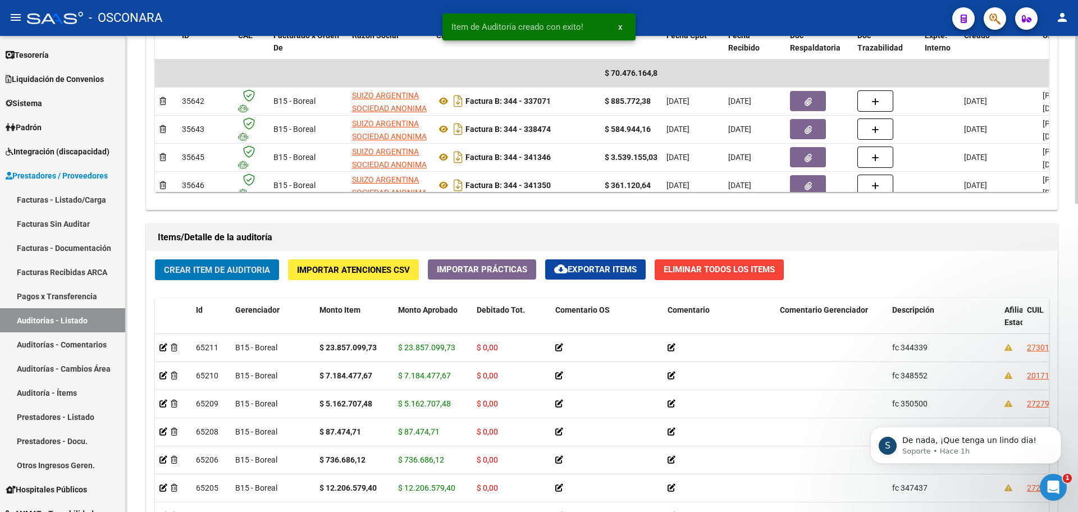
click at [197, 269] on span "Crear Item de Auditoria" at bounding box center [217, 270] width 106 height 10
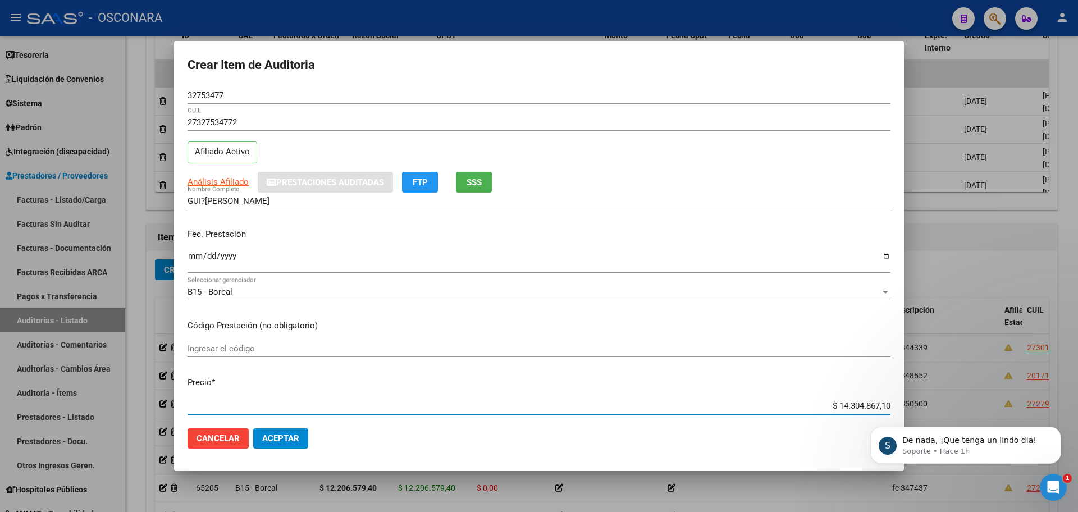
drag, startPoint x: 831, startPoint y: 404, endPoint x: 1074, endPoint y: 395, distance: 243.2
click at [1074, 395] on div "Crear Item de Auditoria 32753477 Nro Documento 27327534772 CUIL Afiliado Activo…" at bounding box center [539, 256] width 1078 height 512
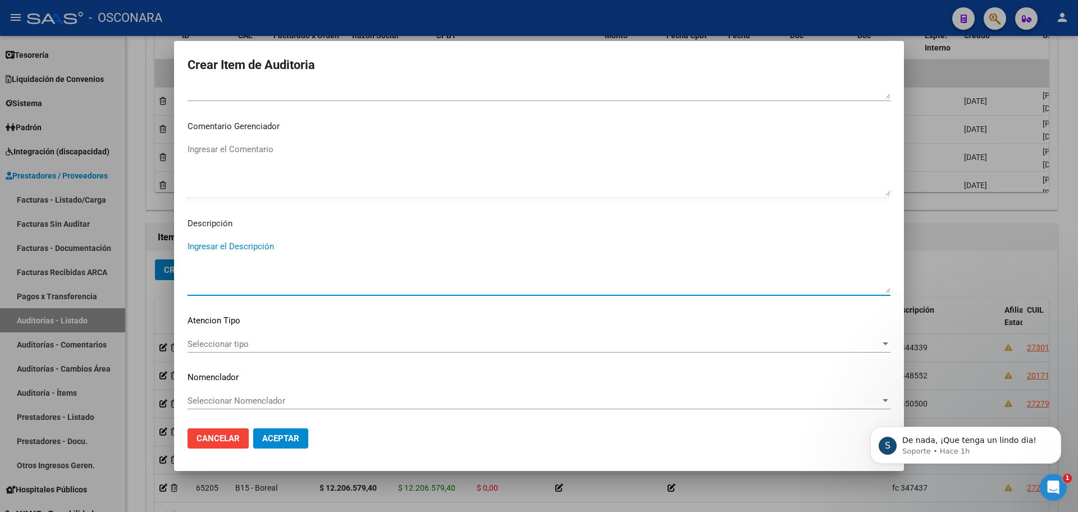
click at [287, 260] on textarea "Ingresar el Descripción" at bounding box center [538, 266] width 703 height 53
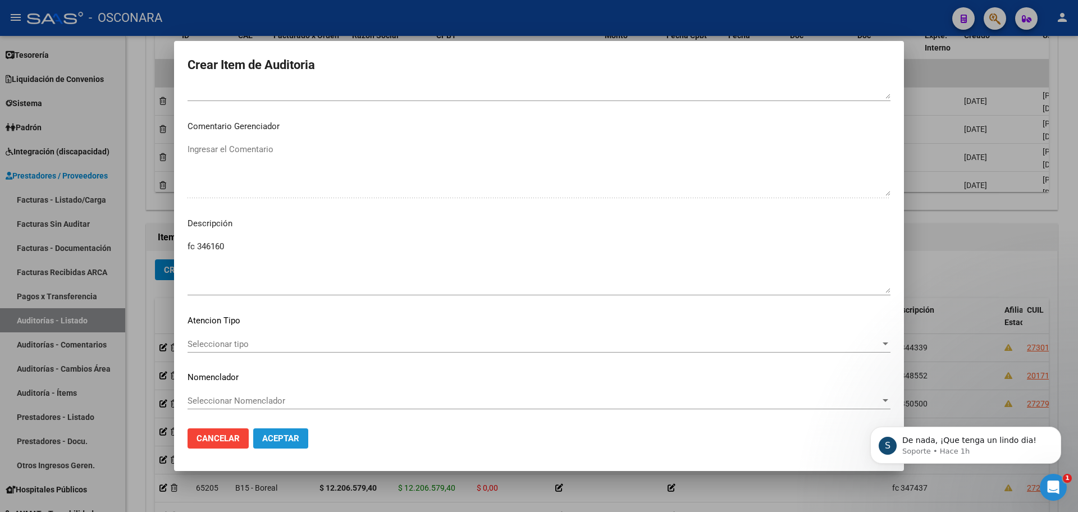
click at [303, 432] on button "Aceptar" at bounding box center [280, 438] width 55 height 20
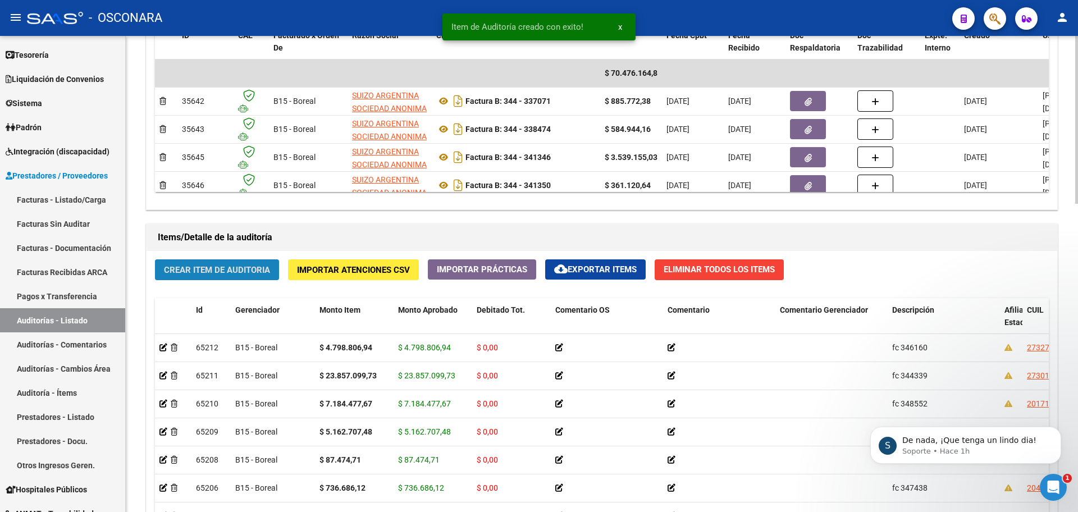
click at [223, 272] on span "Crear Item de Auditoria" at bounding box center [217, 270] width 106 height 10
